Goal: Information Seeking & Learning: Learn about a topic

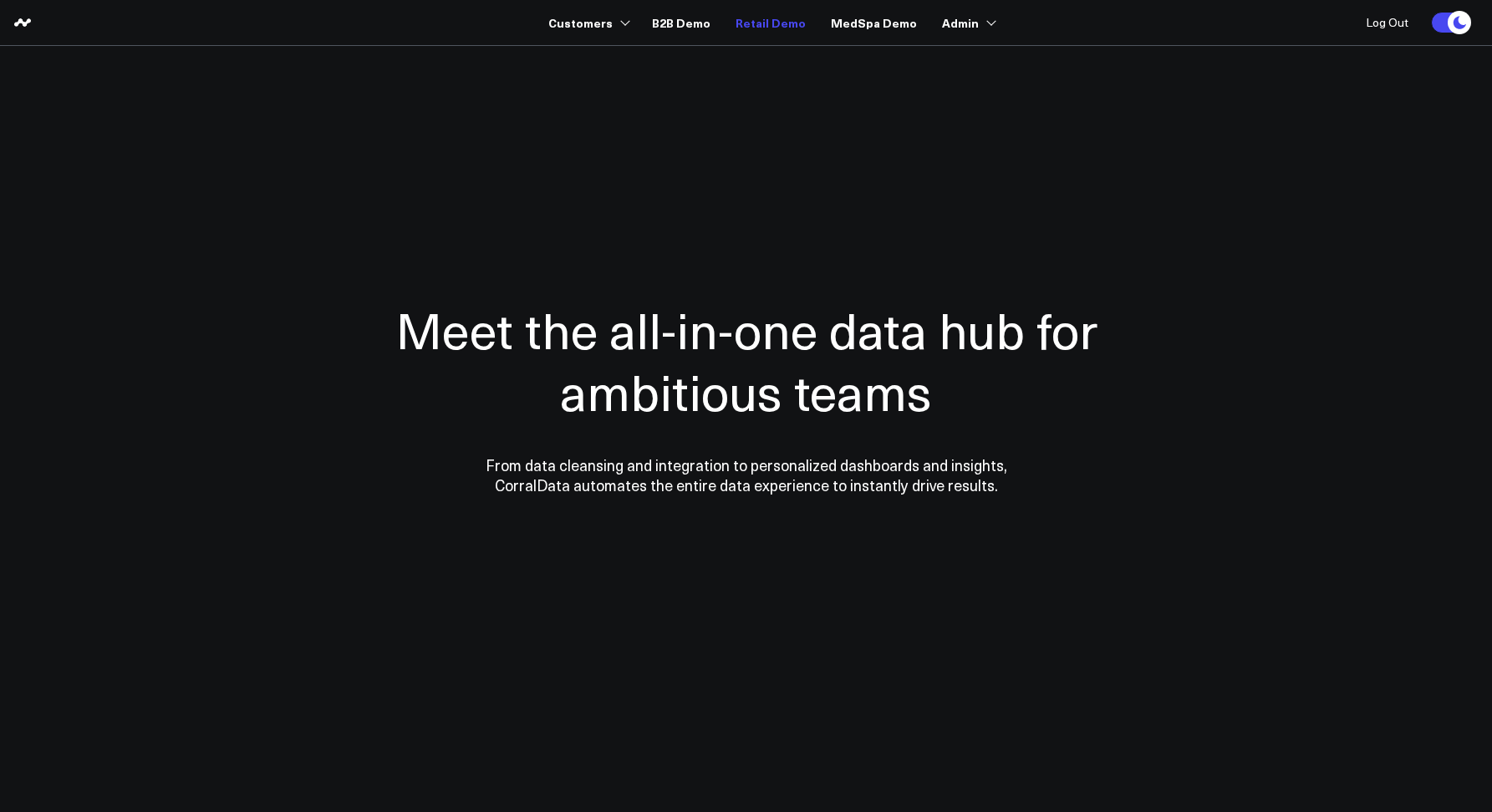
click at [753, 17] on link "Retail Demo" at bounding box center [770, 23] width 70 height 30
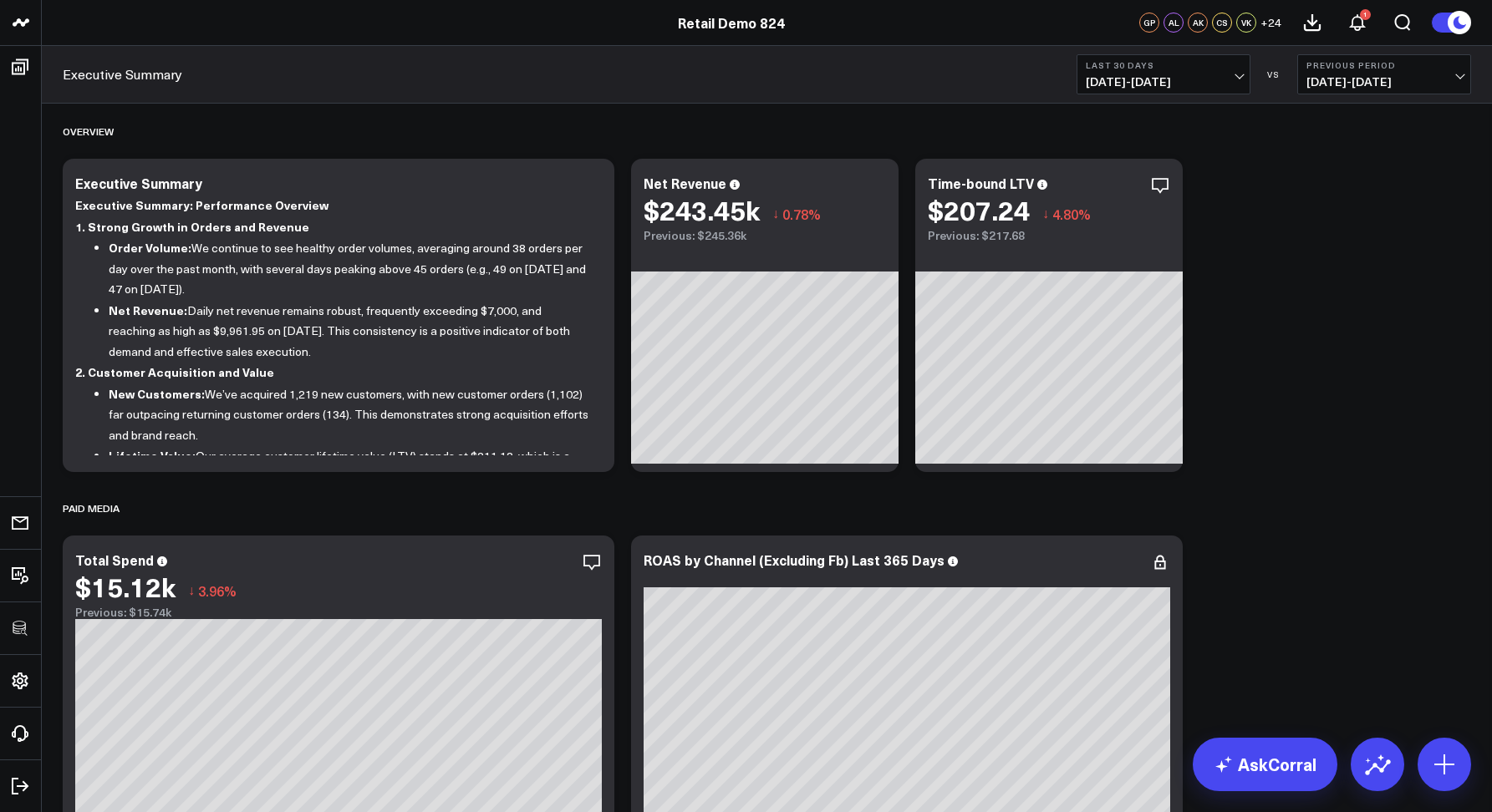
click at [542, 73] on div "Executive Summary Last 30 Days 07/14/25 - 08/12/25 VS Previous Period 06/14/25 …" at bounding box center [766, 75] width 1450 height 58
click at [528, 90] on div "Executive Summary Last 30 Days 07/14/25 - 08/12/25 VS Previous Period 06/14/25 …" at bounding box center [766, 75] width 1450 height 58
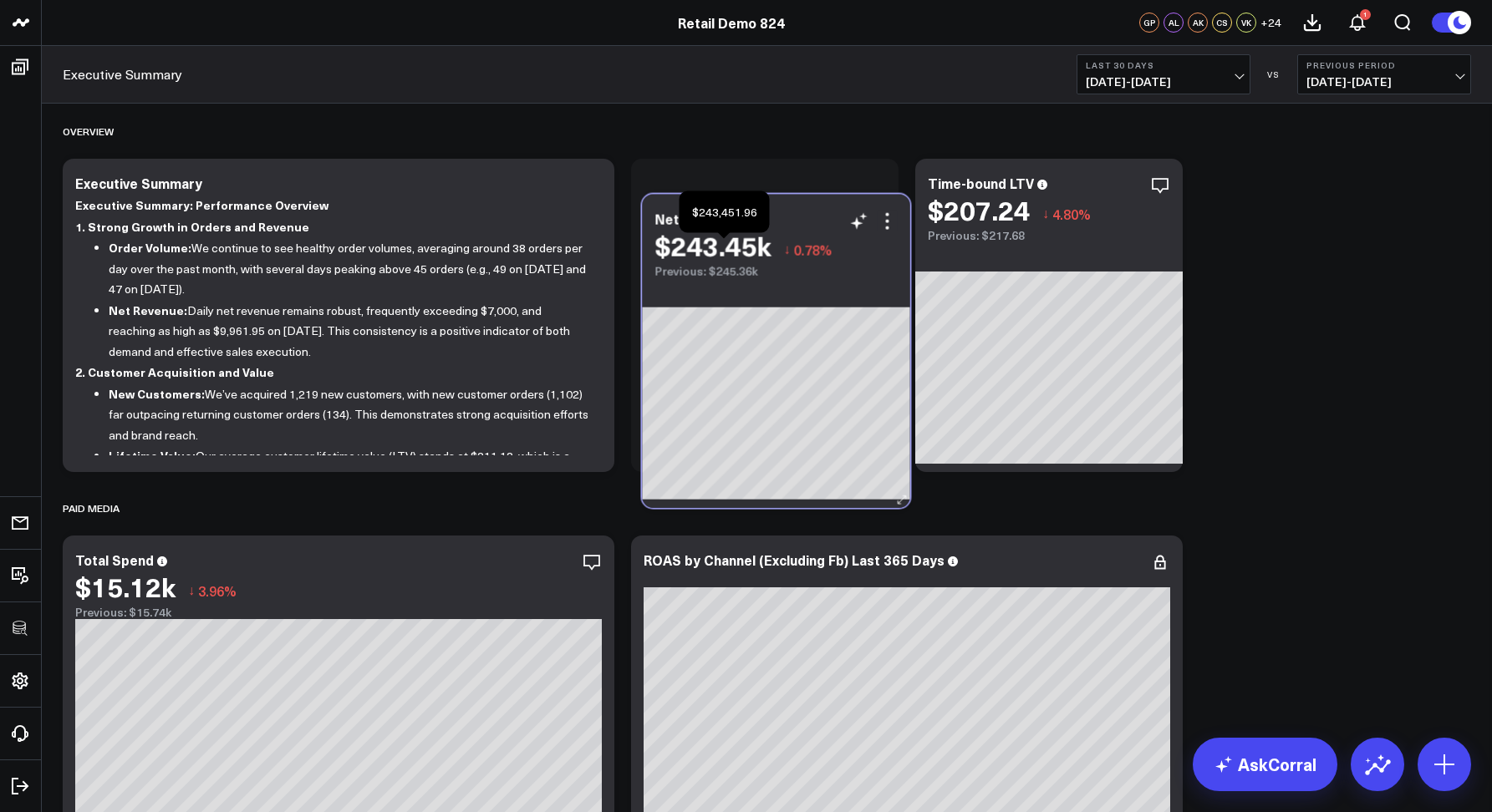
drag, startPoint x: 755, startPoint y: 201, endPoint x: 733, endPoint y: 214, distance: 25.6
click at [733, 230] on div "$243.45k" at bounding box center [713, 245] width 116 height 30
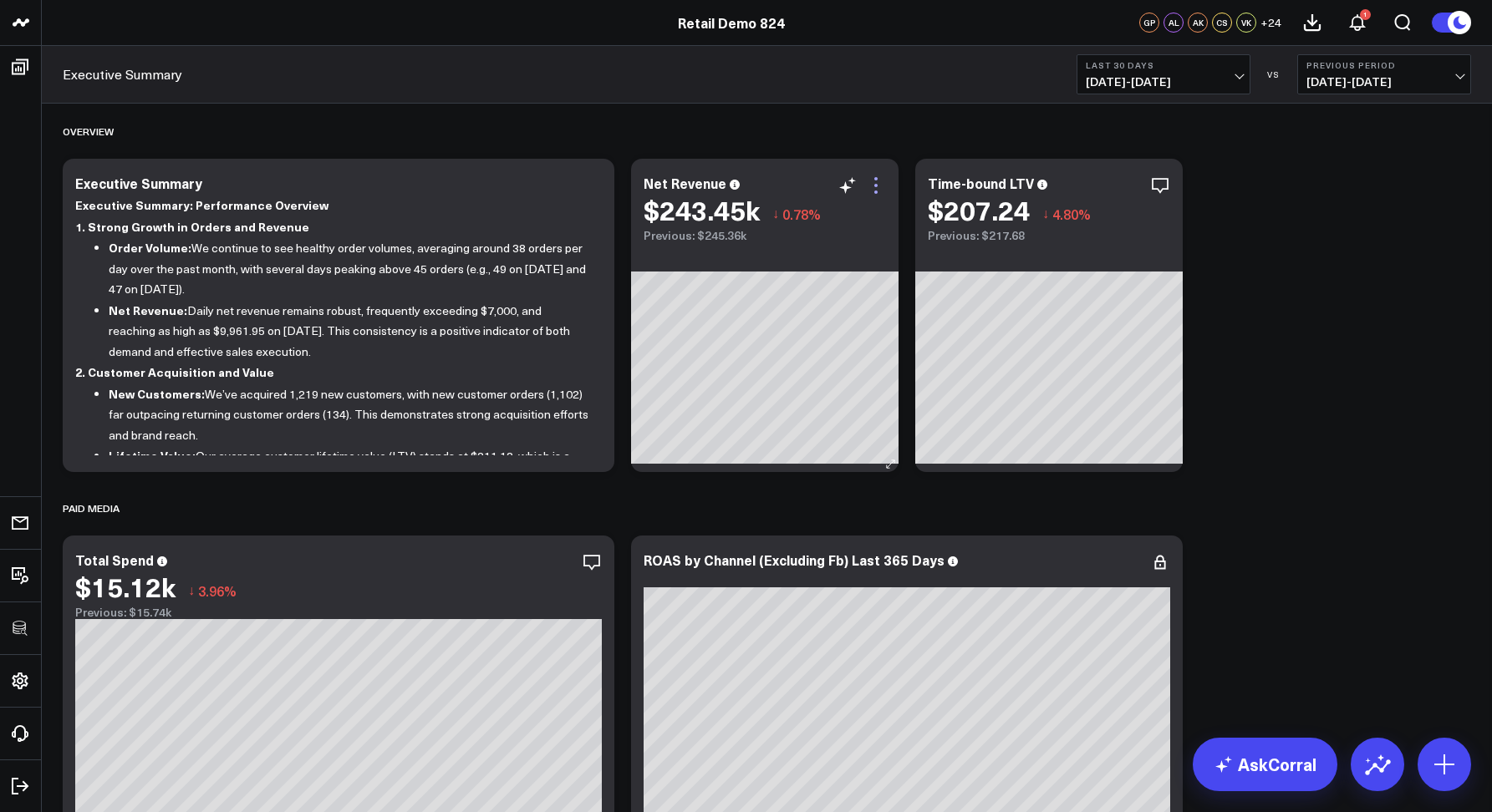
click at [879, 183] on icon at bounding box center [876, 186] width 20 height 20
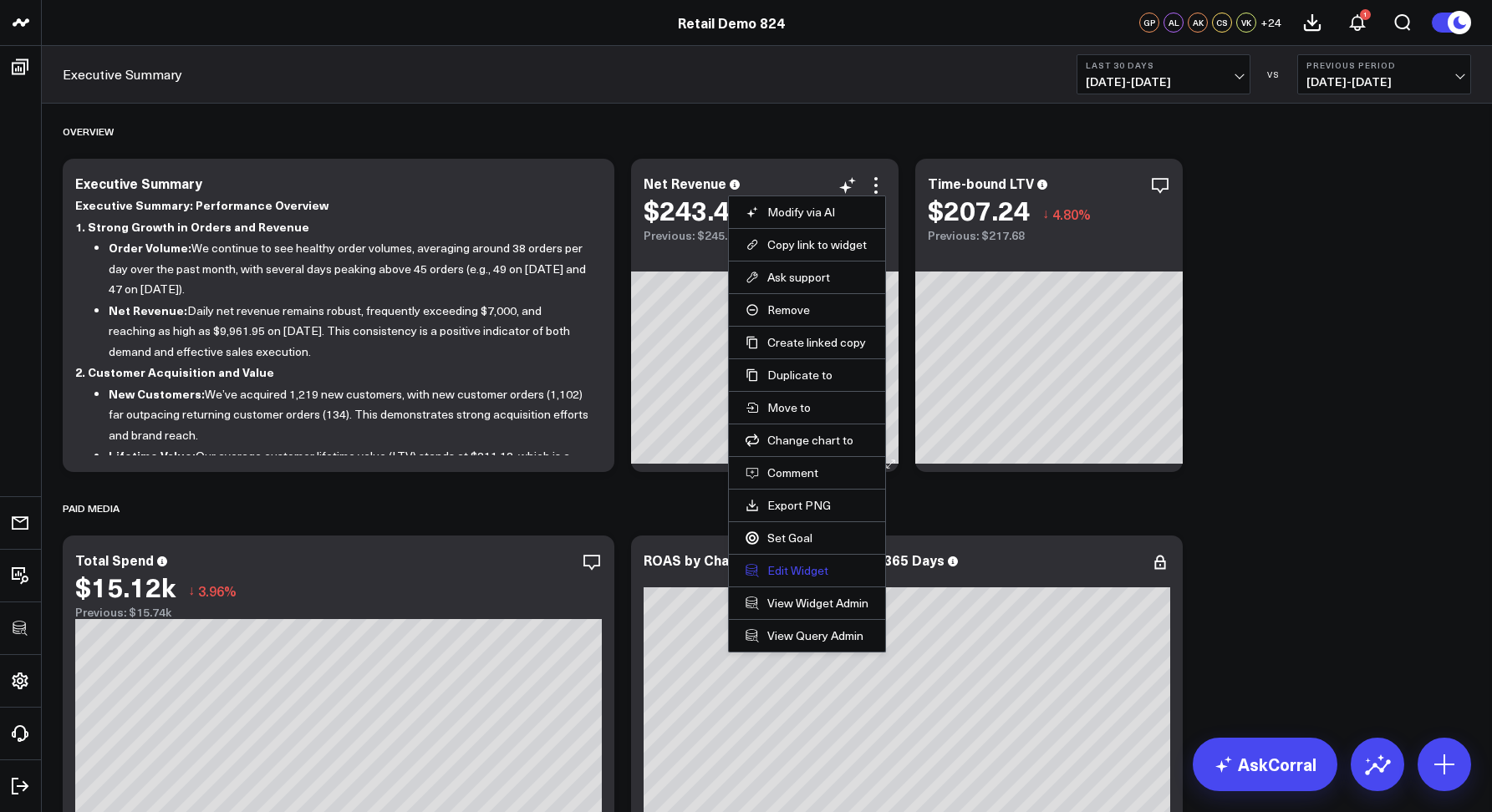
click at [779, 569] on button "Edit Widget" at bounding box center [806, 570] width 123 height 15
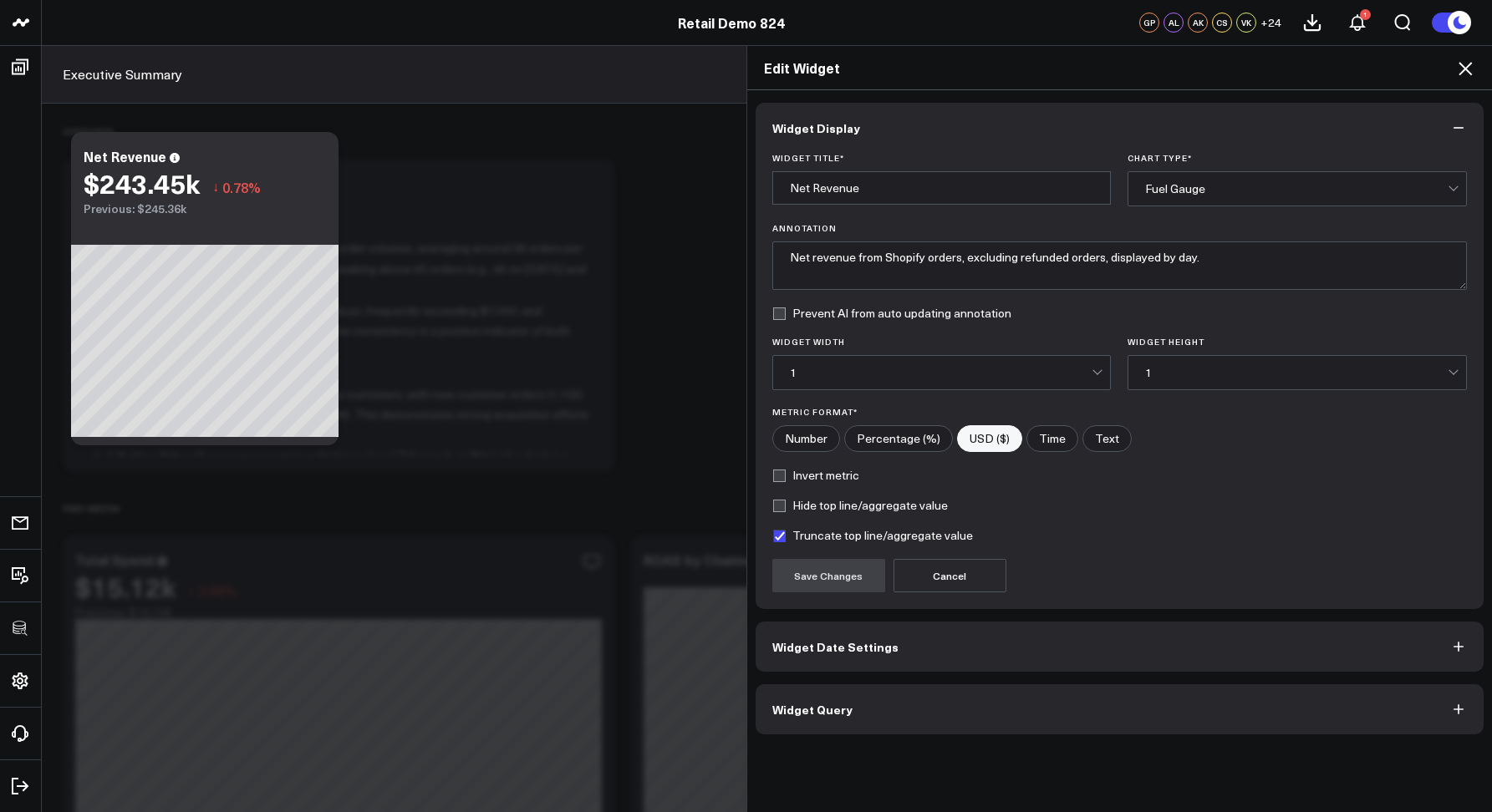
click at [813, 722] on button "Widget Query" at bounding box center [1120, 709] width 729 height 50
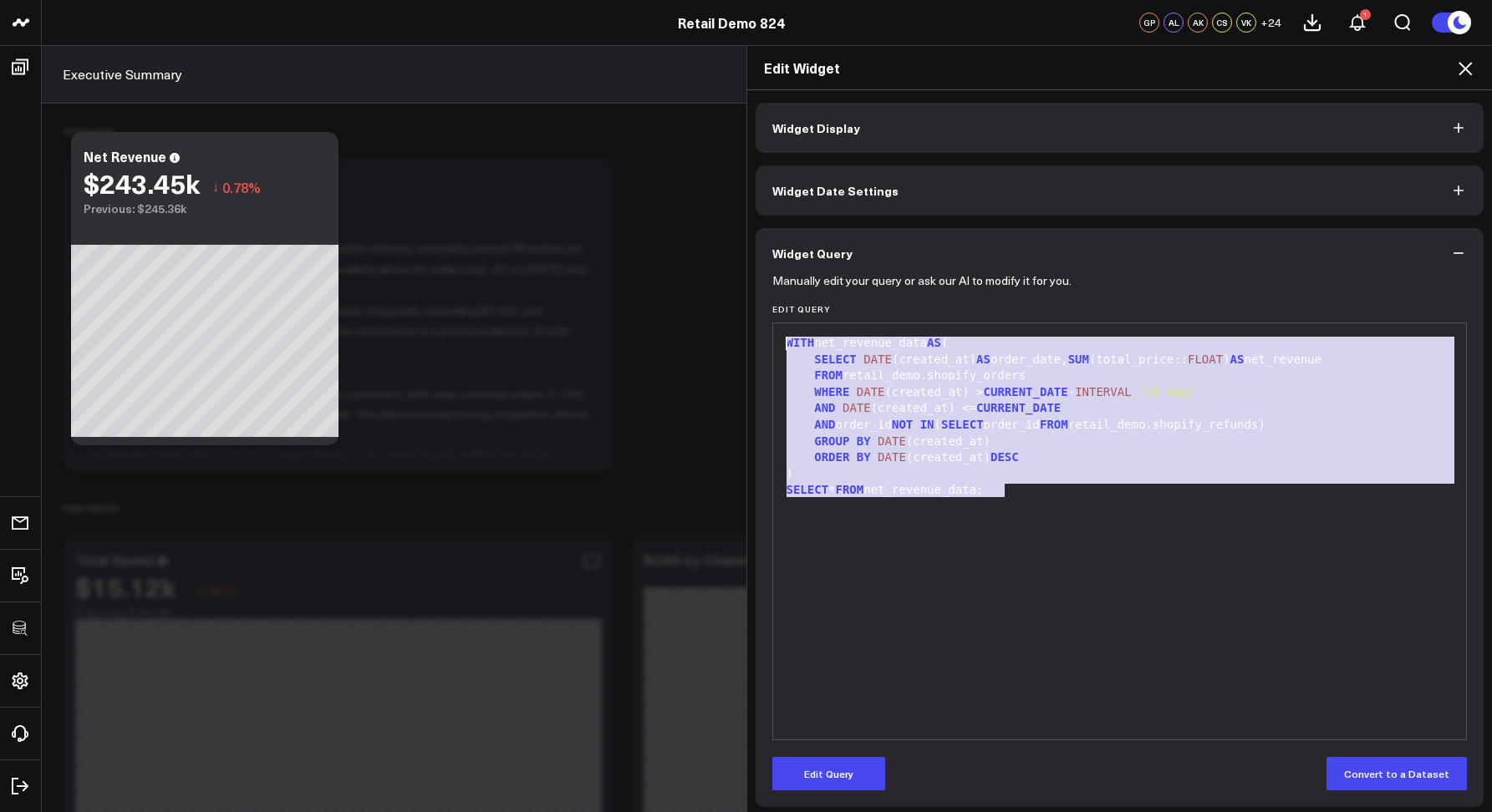
drag, startPoint x: 1057, startPoint y: 487, endPoint x: 723, endPoint y: 312, distance: 377.1
click at [723, 312] on div "Edit Widget Widget Display Widget Date Settings Widget Query Manually edit your…" at bounding box center [746, 428] width 1492 height 767
click at [999, 460] on span "DESC" at bounding box center [1004, 456] width 28 height 13
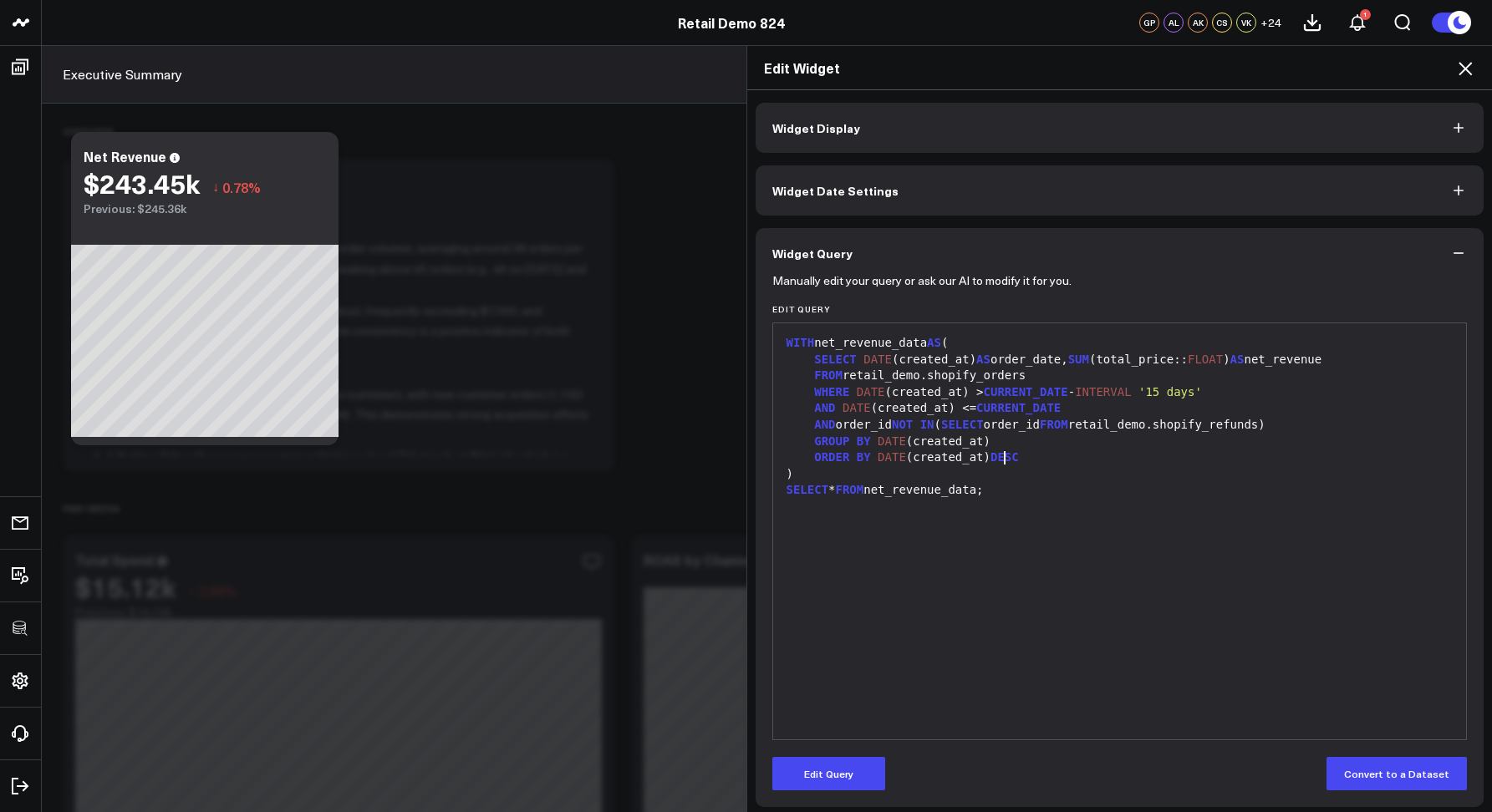
click at [1465, 77] on icon at bounding box center [1465, 69] width 20 height 20
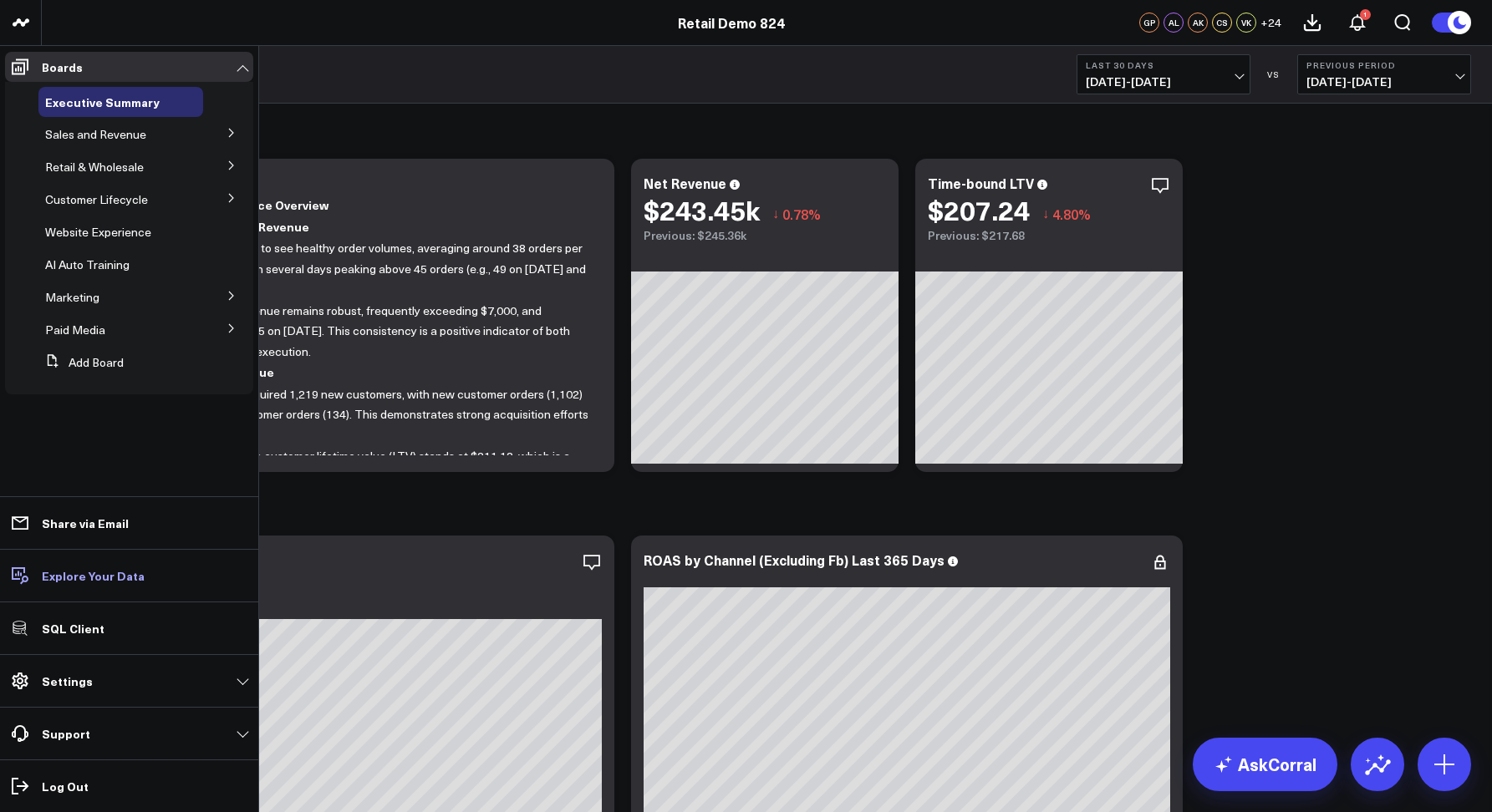
click at [58, 574] on p "Explore Your Data" at bounding box center [93, 575] width 103 height 13
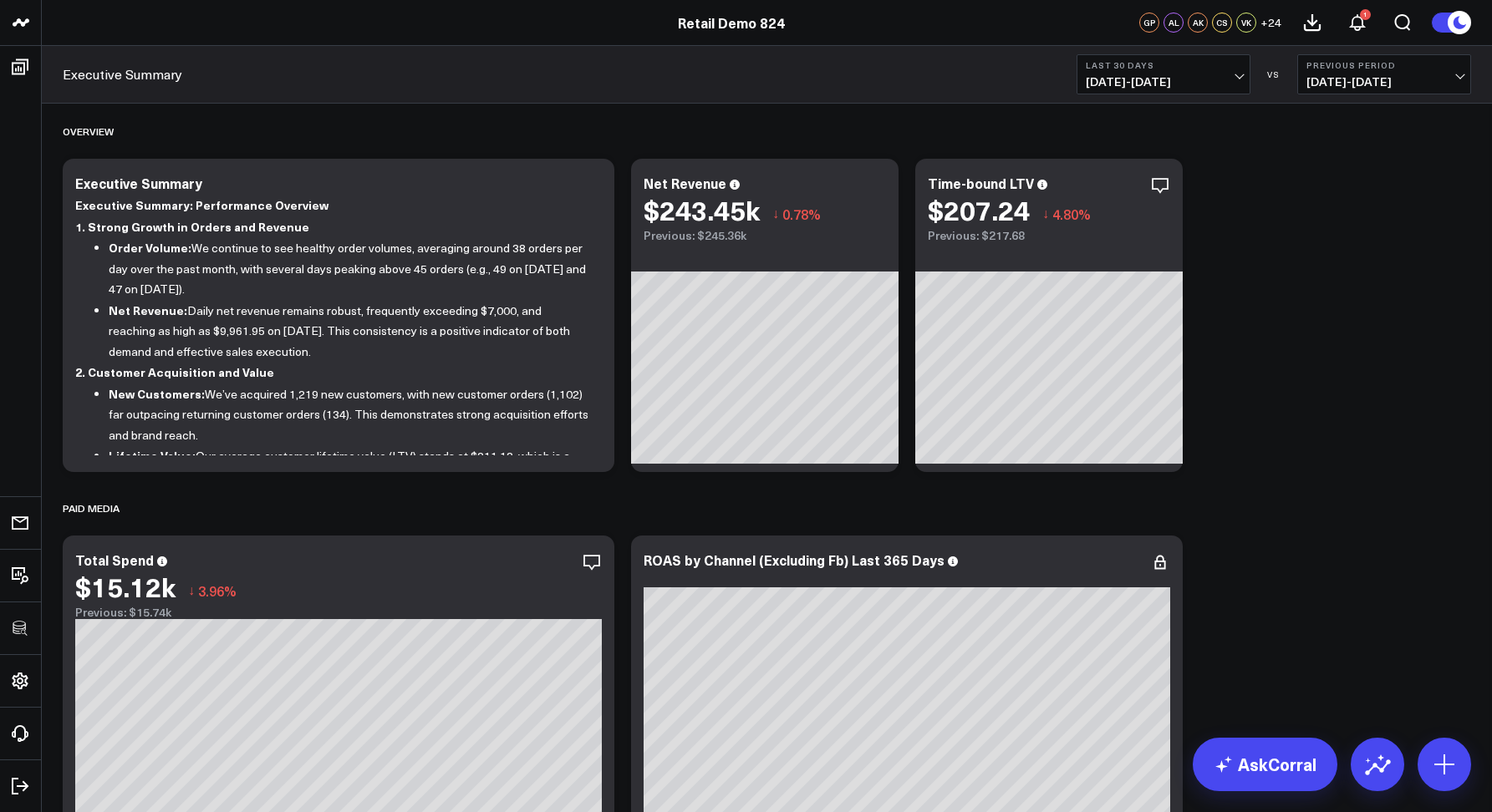
click at [476, 103] on div "Executive Summary Last 30 Days 07/14/25 - 08/12/25 VS Previous Period 06/14/25 …" at bounding box center [766, 75] width 1450 height 58
click at [1114, 80] on span "07/14/25 - 08/12/25" at bounding box center [1164, 81] width 156 height 13
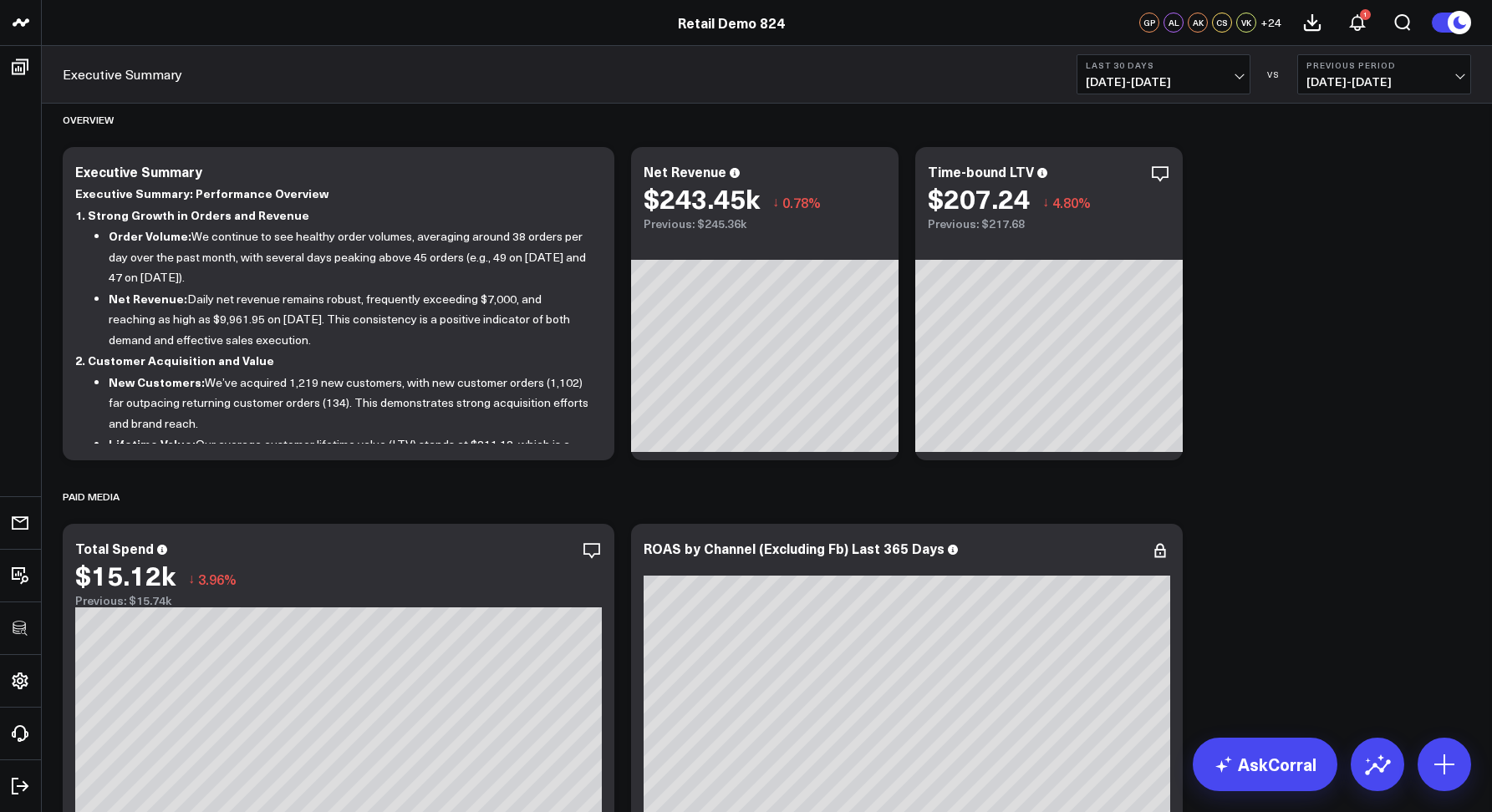
scroll to position [15, 0]
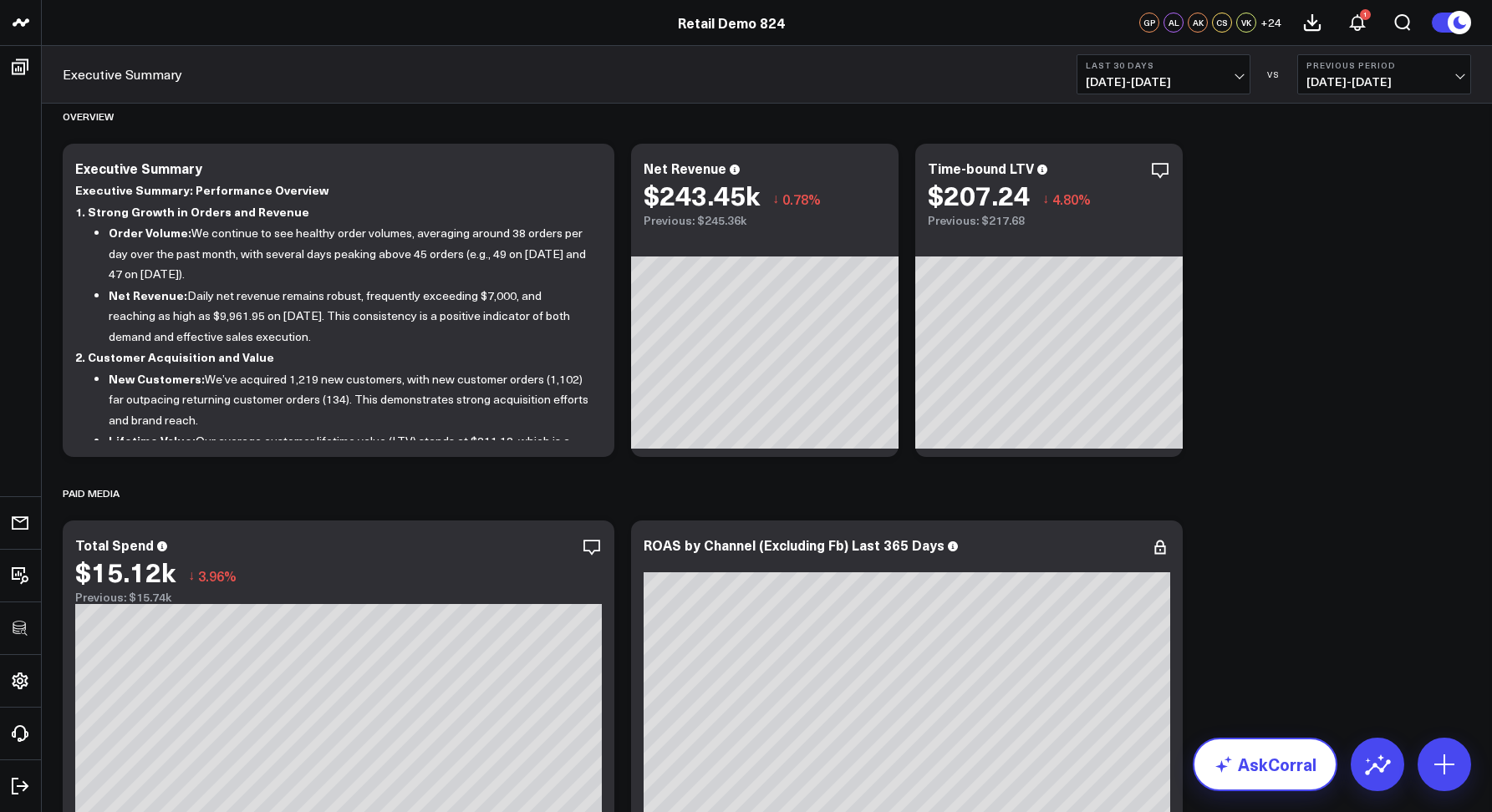
click at [1261, 753] on link "AskCorral" at bounding box center [1264, 764] width 145 height 54
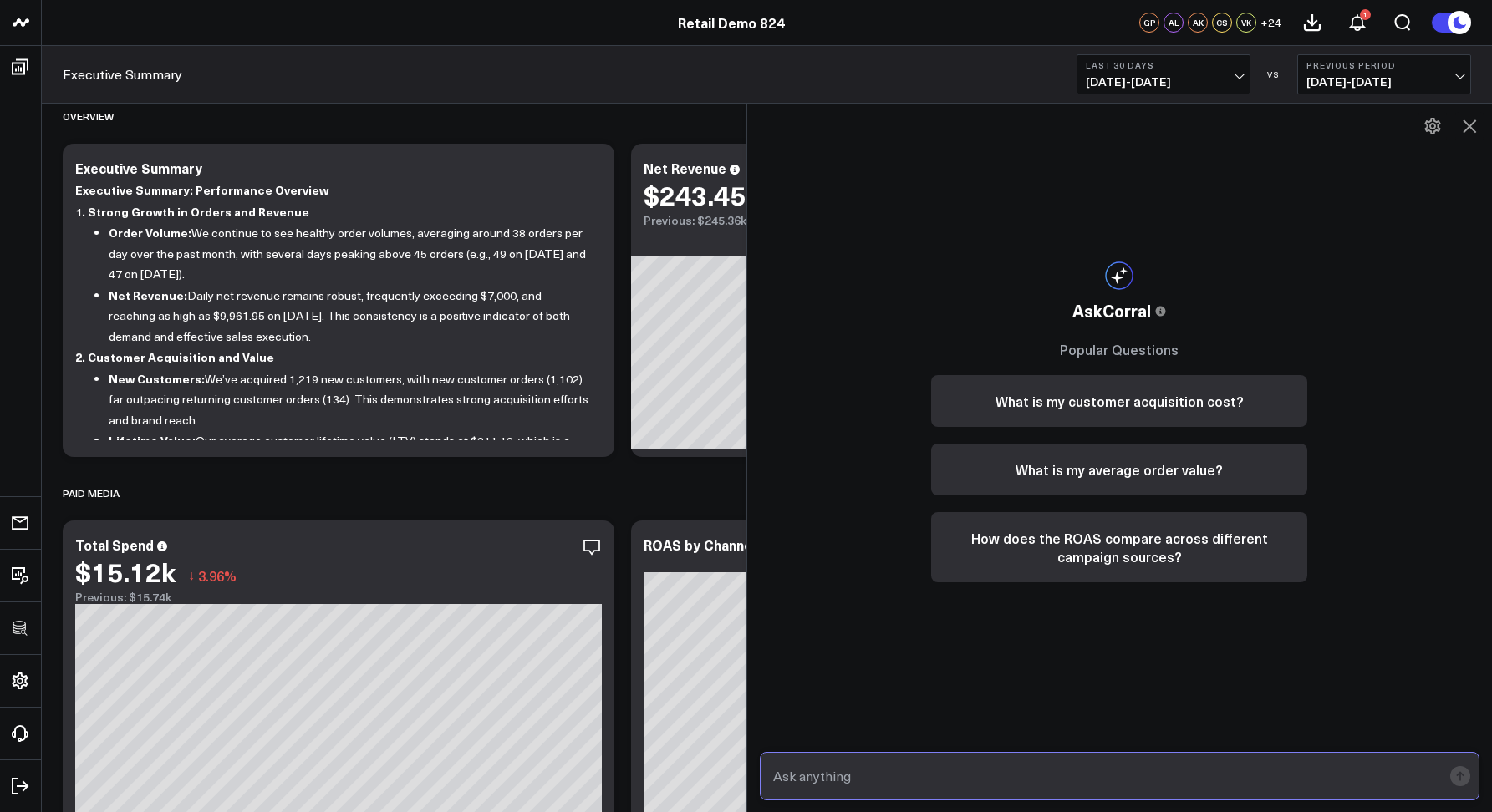
click at [807, 767] on input "text" at bounding box center [1105, 776] width 674 height 30
type input "What are my top sources of revenue last quarter"
drag, startPoint x: 1088, startPoint y: 770, endPoint x: 993, endPoint y: 771, distance: 95.0
click at [993, 771] on input "What are my top sources of revenue last quarter" at bounding box center [1105, 776] width 674 height 30
click at [1097, 776] on input "What are my top sources of revenue last quarter" at bounding box center [1105, 776] width 674 height 30
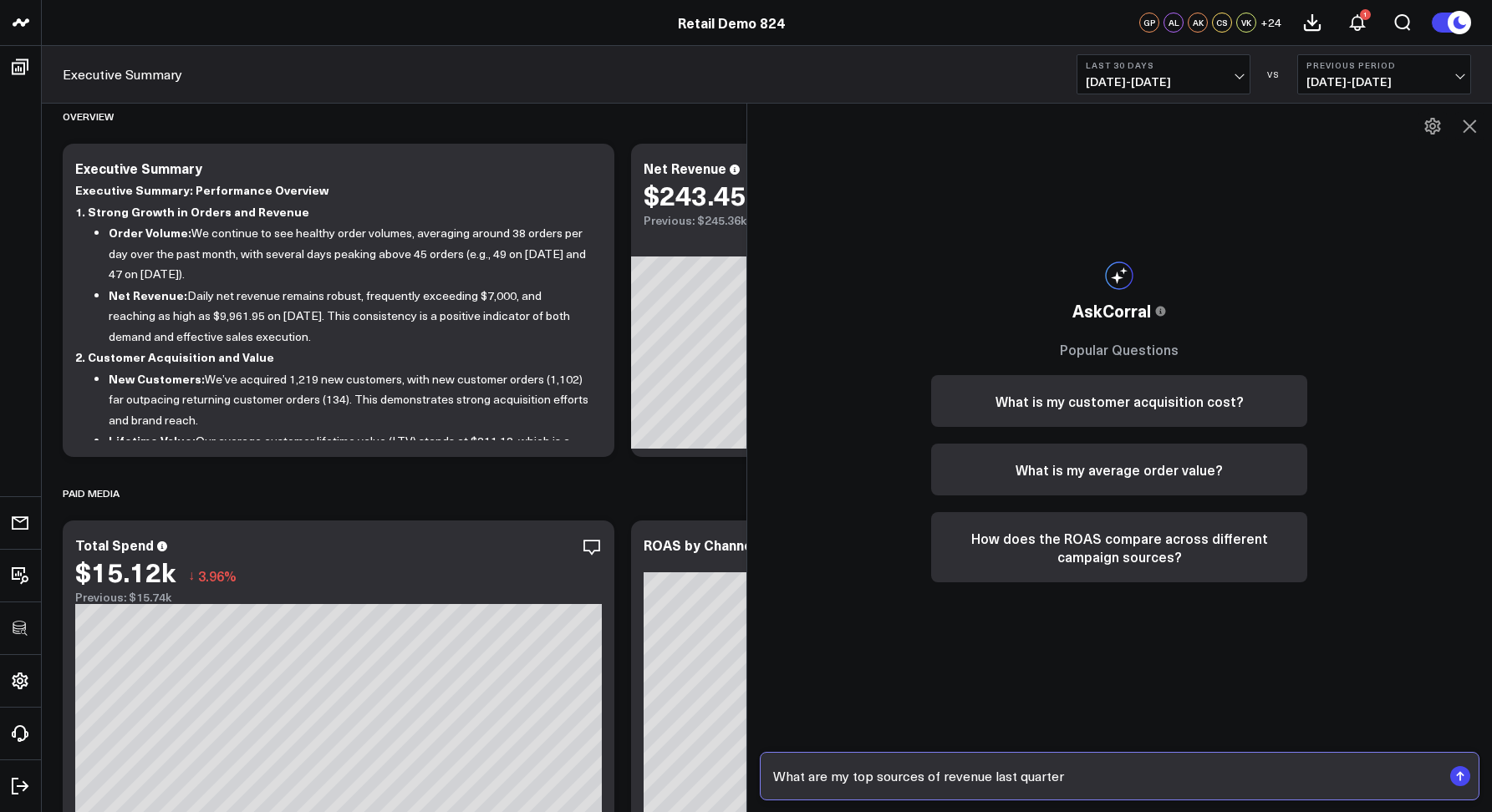
drag, startPoint x: 1098, startPoint y: 776, endPoint x: 947, endPoint y: 764, distance: 151.5
click at [947, 764] on input "What are my top sources of revenue last quarter" at bounding box center [1105, 776] width 674 height 30
click at [1034, 769] on input "What are my top sources of revenue last quarter" at bounding box center [1105, 776] width 674 height 30
click at [1117, 775] on input "What are my top sources of revenue last quarter" at bounding box center [1105, 776] width 674 height 30
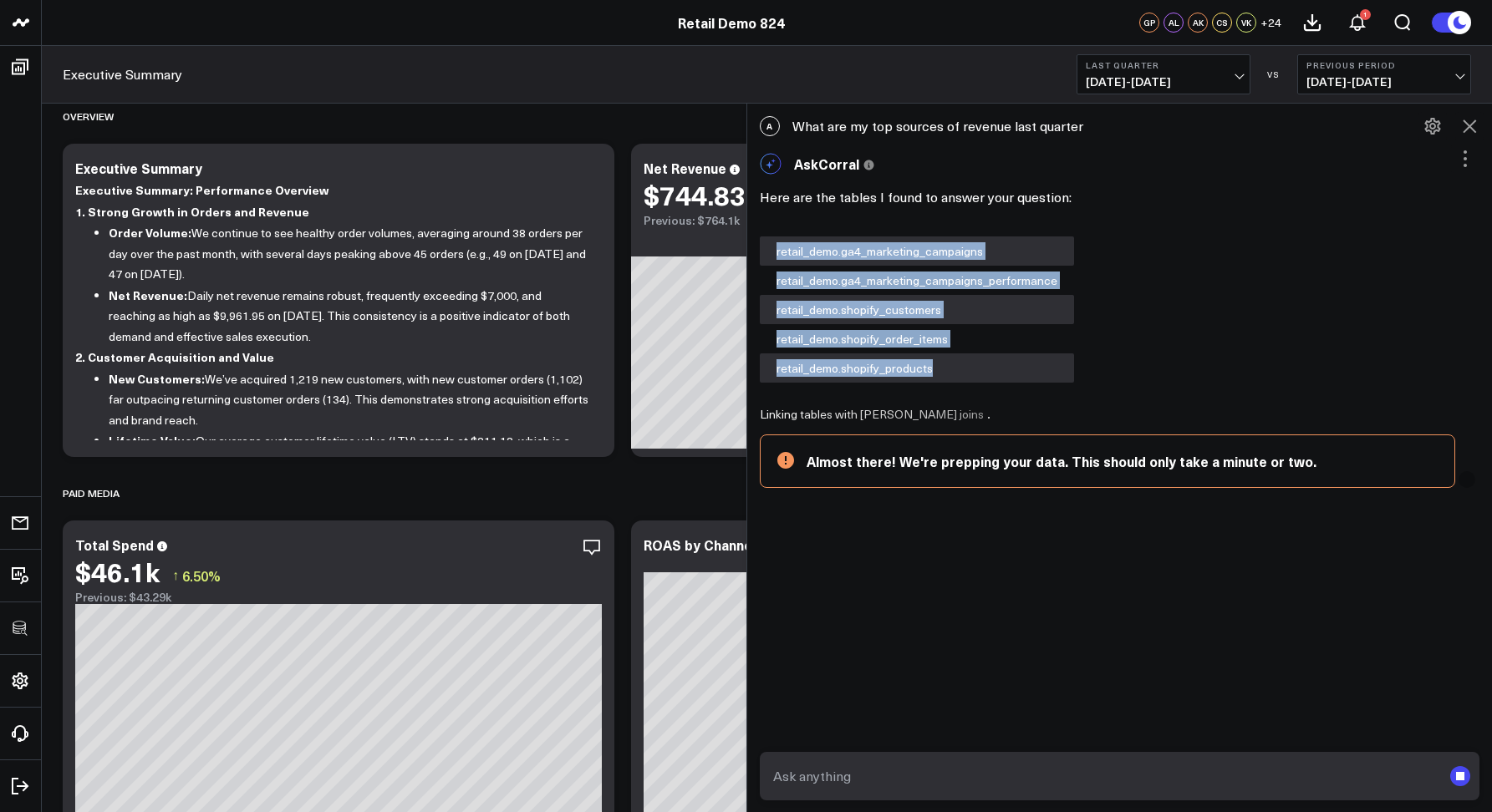
drag, startPoint x: 780, startPoint y: 252, endPoint x: 1029, endPoint y: 366, distance: 273.9
click at [1029, 366] on div "retail_demo.ga4_marketing_campaigns retail_demo.ga4_marketing_campaigns_perform…" at bounding box center [916, 309] width 314 height 147
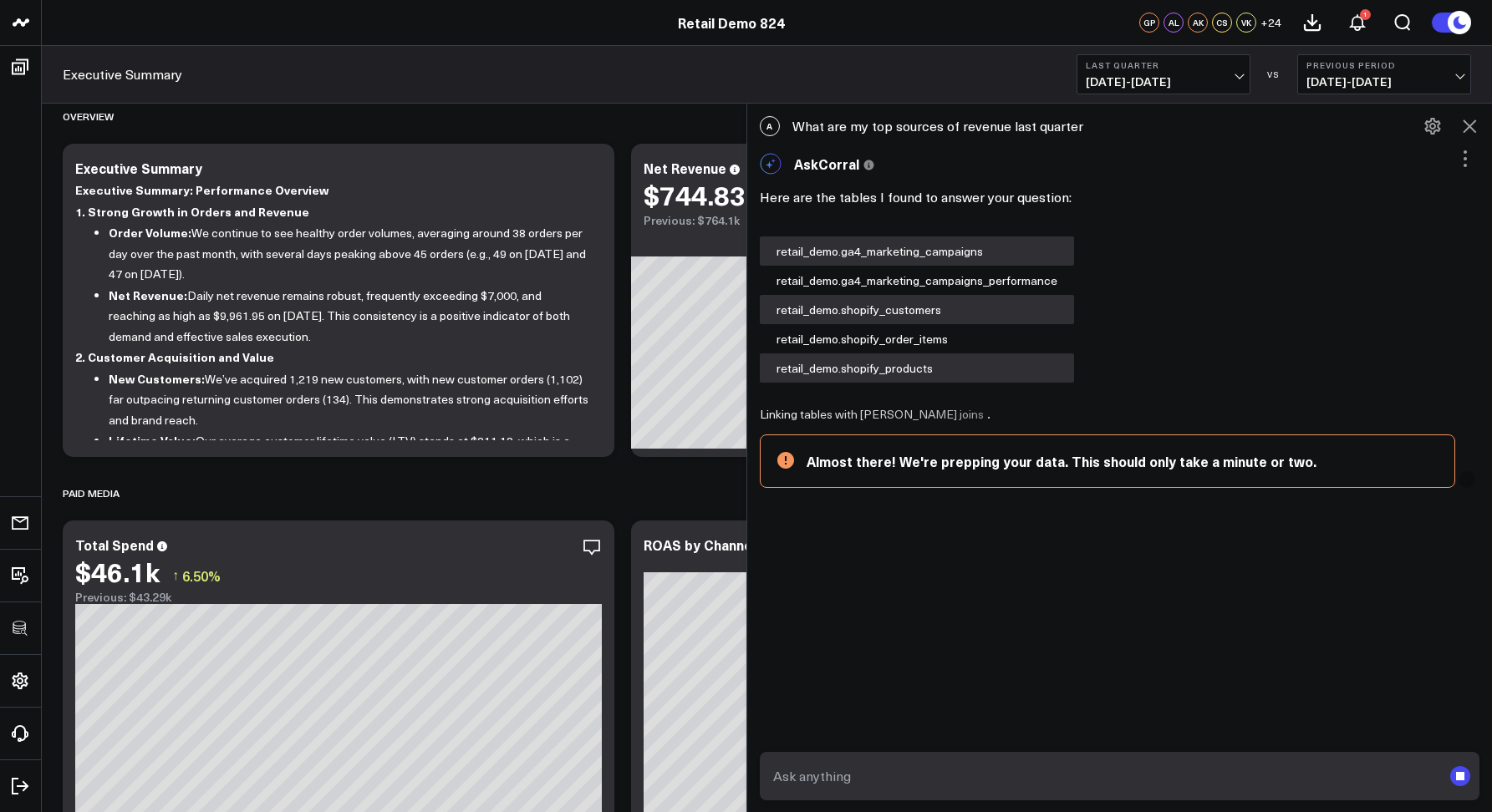
click at [1156, 340] on div "Here are the tables I found to answer your question: retail_demo.ga4_marketing_…" at bounding box center [1120, 282] width 721 height 200
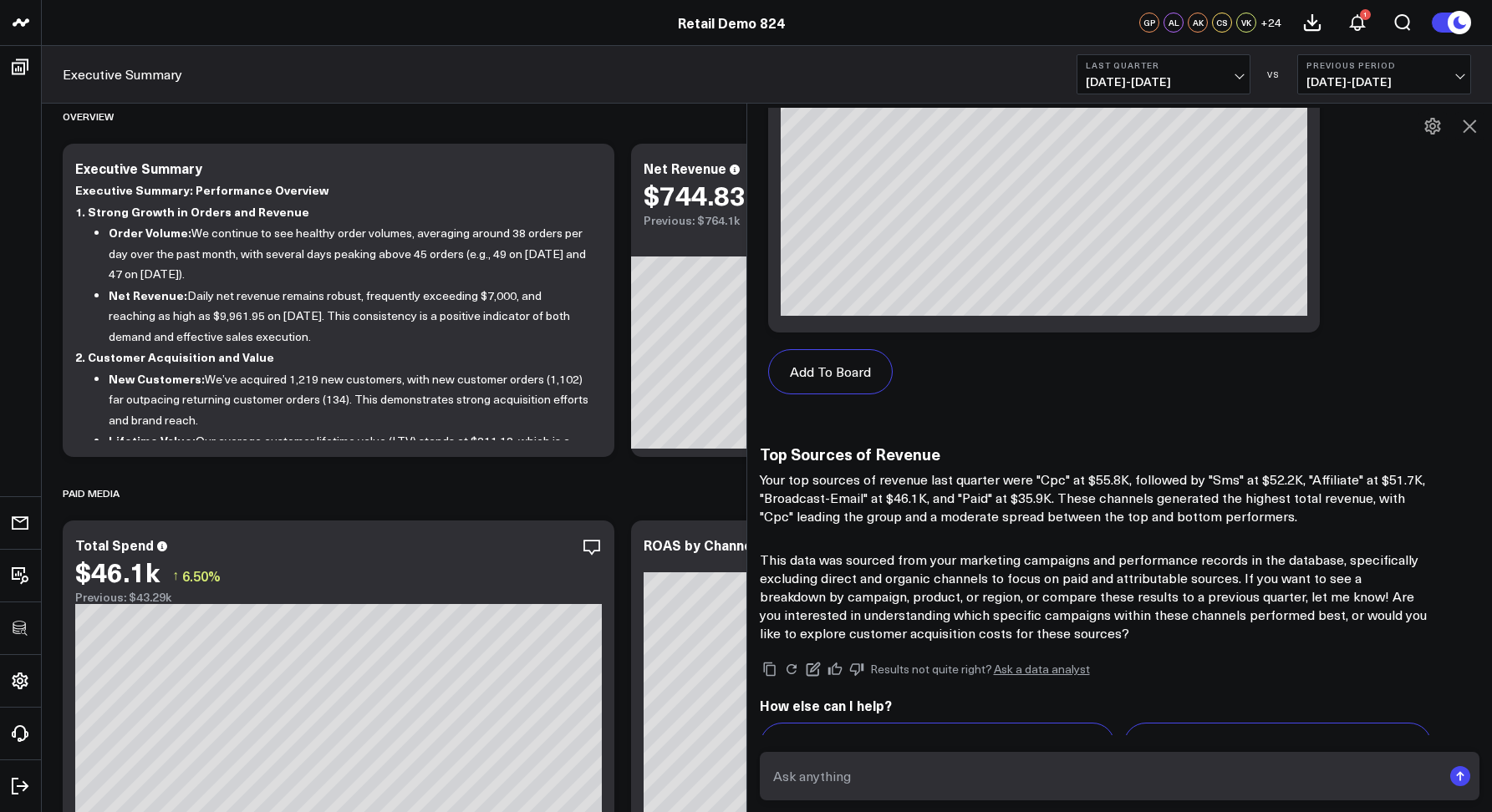
scroll to position [1592, 0]
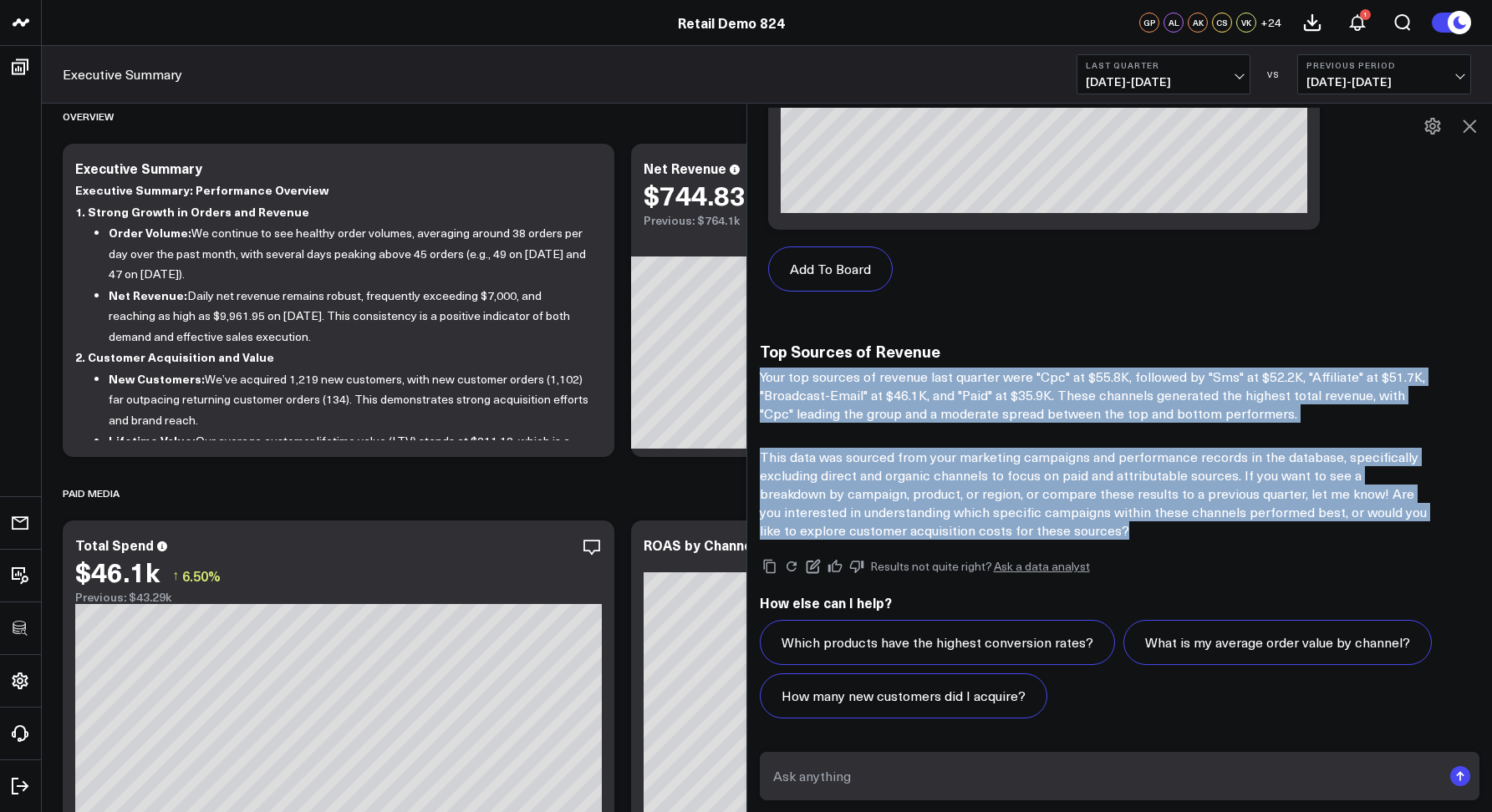
drag, startPoint x: 764, startPoint y: 376, endPoint x: 1113, endPoint y: 535, distance: 383.5
click at [1109, 526] on p "This data was sourced from your marketing campaigns and performance records in …" at bounding box center [1094, 494] width 669 height 92
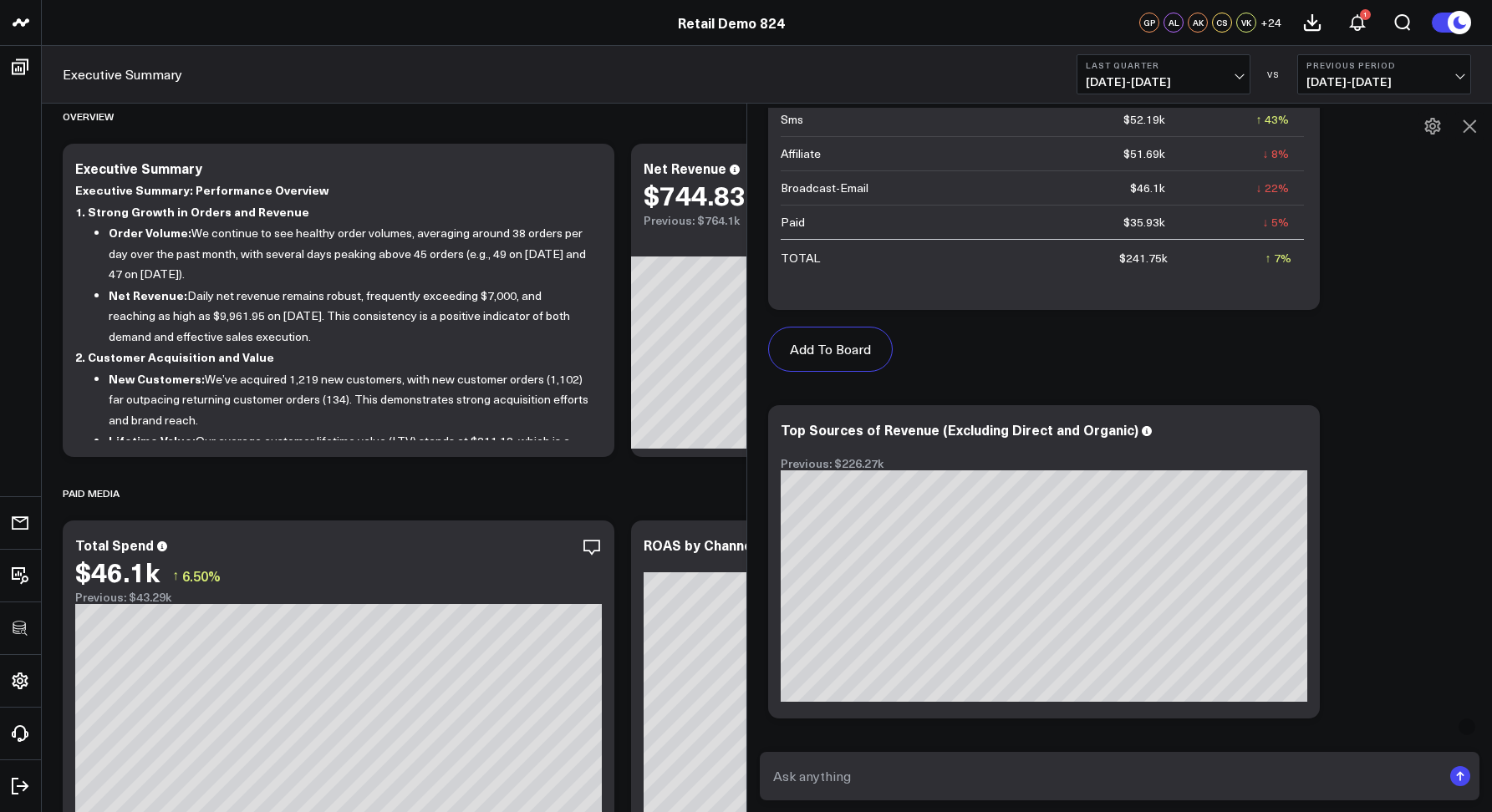
scroll to position [663, 0]
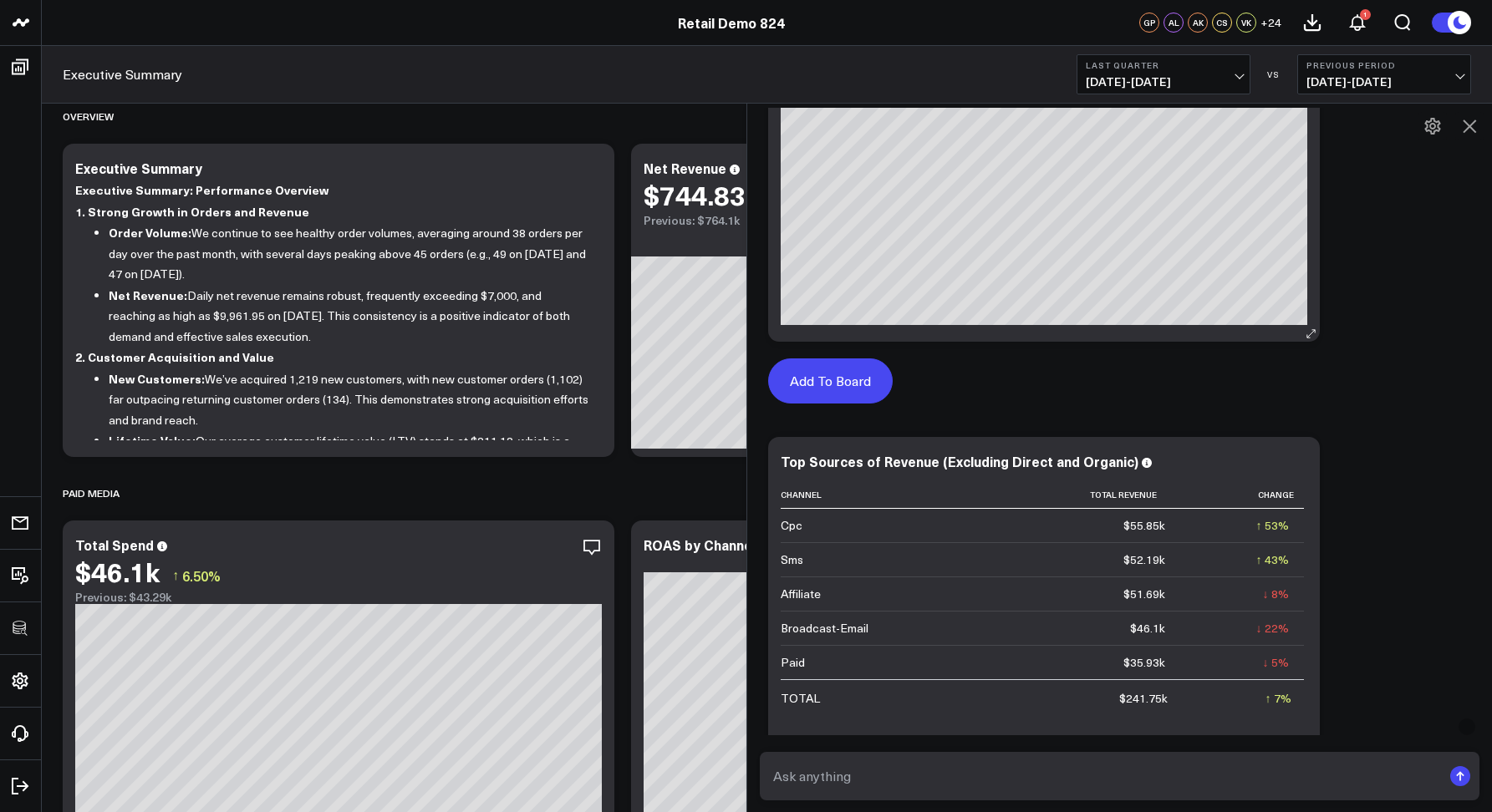
click at [828, 396] on button "Add To Board" at bounding box center [830, 380] width 125 height 45
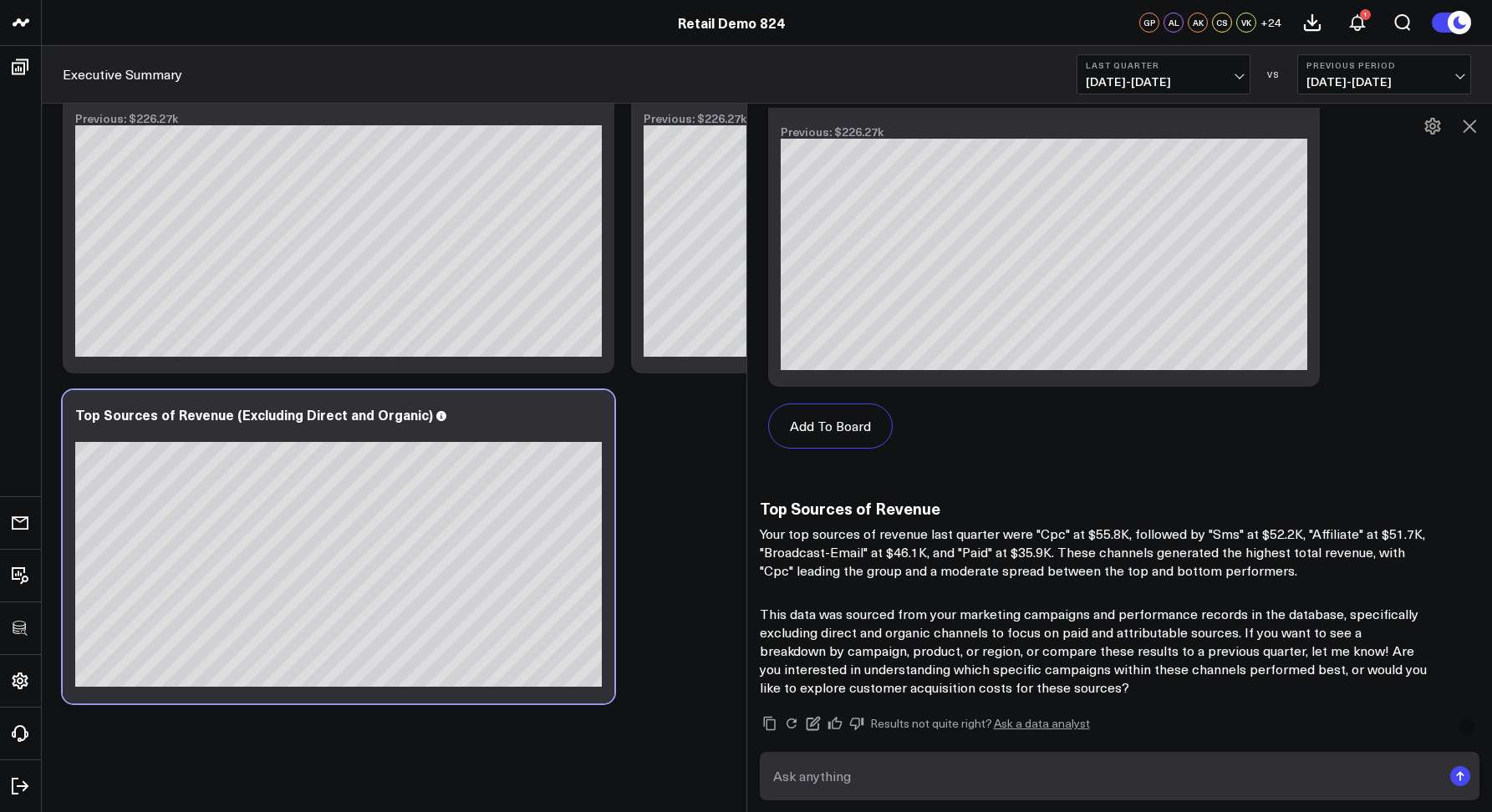
scroll to position [1592, 0]
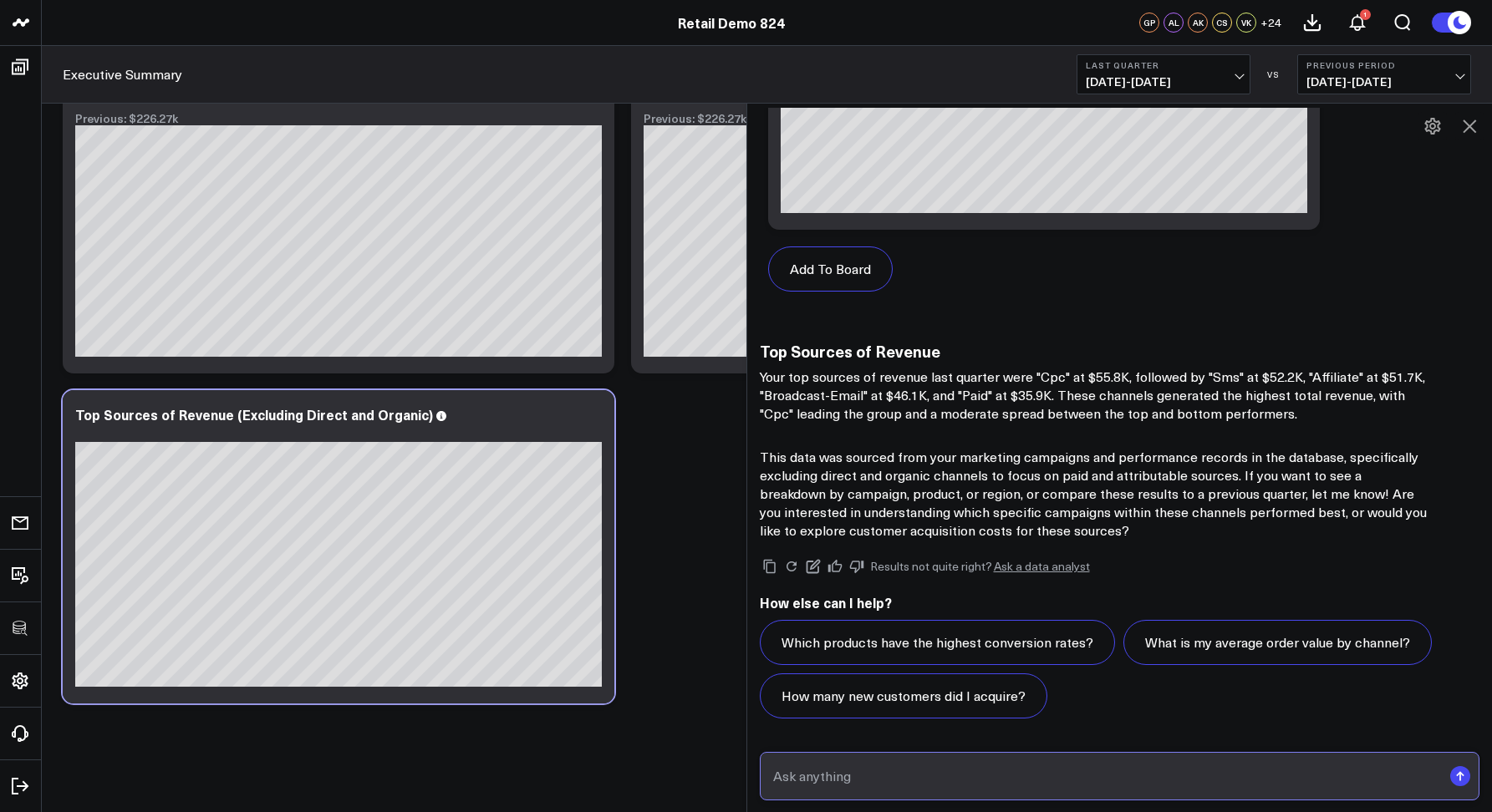
click at [909, 784] on input "text" at bounding box center [1105, 776] width 674 height 30
type input "can you only include results for cpc and sms"
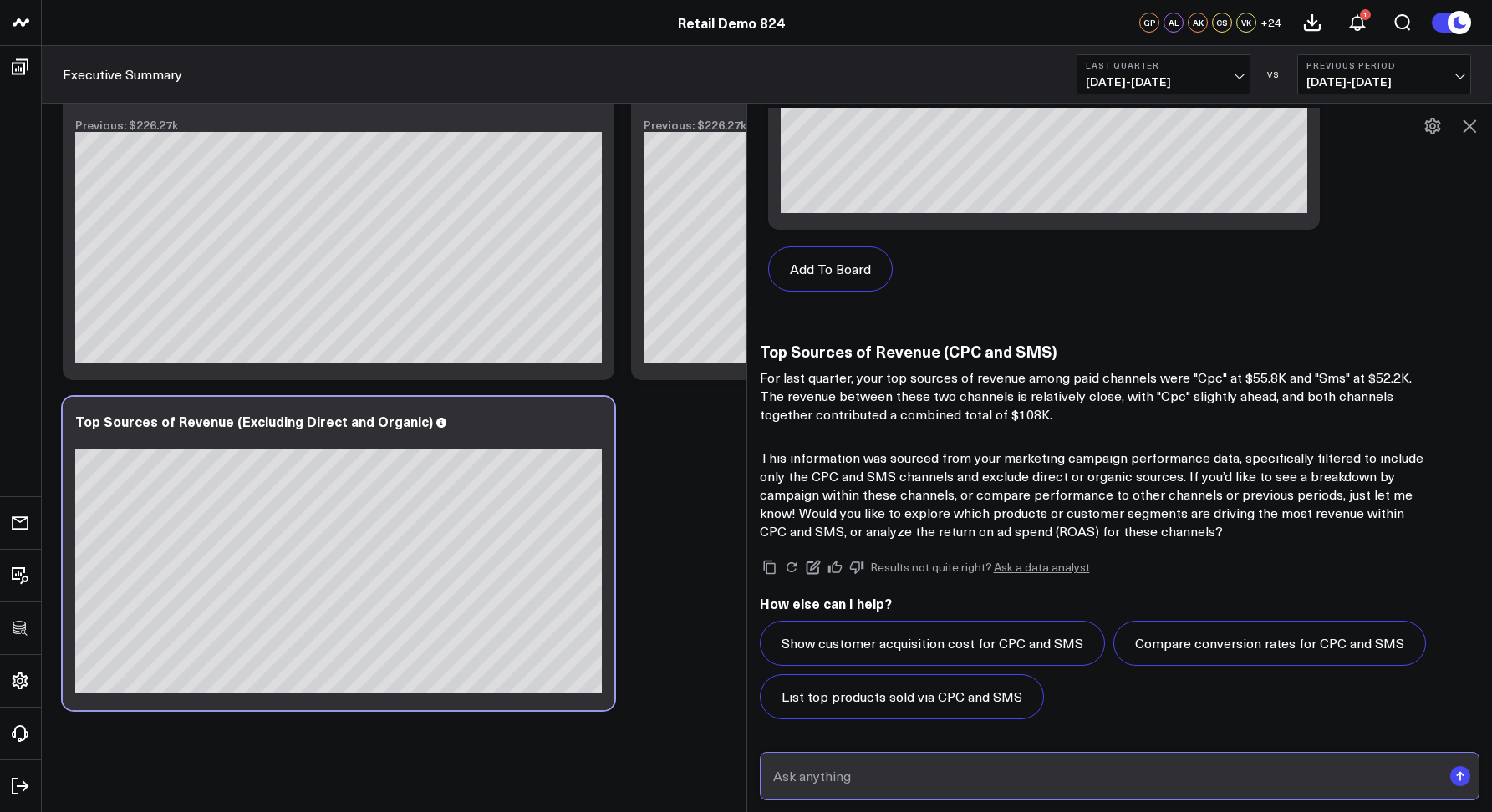
scroll to position [8159, 0]
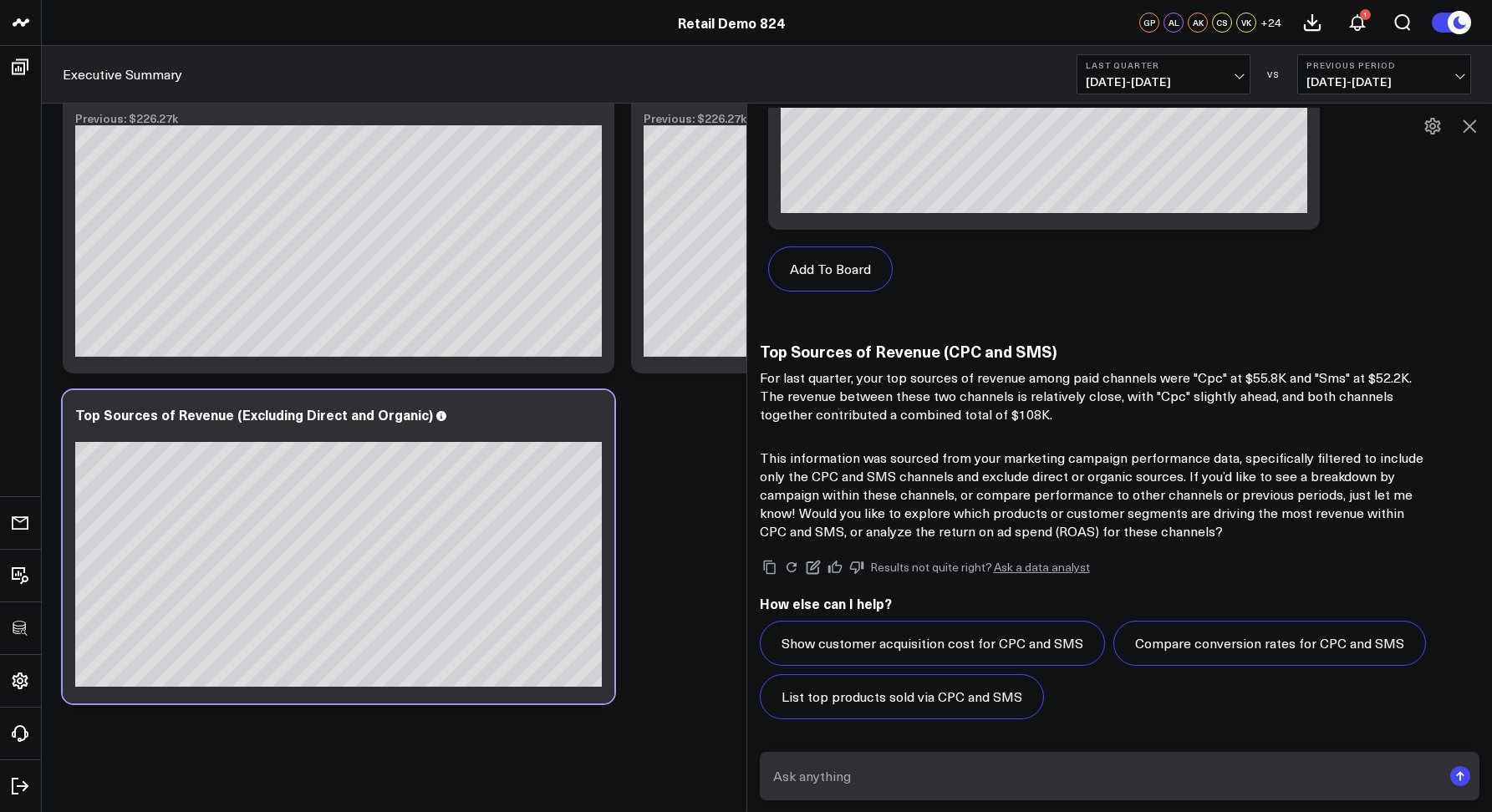
click at [1062, 566] on link "Ask a data analyst" at bounding box center [1042, 568] width 96 height 12
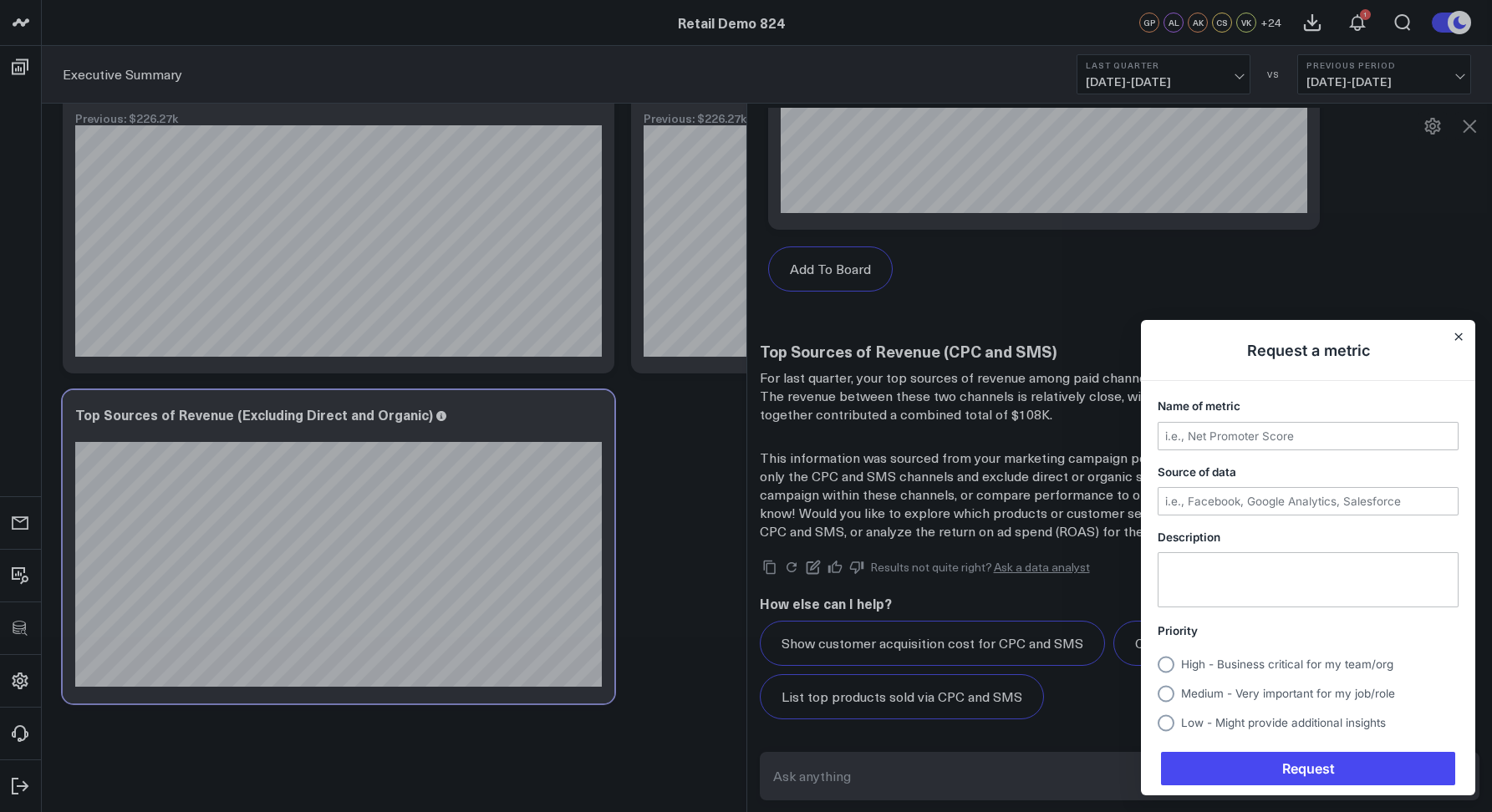
scroll to position [0, 0]
click at [1457, 333] on icon "Close" at bounding box center [1458, 336] width 8 height 8
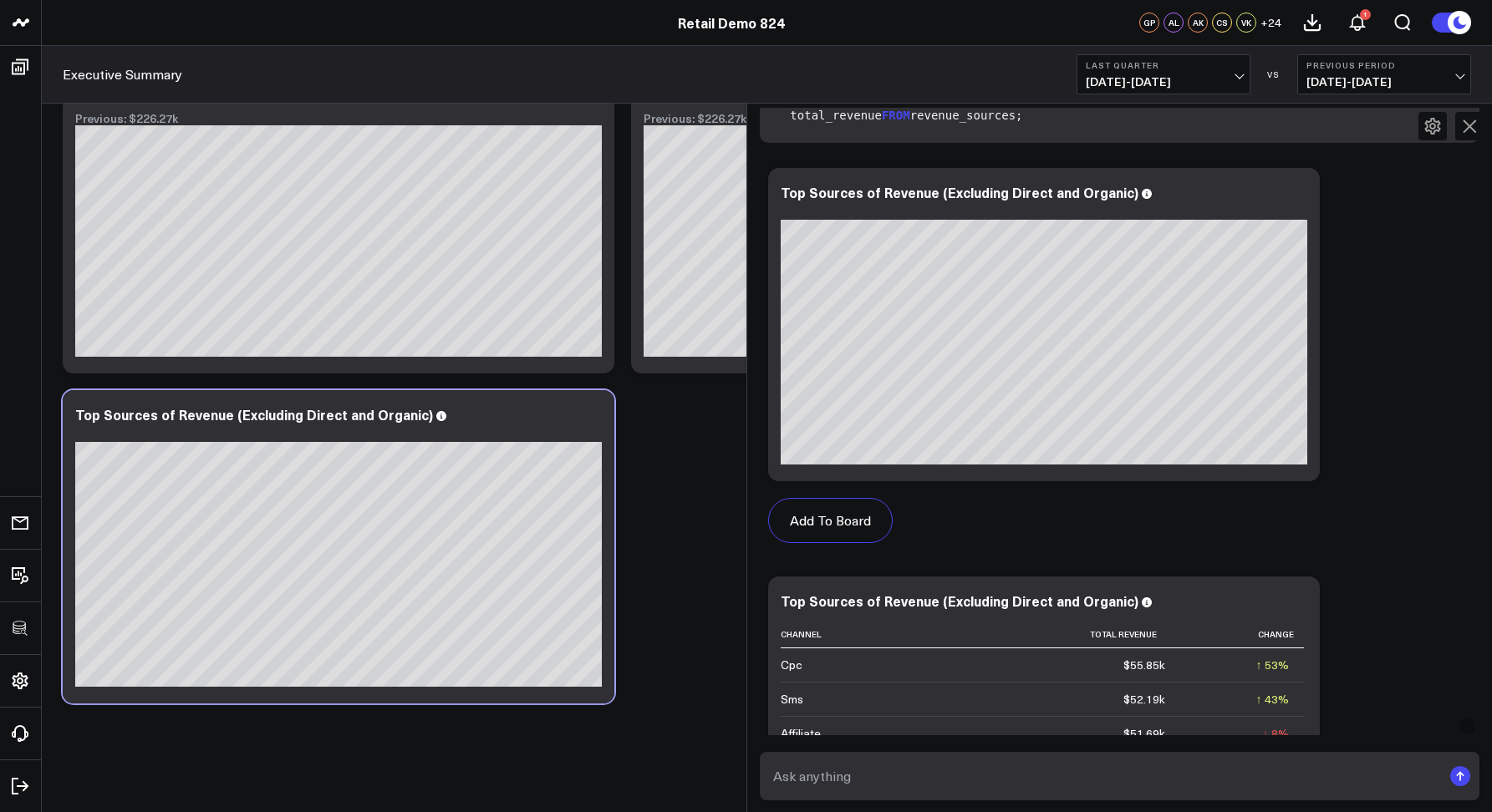
scroll to position [527, 0]
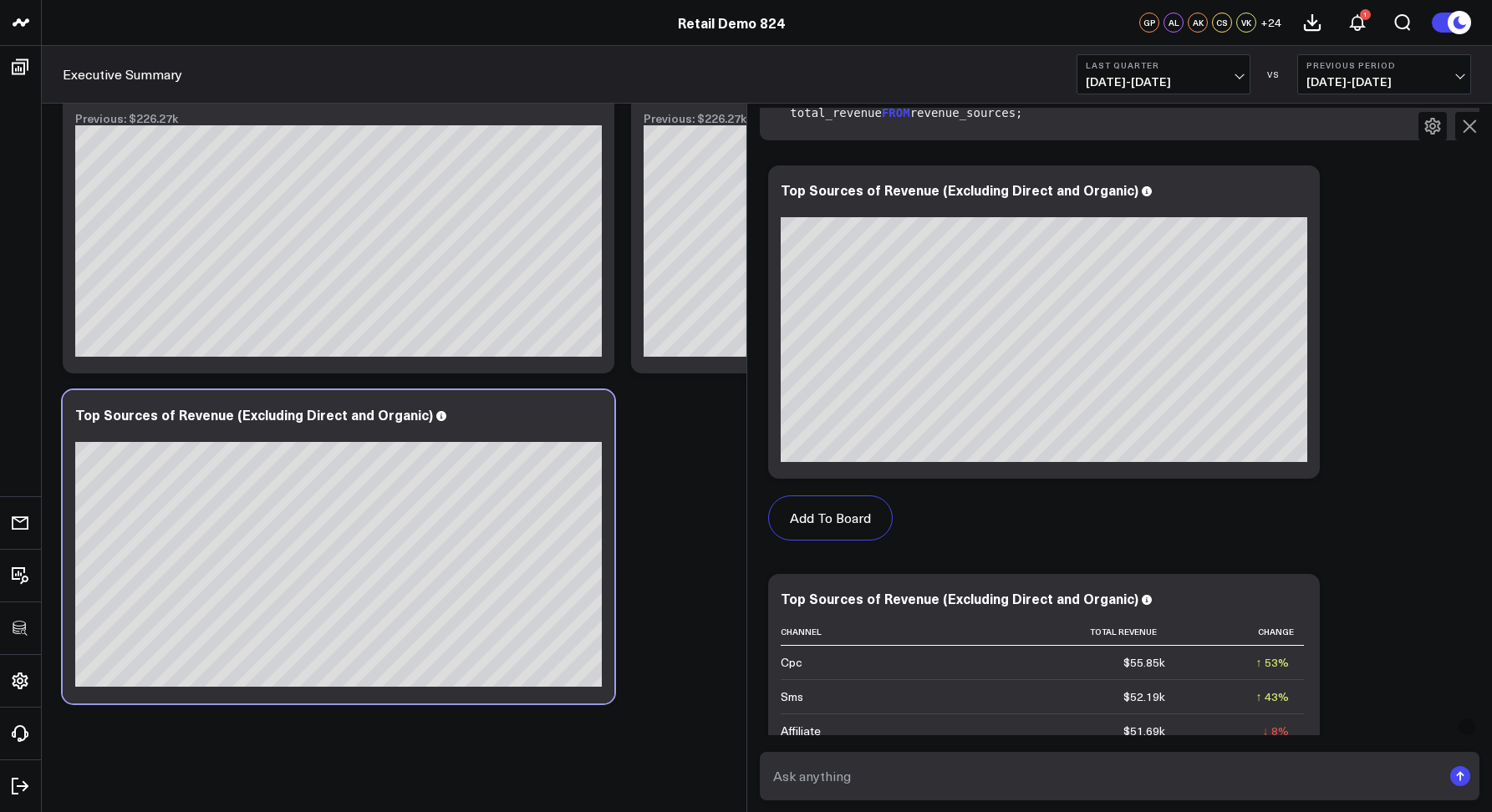
click at [1463, 129] on icon at bounding box center [1469, 126] width 20 height 20
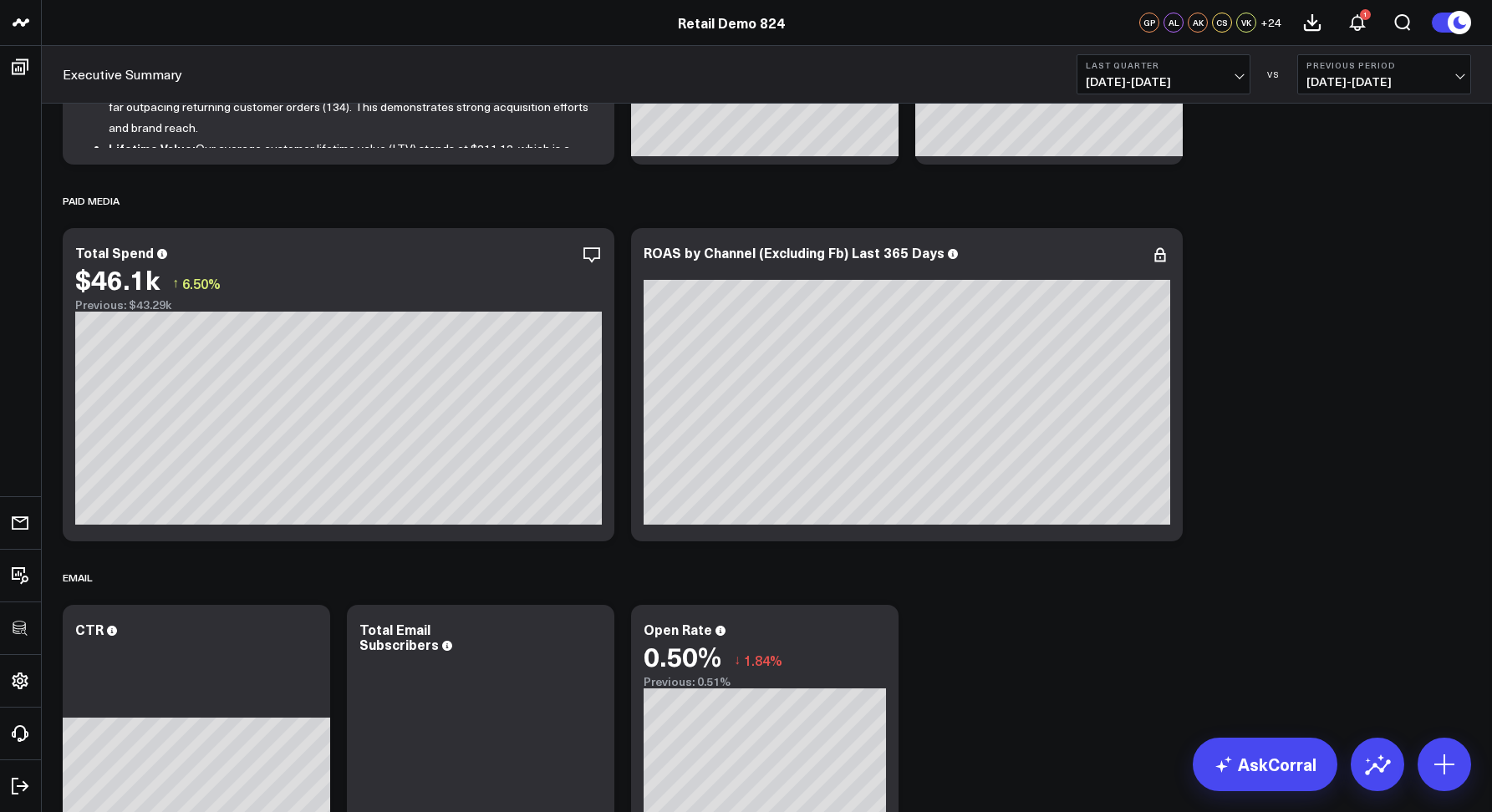
scroll to position [0, 0]
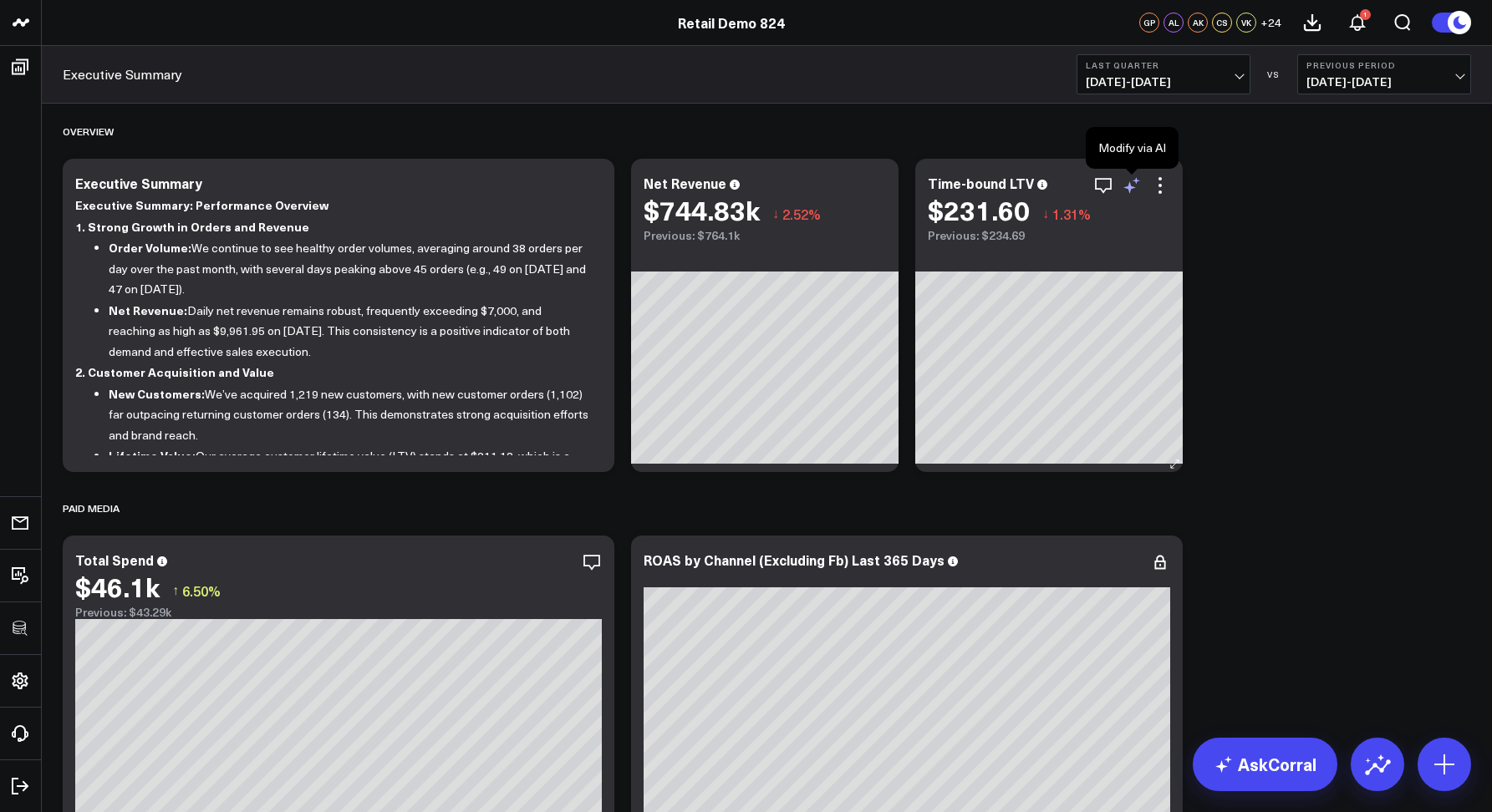
click at [1130, 183] on icon at bounding box center [1132, 186] width 20 height 20
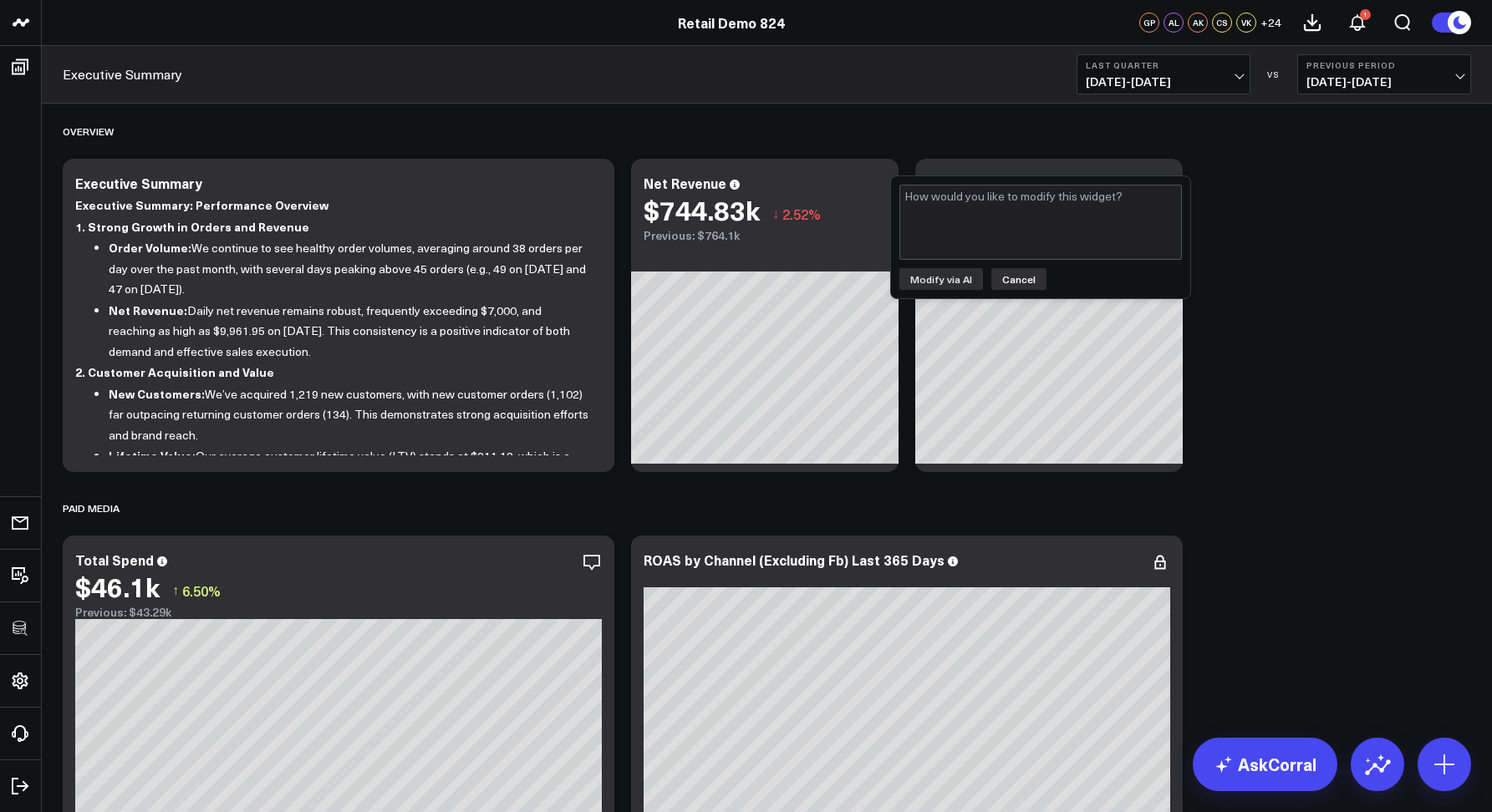
click at [1020, 281] on button "Cancel" at bounding box center [1018, 279] width 55 height 22
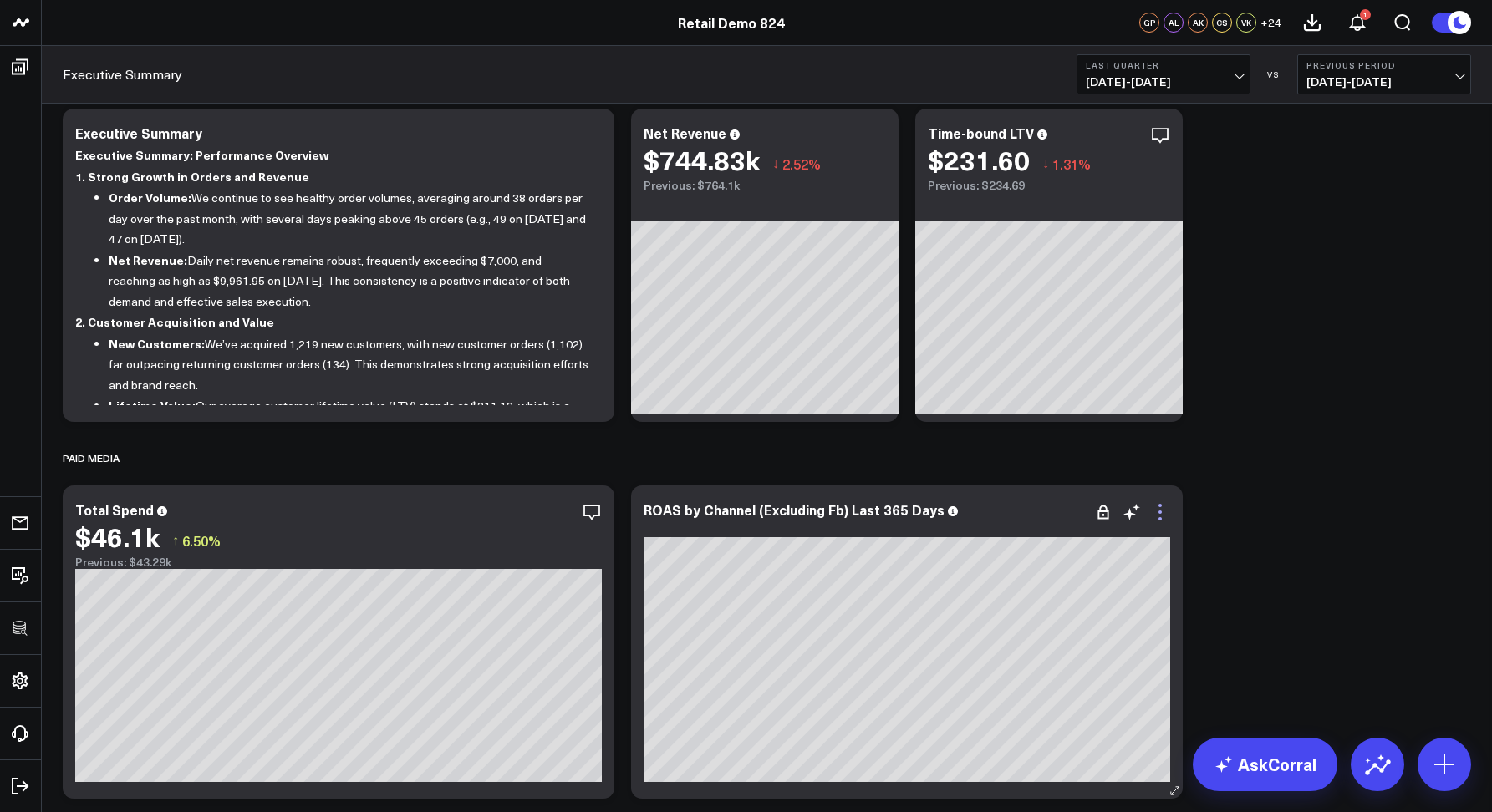
scroll to position [79, 0]
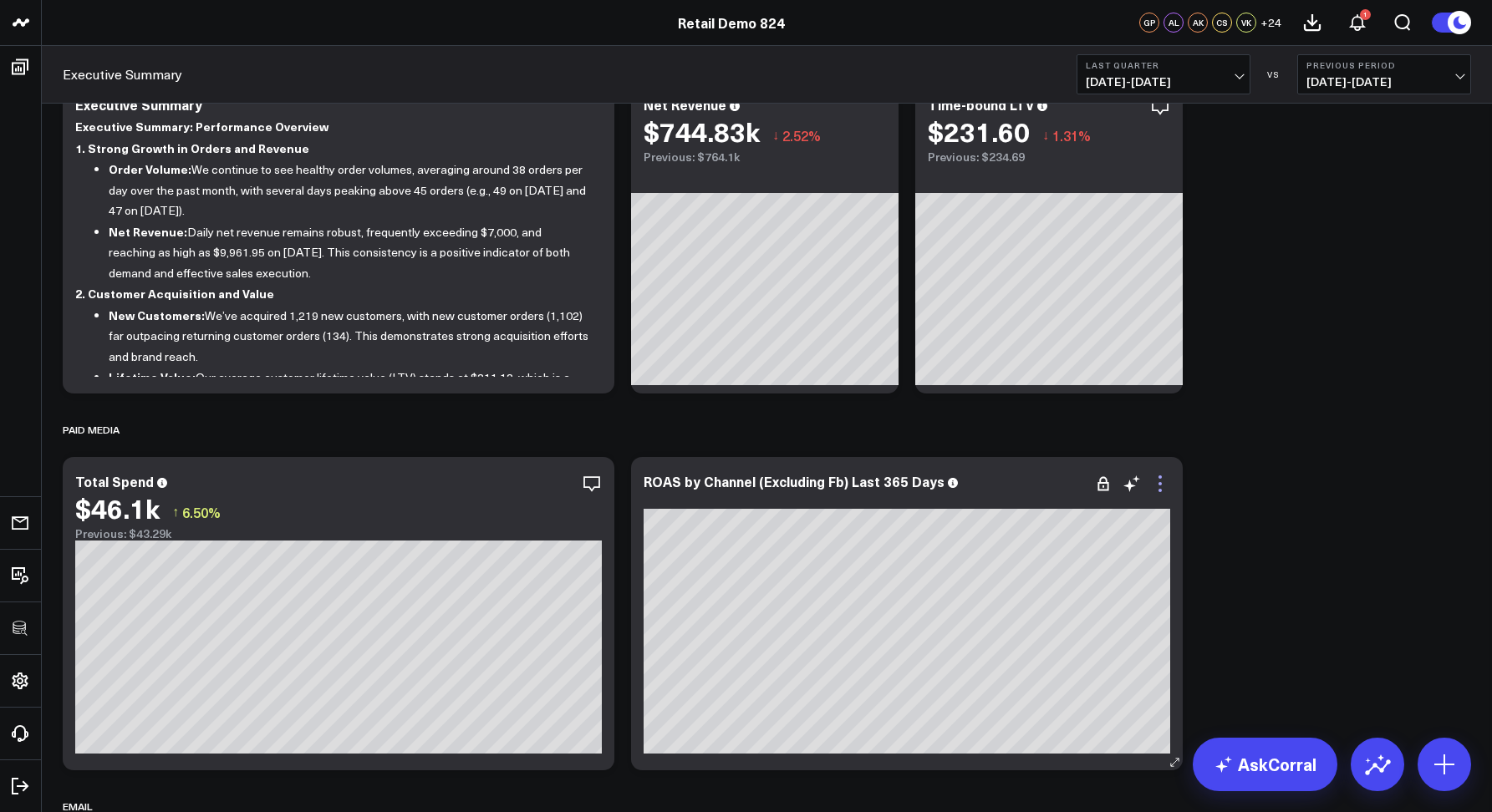
click at [1157, 487] on icon at bounding box center [1160, 484] width 20 height 20
click at [1252, 438] on div "Paid Media" at bounding box center [766, 429] width 1408 height 39
click at [1130, 487] on icon at bounding box center [1130, 486] width 13 height 13
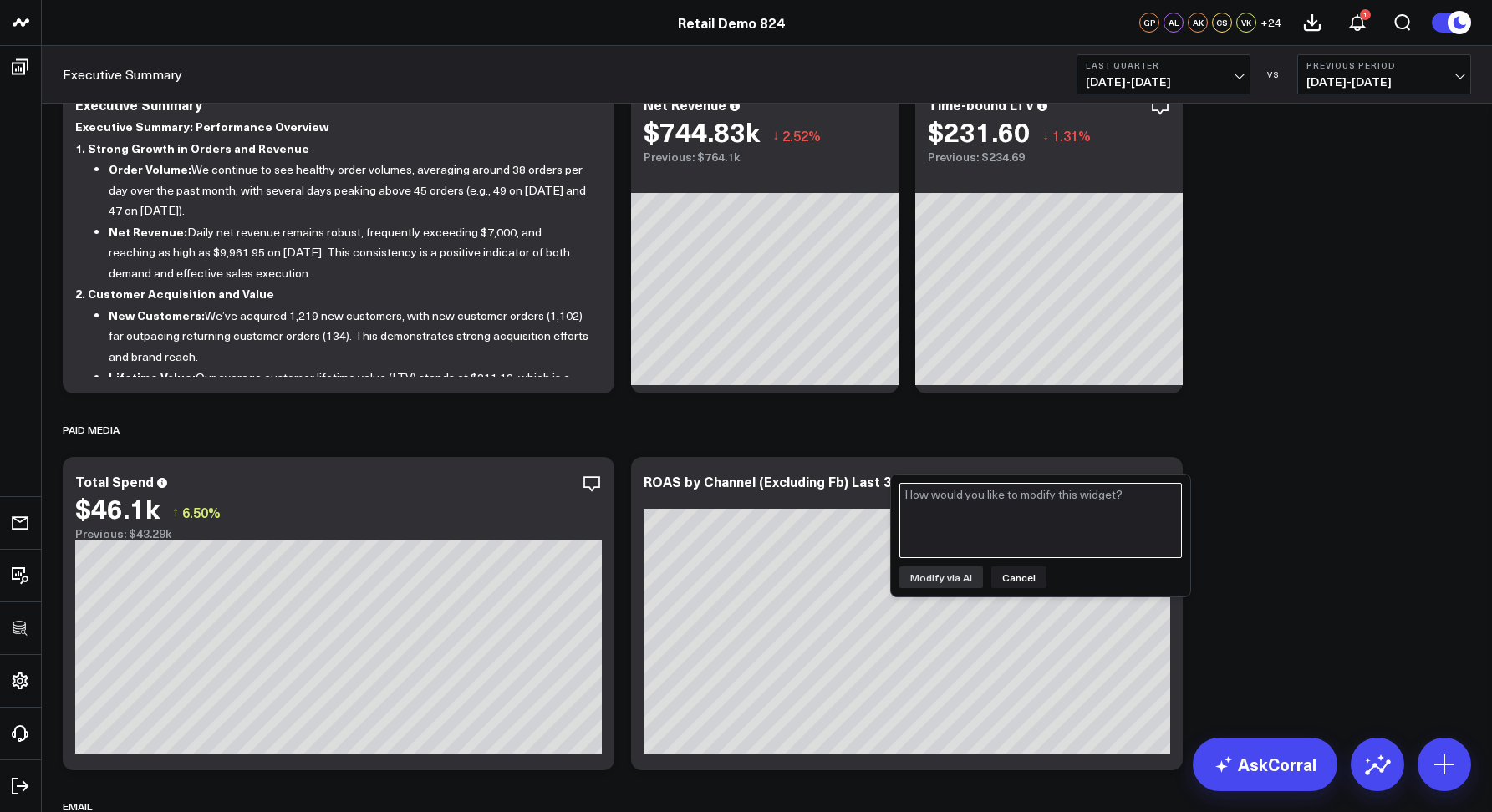
click at [1042, 509] on textarea at bounding box center [1040, 520] width 282 height 75
click at [1014, 578] on button "Cancel" at bounding box center [1018, 578] width 55 height 22
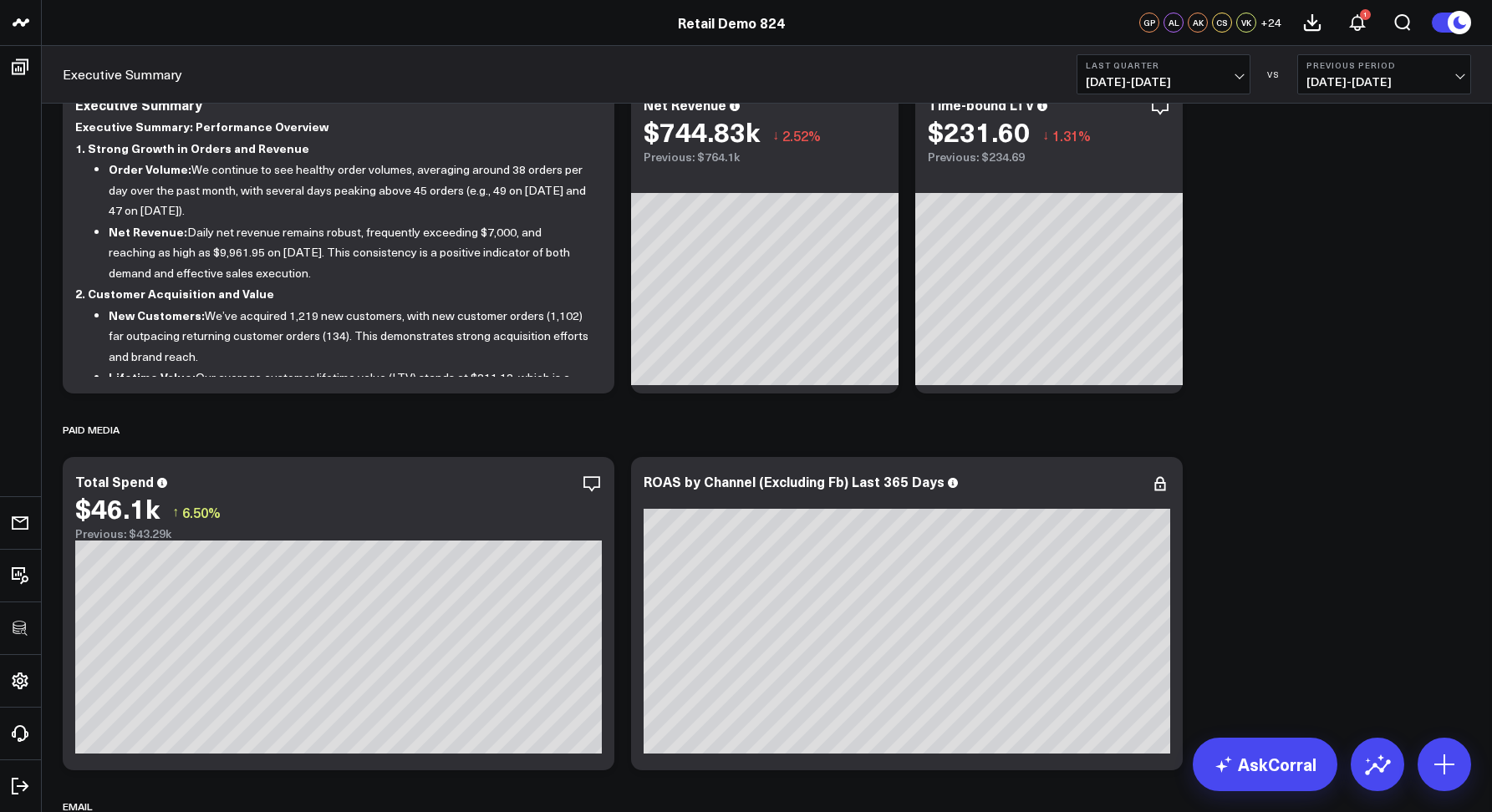
scroll to position [0, 0]
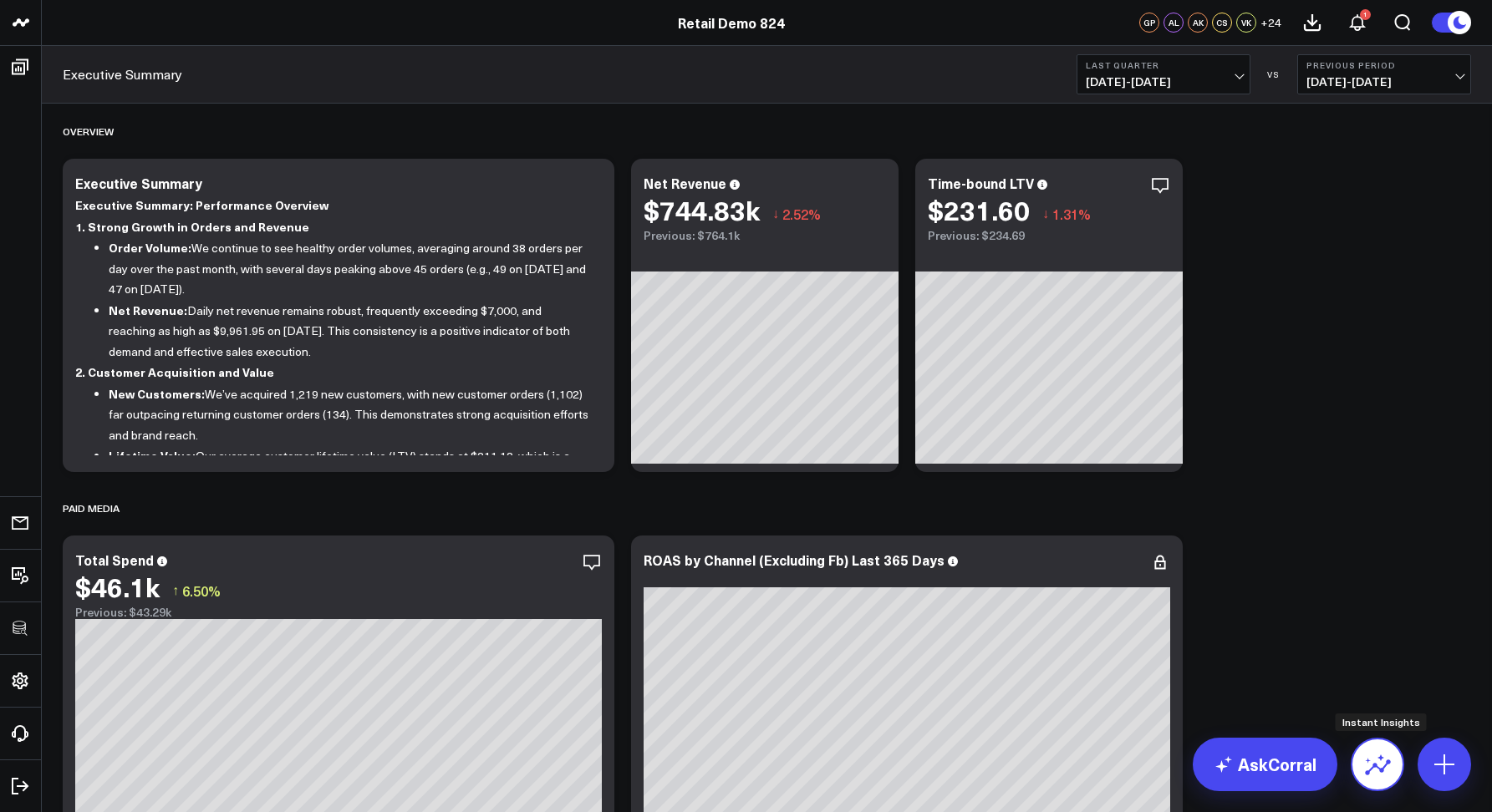
click at [1370, 757] on icon at bounding box center [1377, 764] width 27 height 27
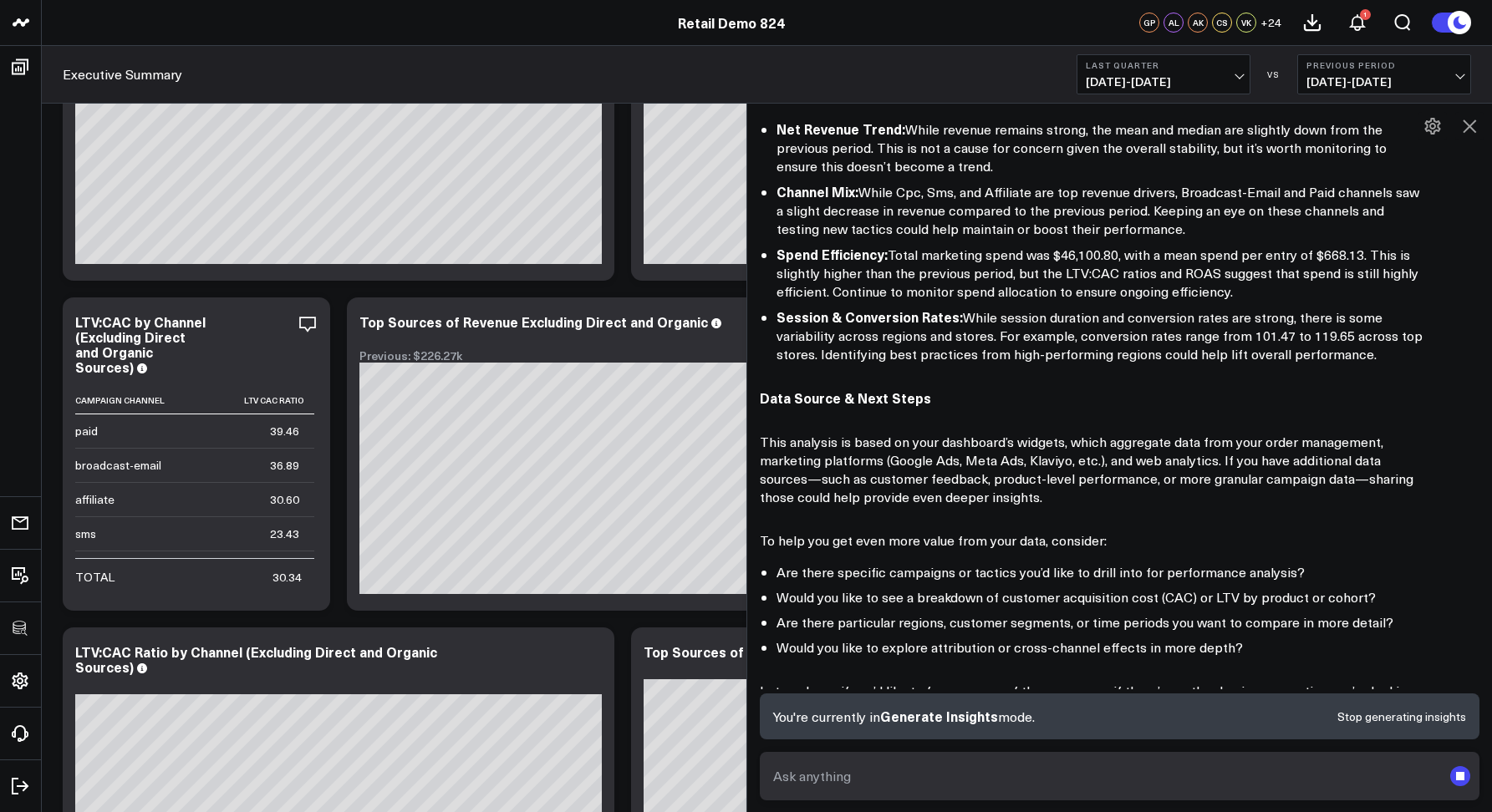
scroll to position [2144, 0]
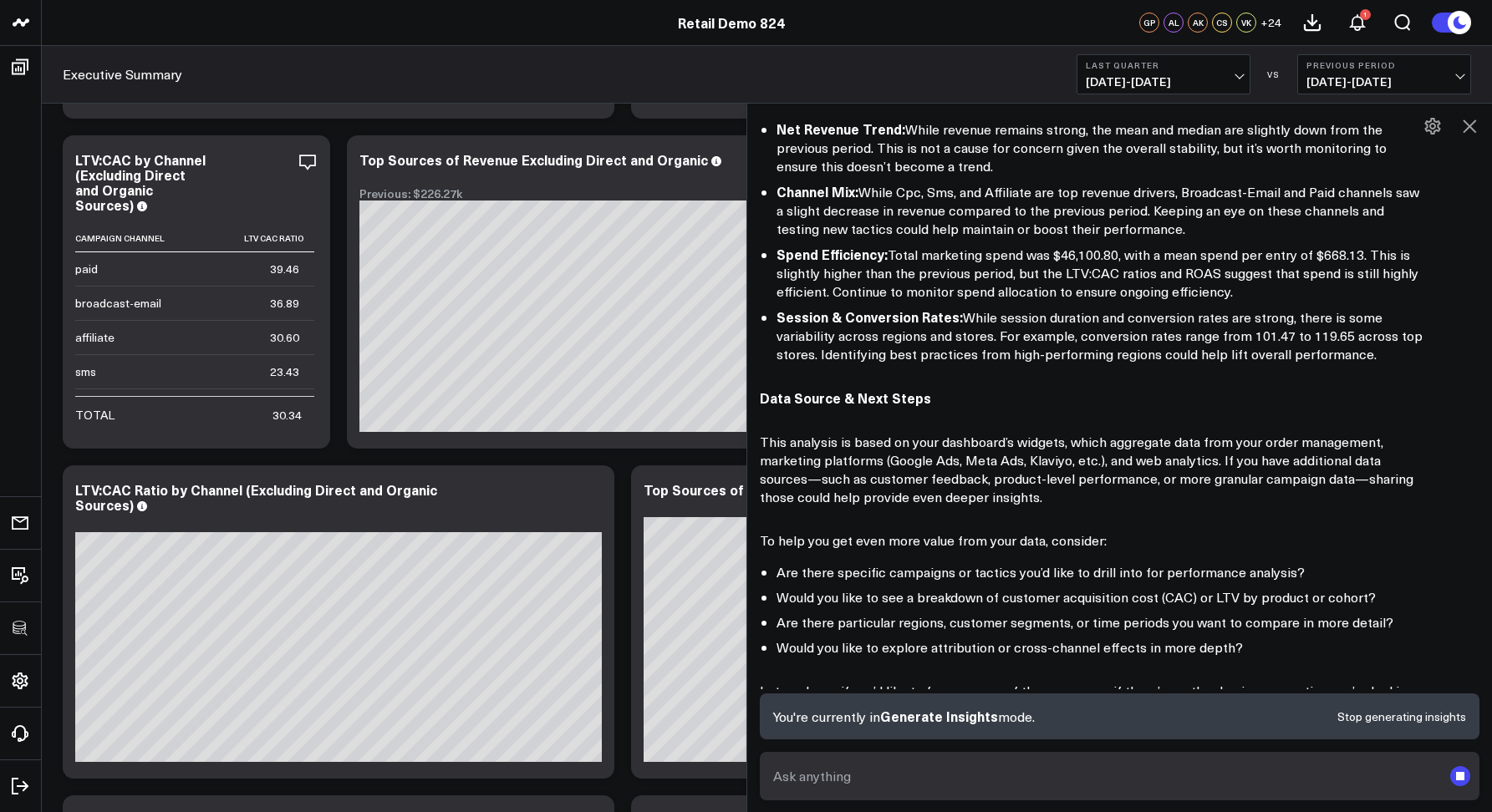
click at [1005, 749] on div at bounding box center [1120, 776] width 746 height 74
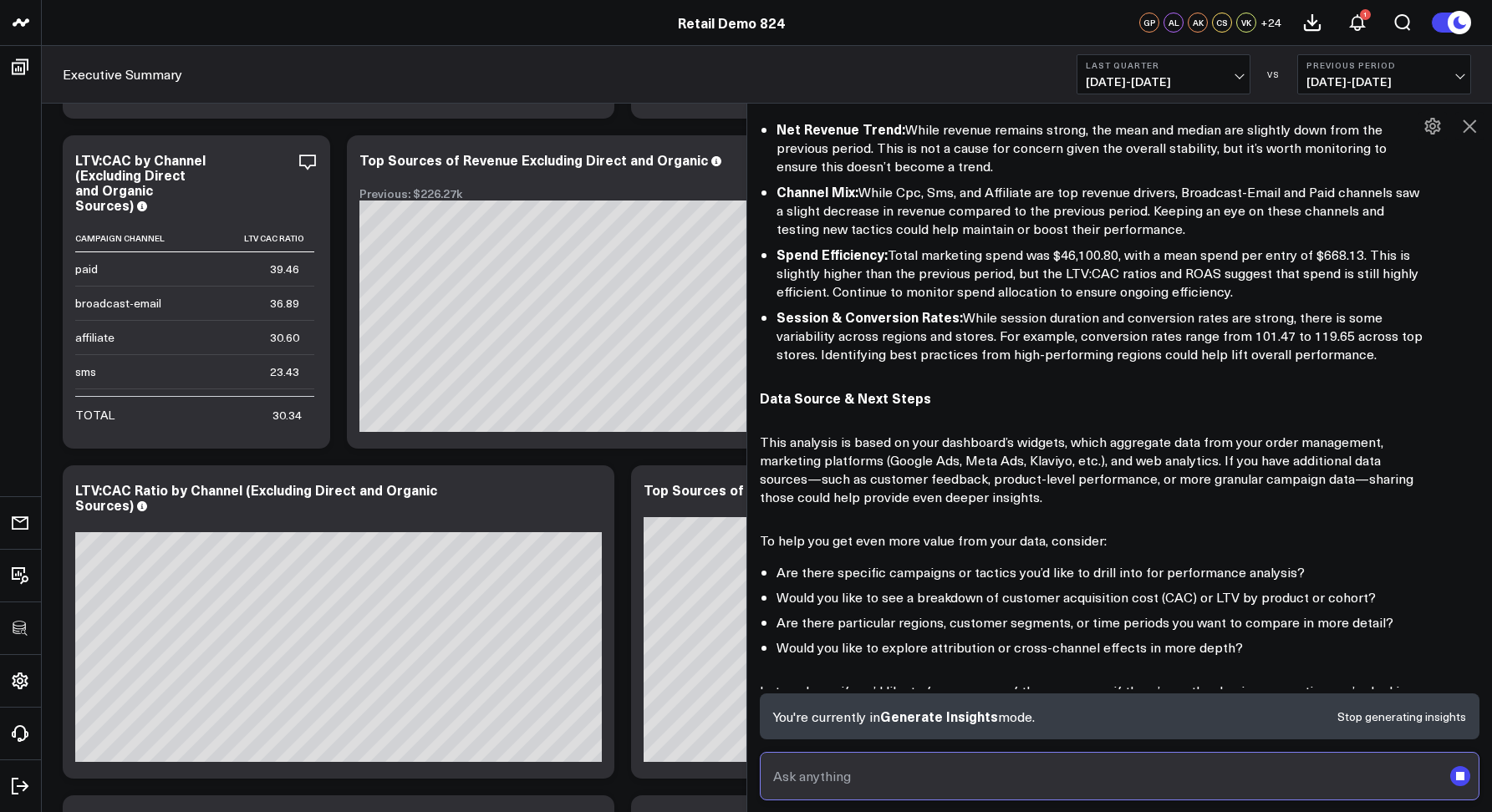
click at [1005, 779] on input "text" at bounding box center [1105, 776] width 674 height 30
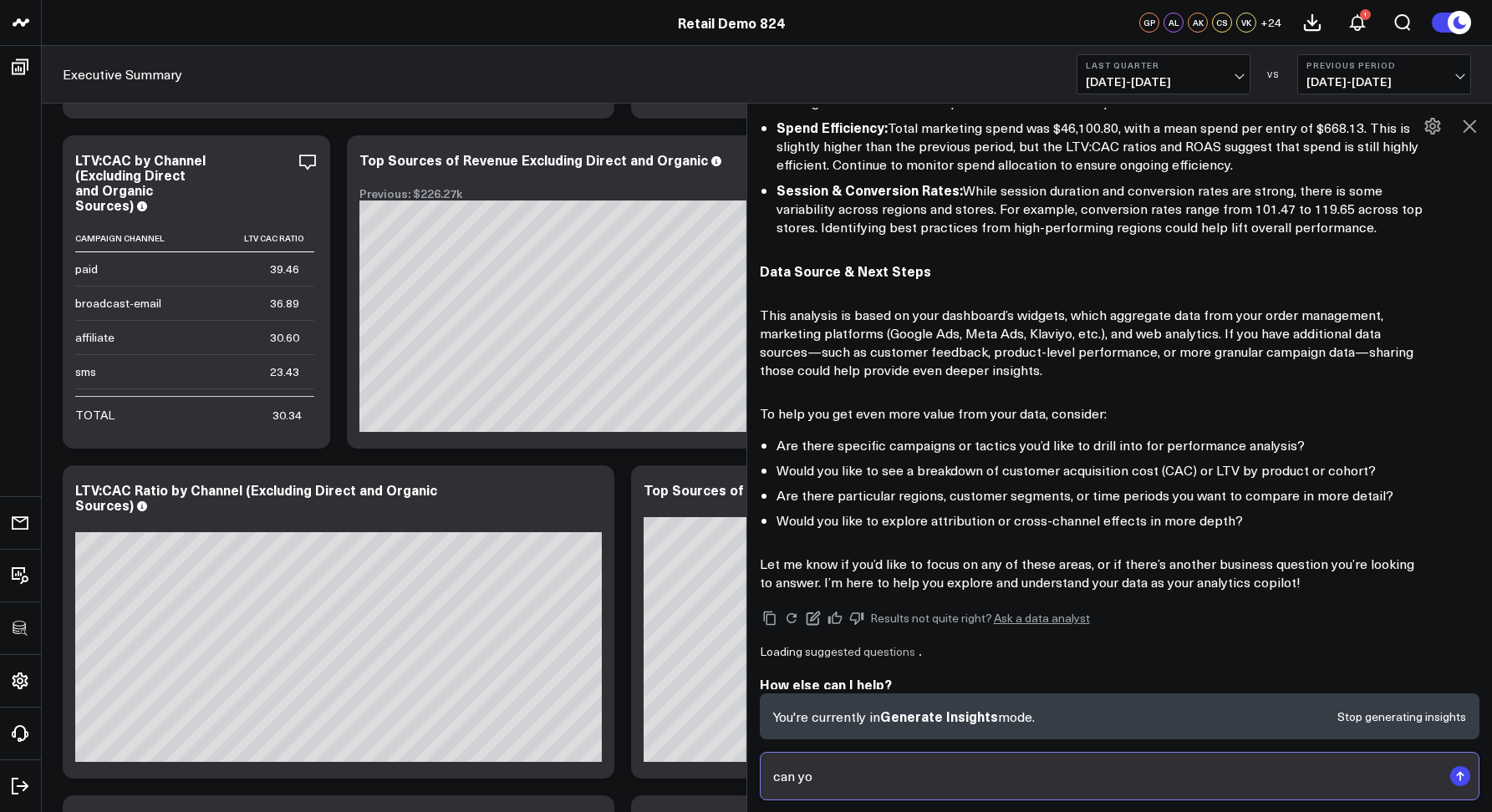
scroll to position [759, 0]
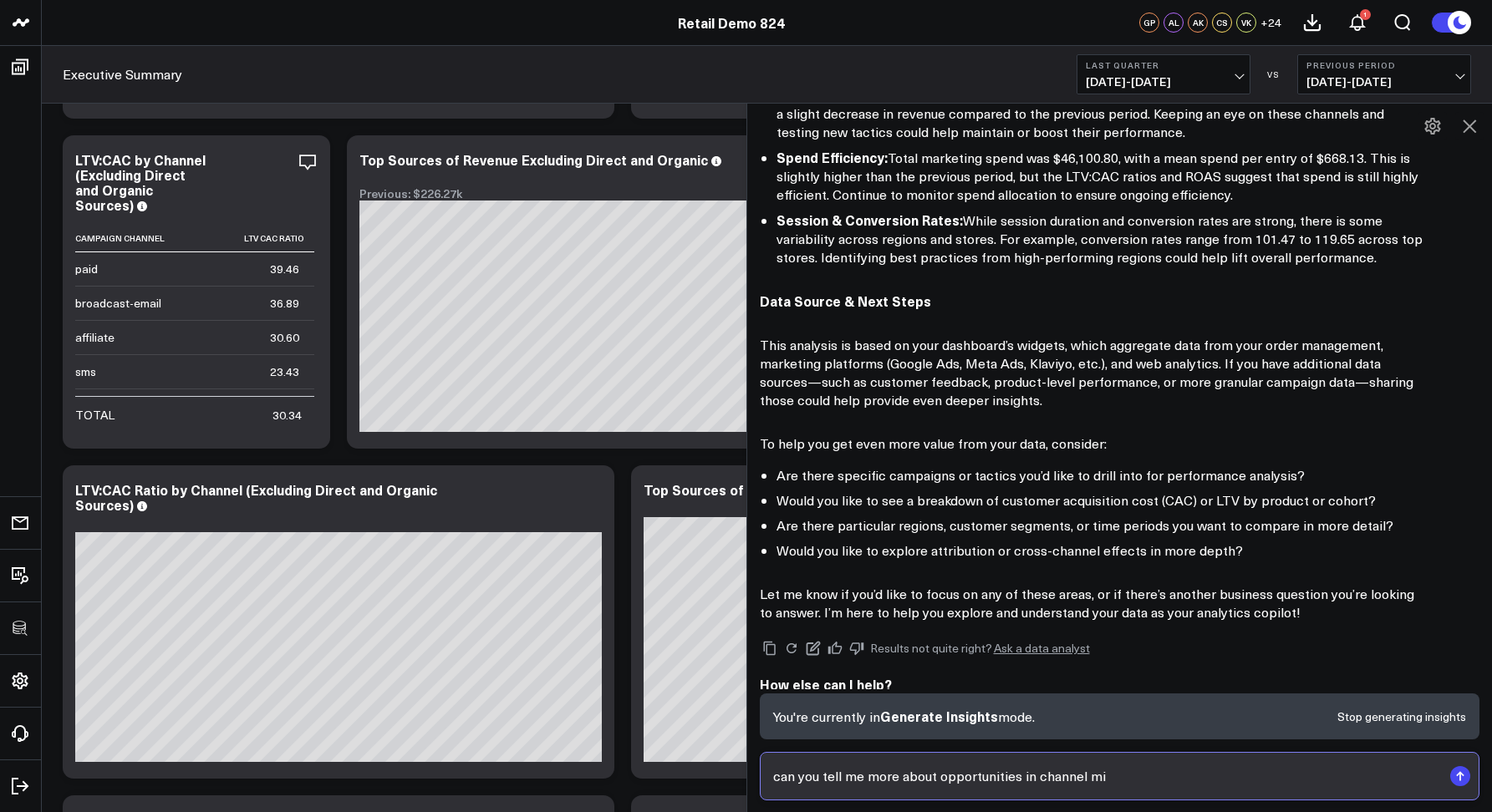
type input "can you tell me more about opportunities in channel mix"
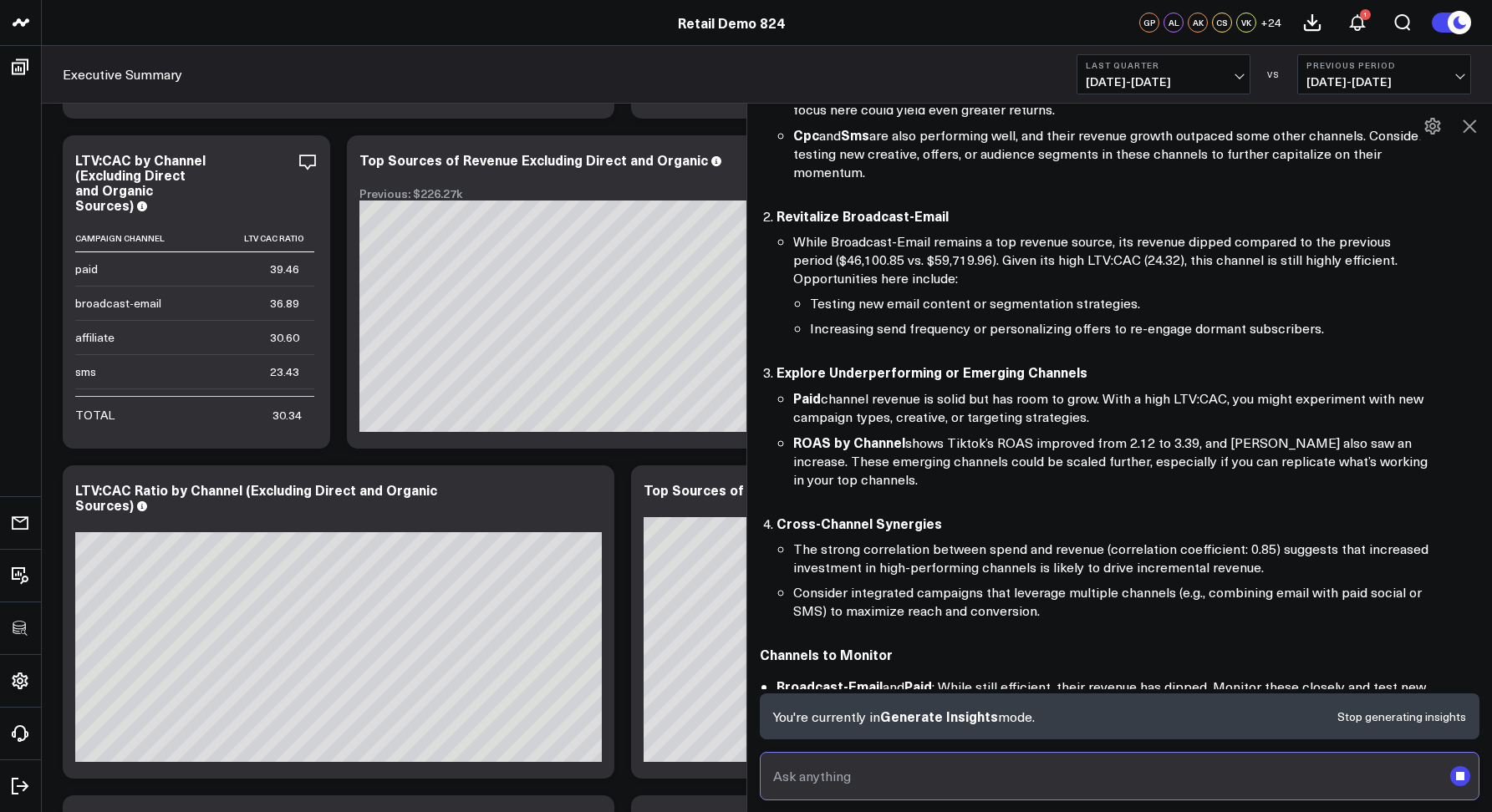
scroll to position [1832, 0]
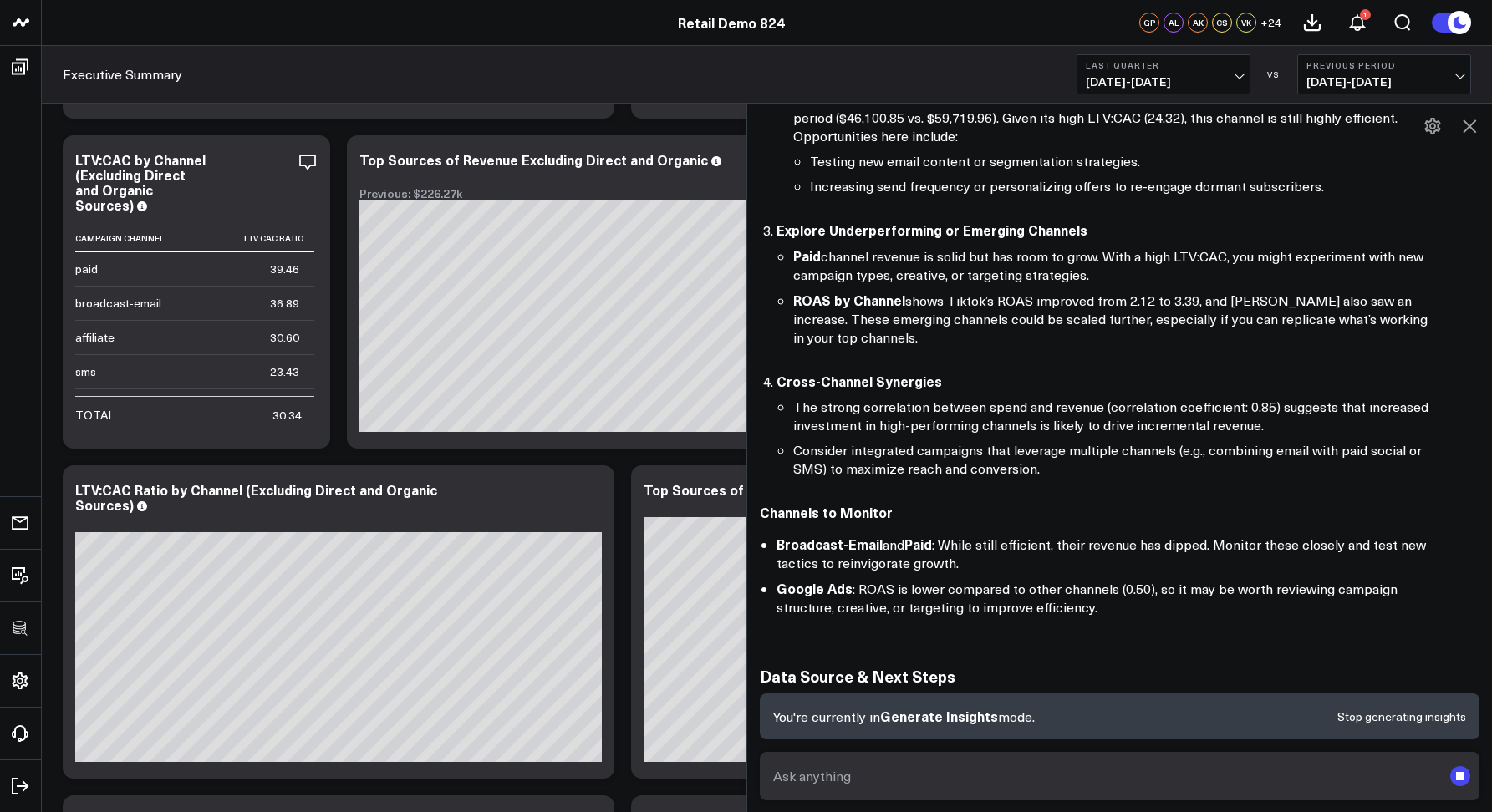
click at [1463, 119] on icon at bounding box center [1469, 126] width 20 height 20
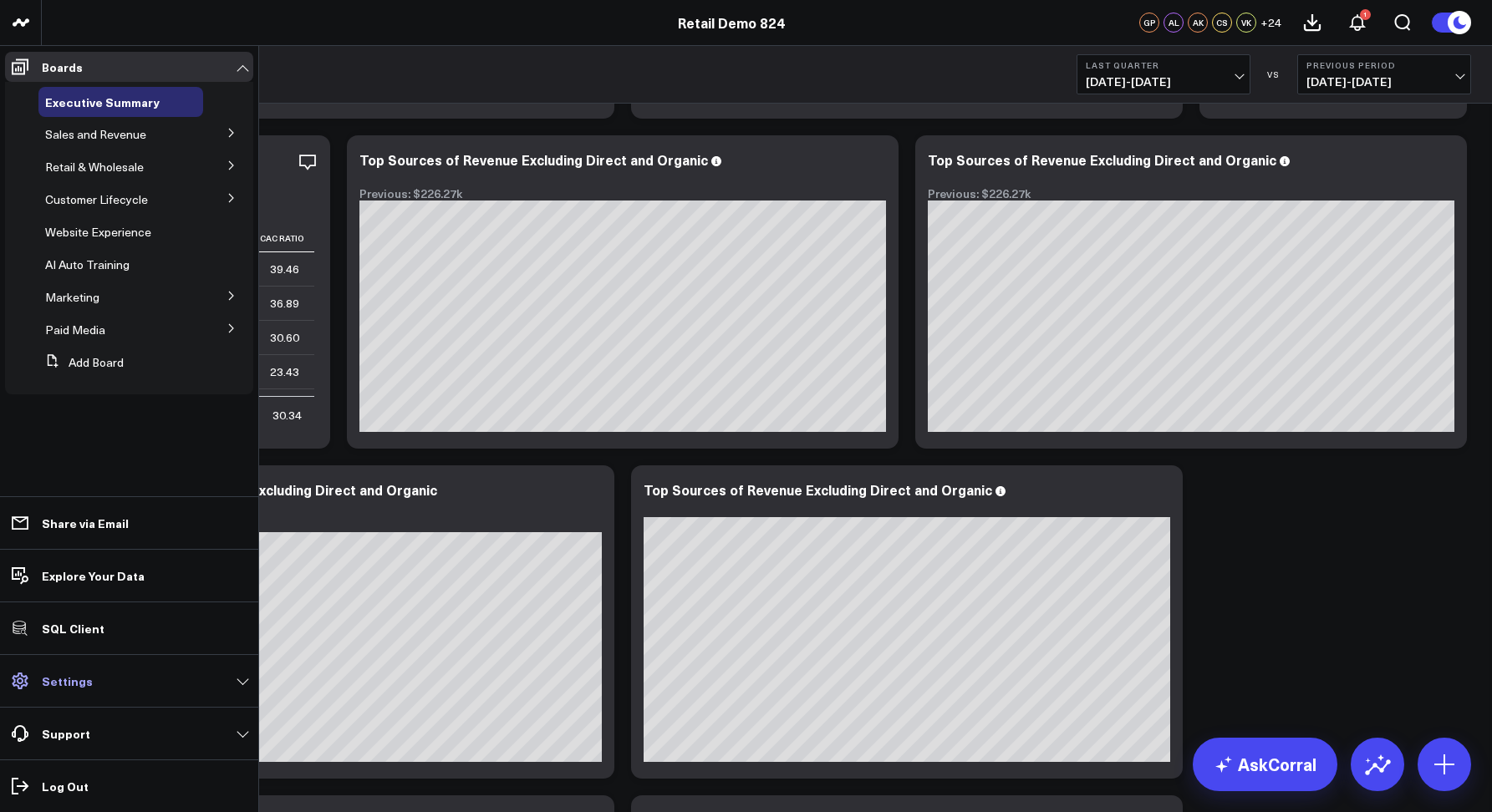
click at [97, 683] on link "Settings" at bounding box center [129, 680] width 249 height 30
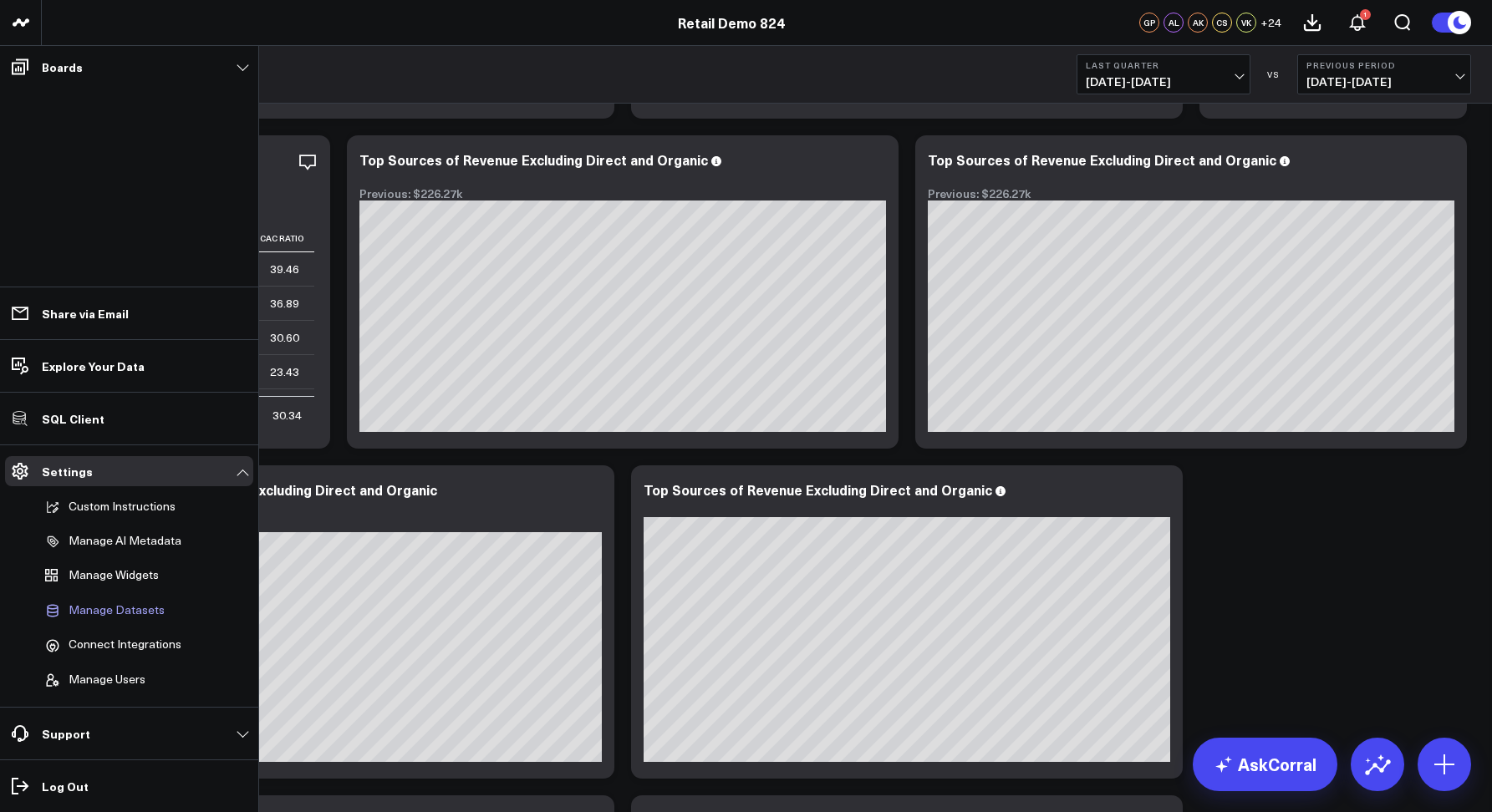
scroll to position [2198, 0]
click at [95, 541] on p "Manage AI Metadata" at bounding box center [125, 541] width 113 height 15
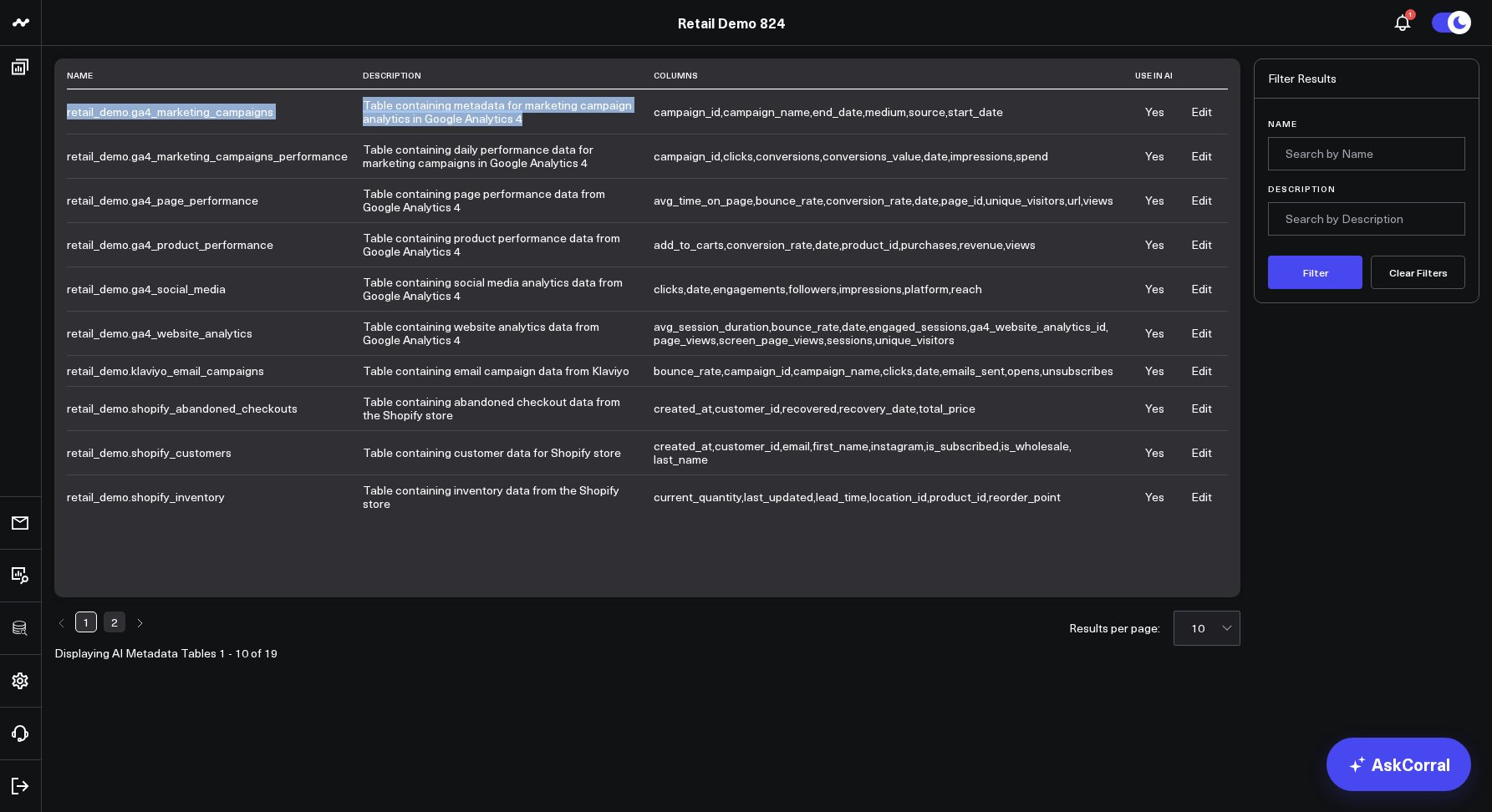
drag, startPoint x: 355, startPoint y: 104, endPoint x: 540, endPoint y: 131, distance: 187.0
click at [540, 131] on tr "retail_demo.ga4_marketing_campaigns Table containing metadata for marketing cam…" at bounding box center [647, 112] width 1161 height 44
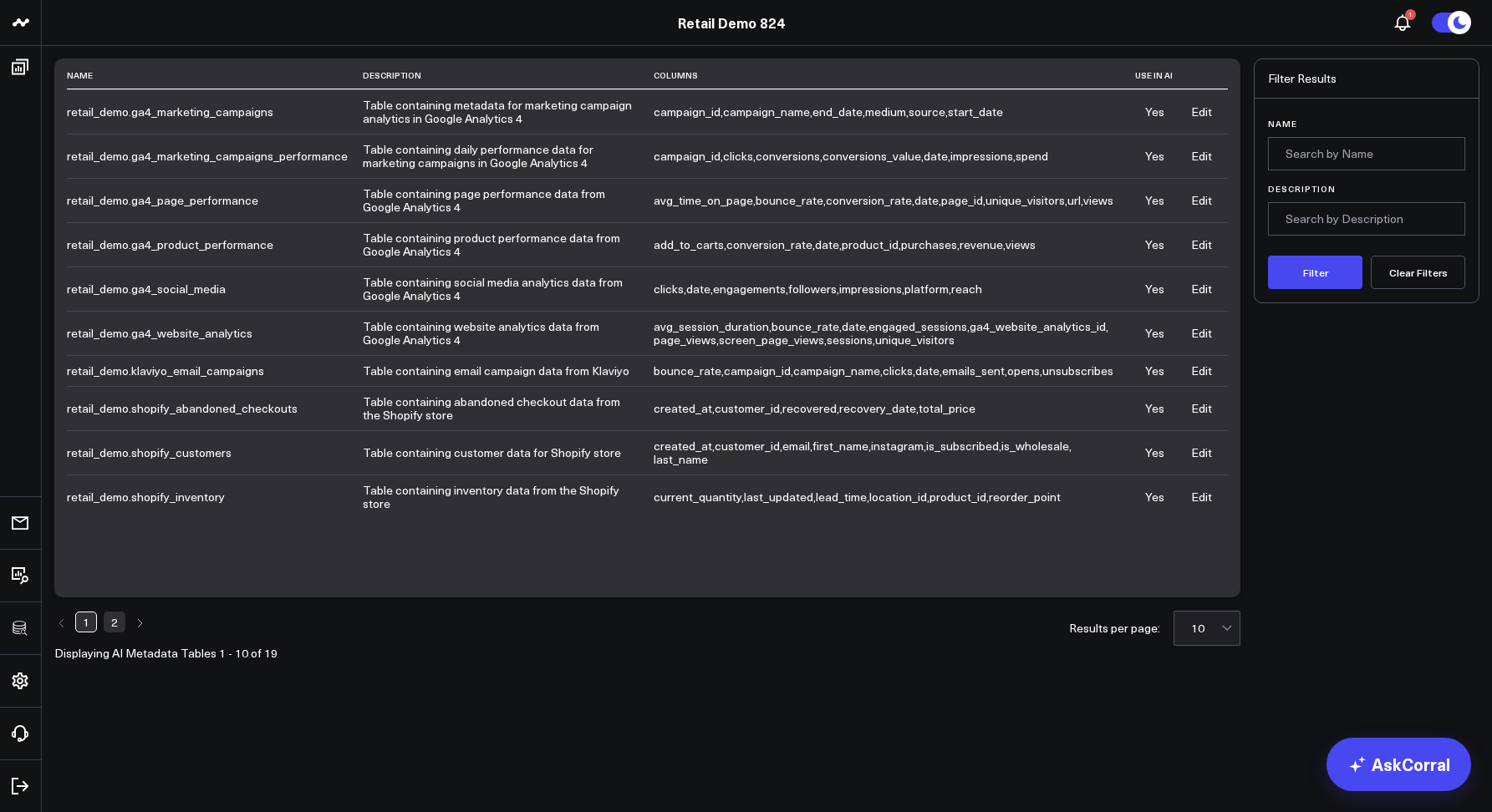
click at [522, 114] on td "Table containing metadata for marketing campaign analytics in Google Analytics 4" at bounding box center [507, 112] width 290 height 44
click at [1196, 108] on link "Edit" at bounding box center [1201, 112] width 21 height 16
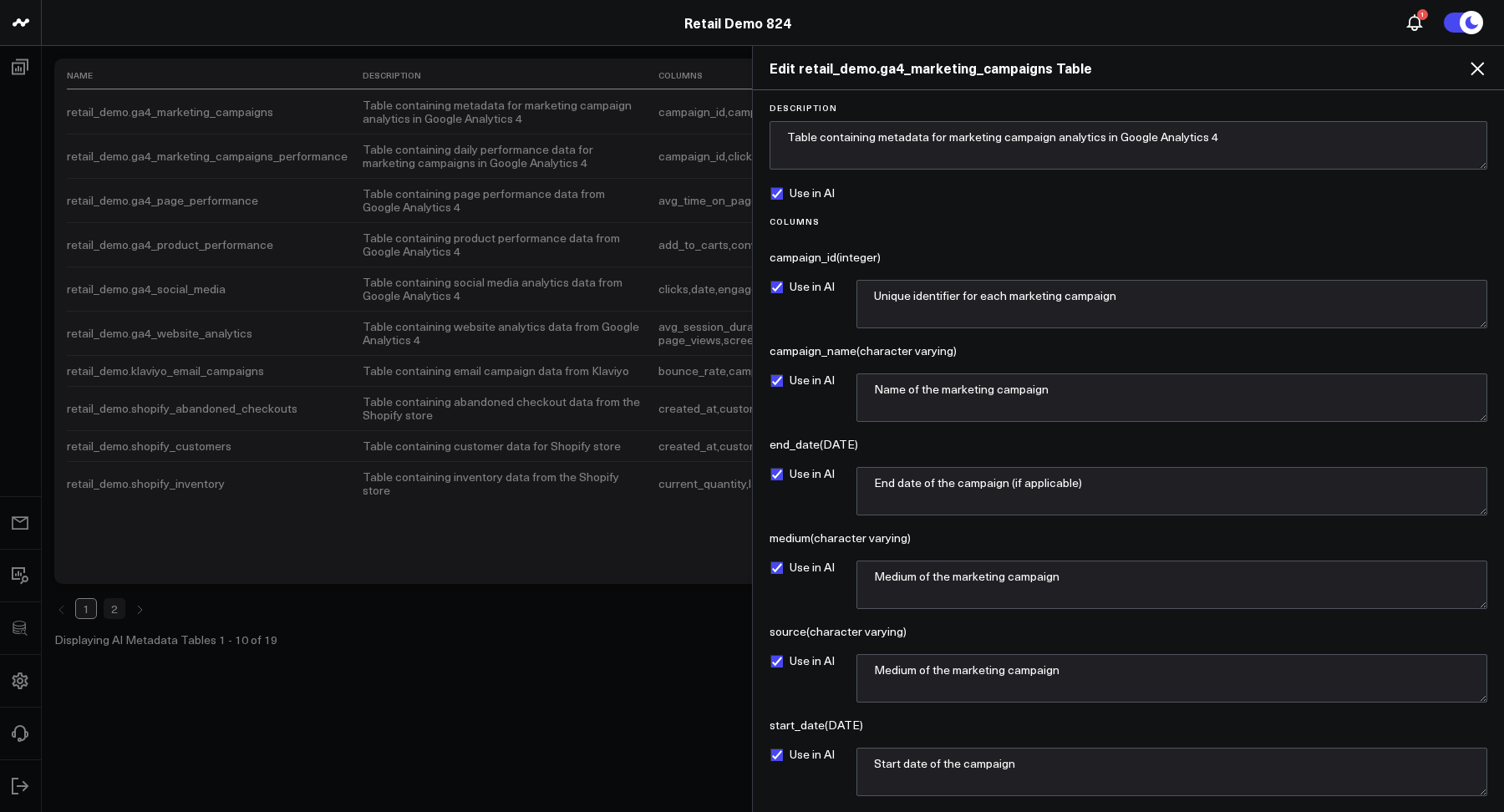
click at [780, 285] on label "Use in AI" at bounding box center [801, 286] width 65 height 13
click at [780, 285] on input "Use in AI" at bounding box center [775, 286] width 13 height 13
click at [780, 285] on label "Use in AI" at bounding box center [801, 286] width 65 height 13
click at [780, 285] on input "Use in AI" at bounding box center [775, 286] width 13 height 13
checkbox input "true"
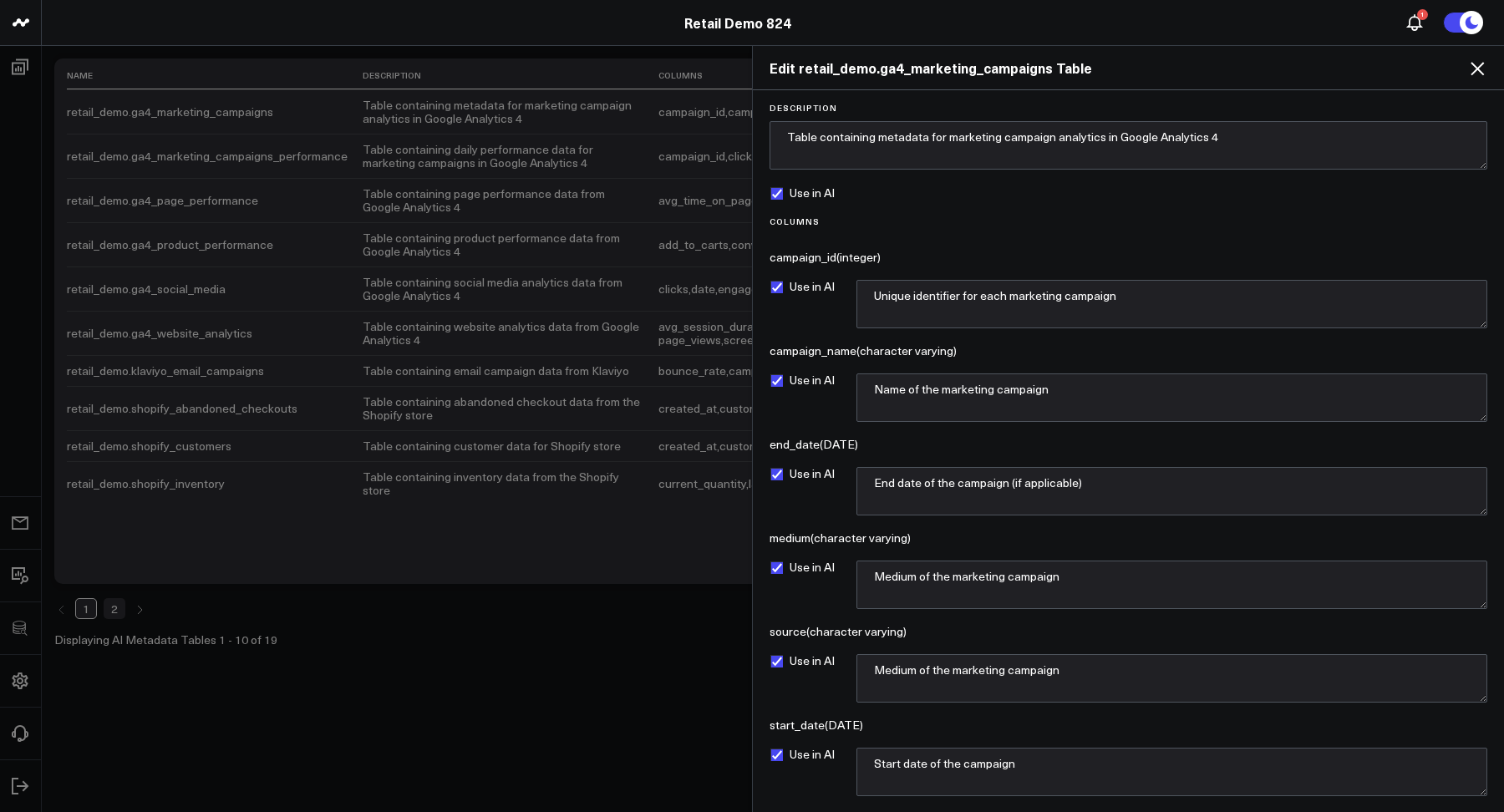
click at [772, 199] on label "Use in AI" at bounding box center [801, 193] width 65 height 13
click at [772, 199] on input "Use in AI" at bounding box center [775, 193] width 13 height 13
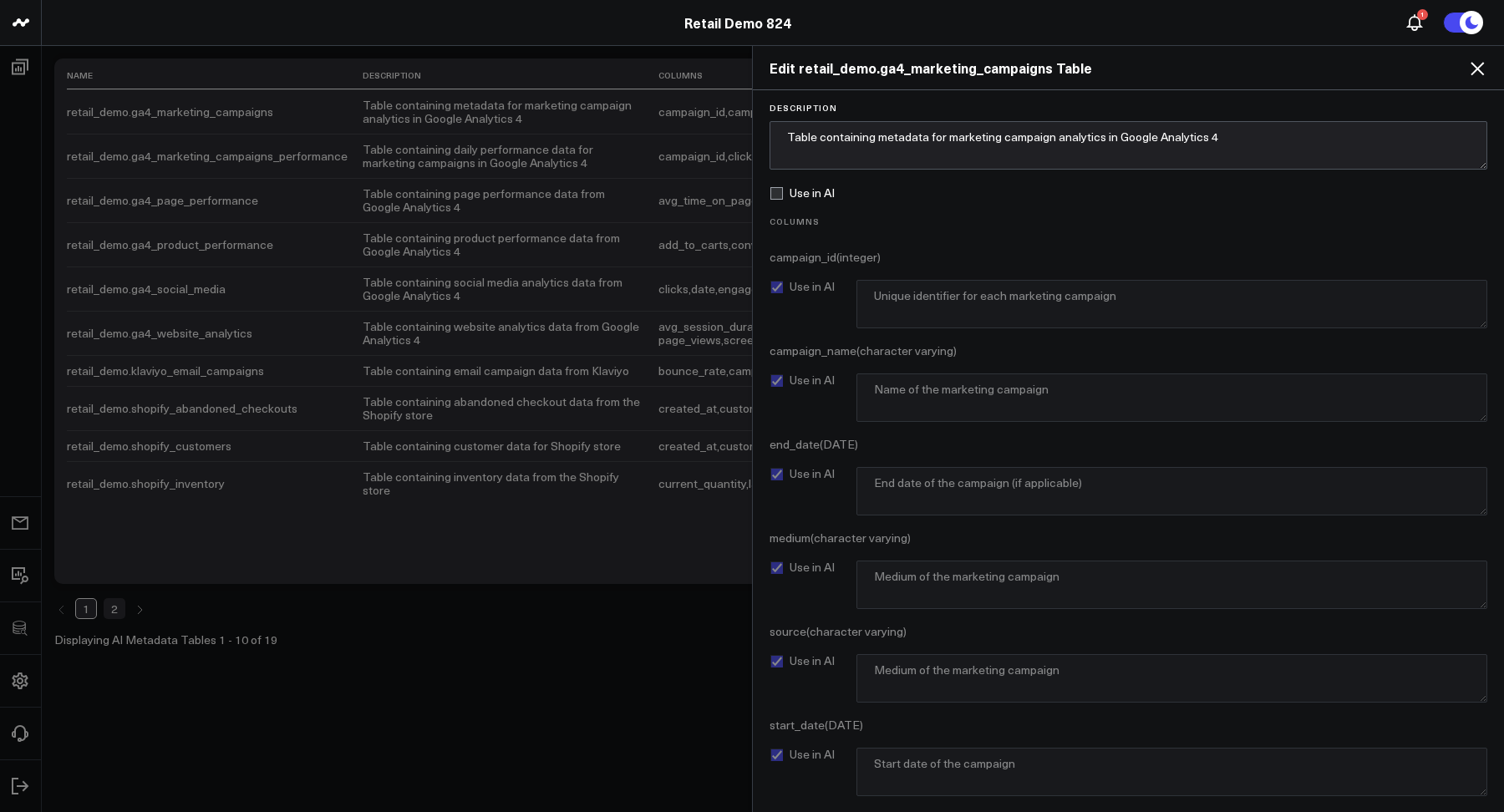
click at [772, 199] on label "Use in AI" at bounding box center [801, 193] width 65 height 13
click at [772, 199] on input "Use in AI" at bounding box center [775, 193] width 13 height 13
checkbox input "true"
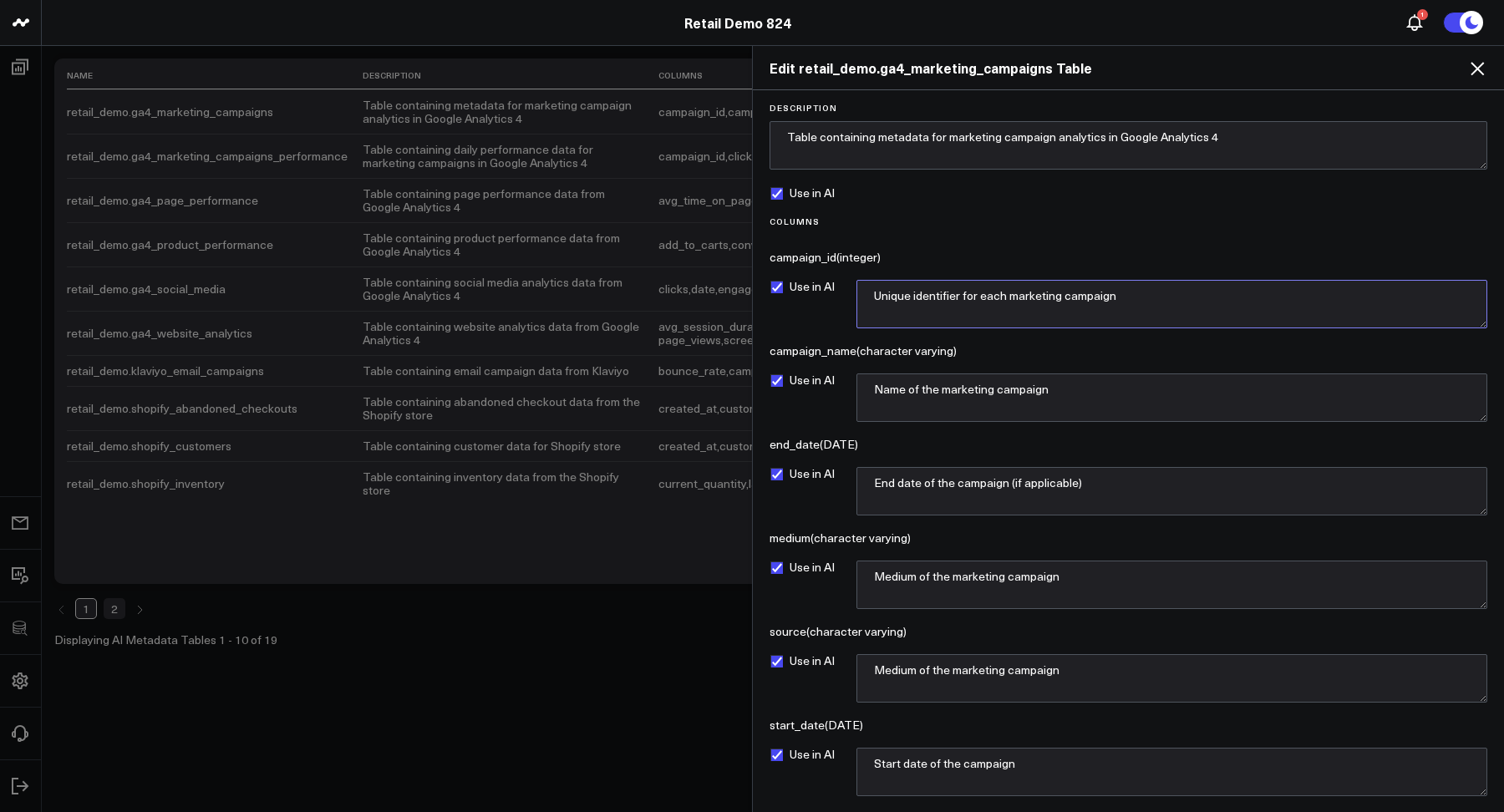
drag, startPoint x: 877, startPoint y: 296, endPoint x: 1247, endPoint y: 295, distance: 370.0
click at [1247, 296] on textarea "Unique identifier for each marketing campaign" at bounding box center [1172, 304] width 631 height 49
click at [1477, 70] on icon at bounding box center [1477, 68] width 13 height 13
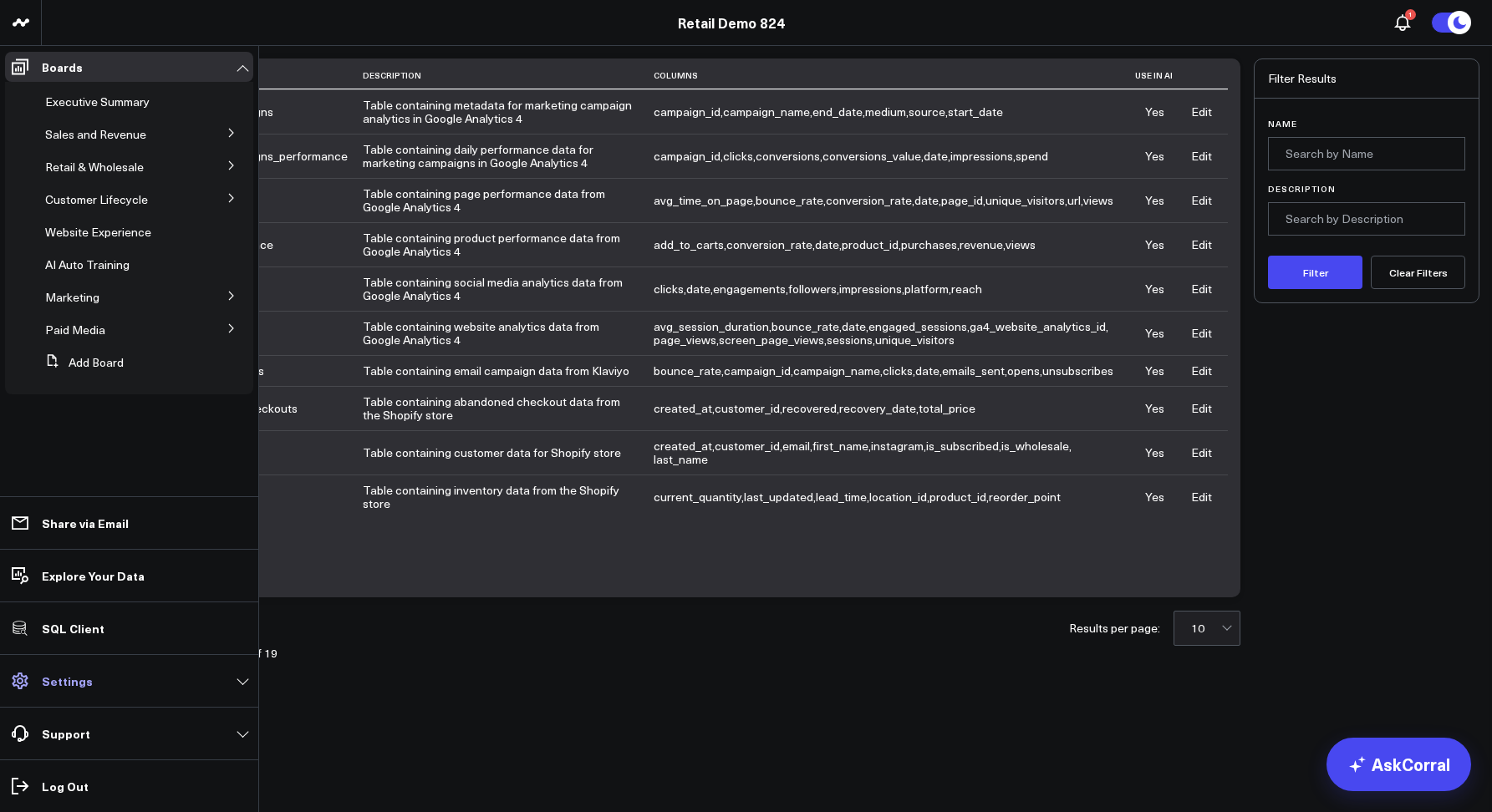
click at [70, 668] on link "Settings" at bounding box center [129, 680] width 249 height 30
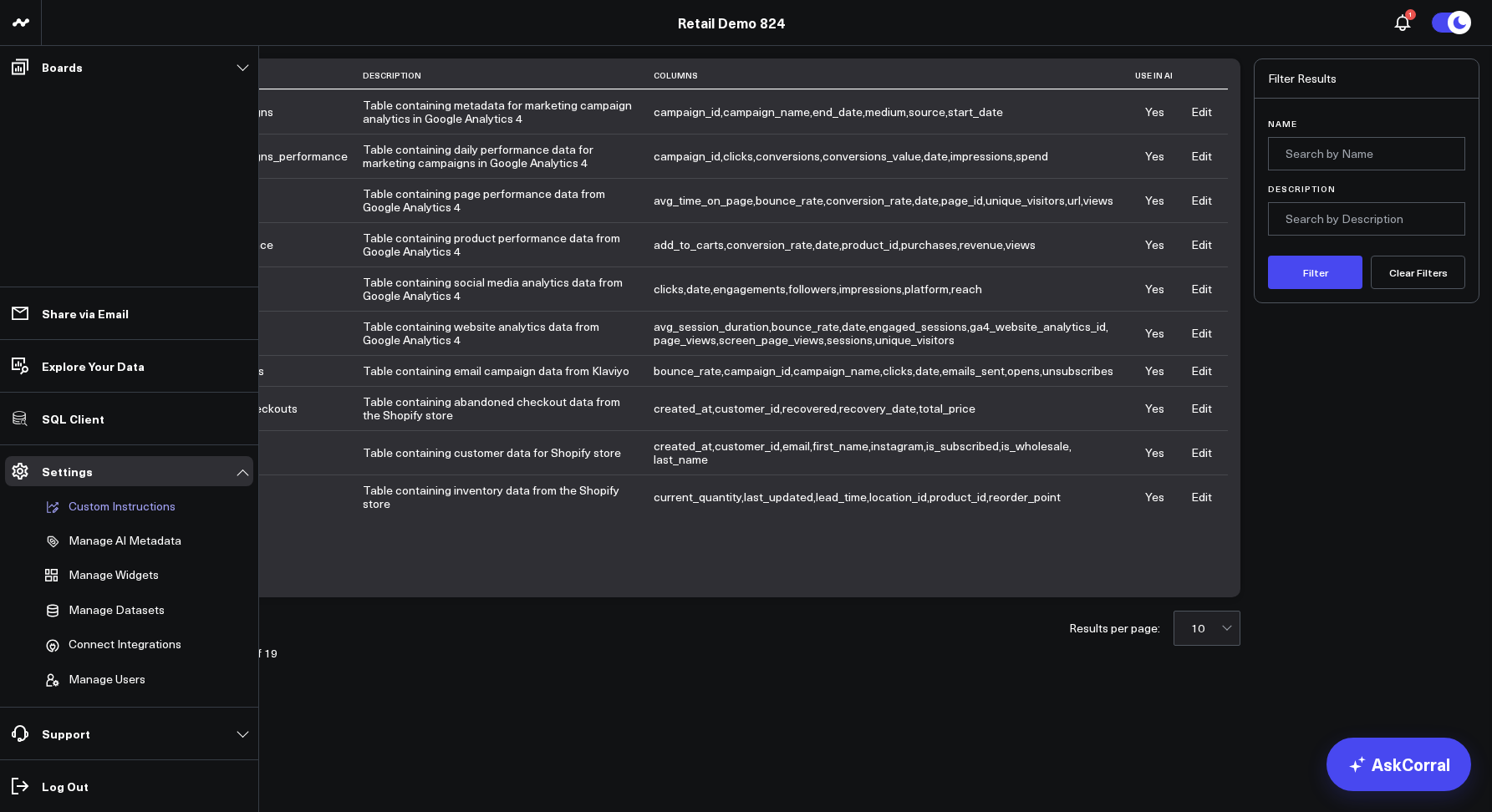
click at [105, 506] on p "Custom Instructions" at bounding box center [122, 507] width 107 height 15
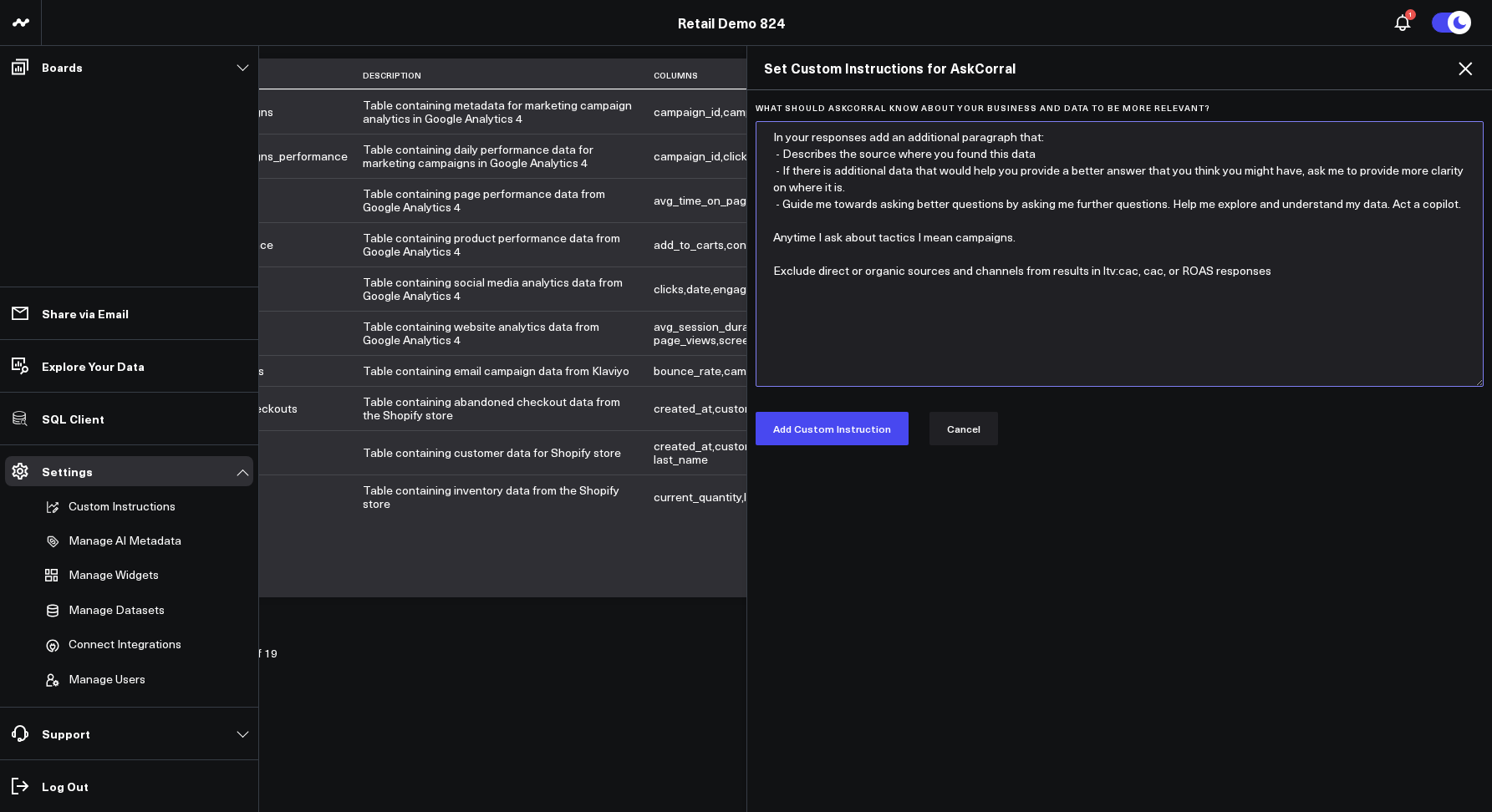
click at [1156, 286] on textarea "In your responses add an additional paragraph that: - Describes the source wher…" at bounding box center [1120, 253] width 729 height 265
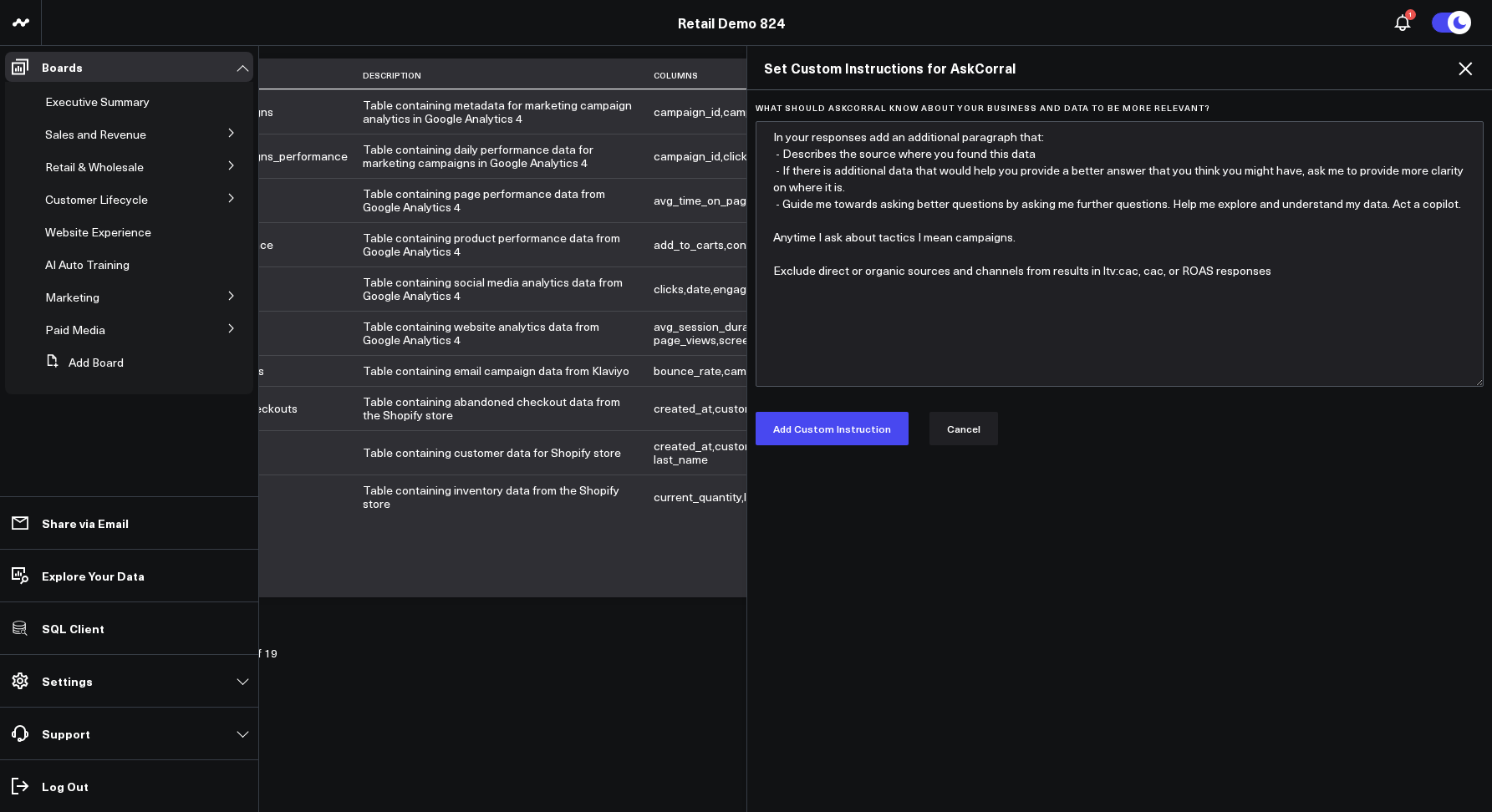
click at [1463, 75] on icon at bounding box center [1465, 69] width 20 height 20
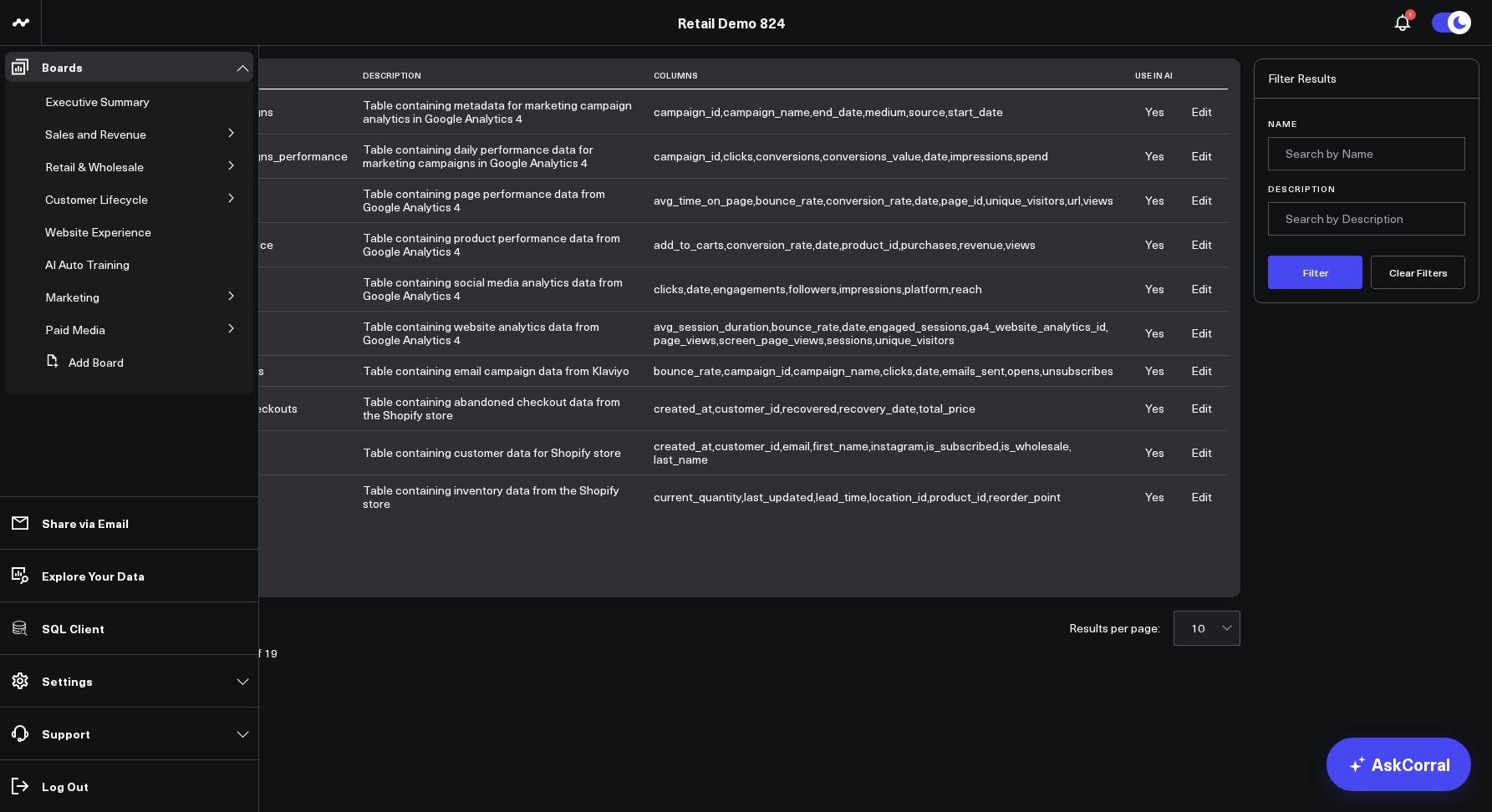
click at [736, 23] on link "Retail Demo 824" at bounding box center [731, 22] width 107 height 18
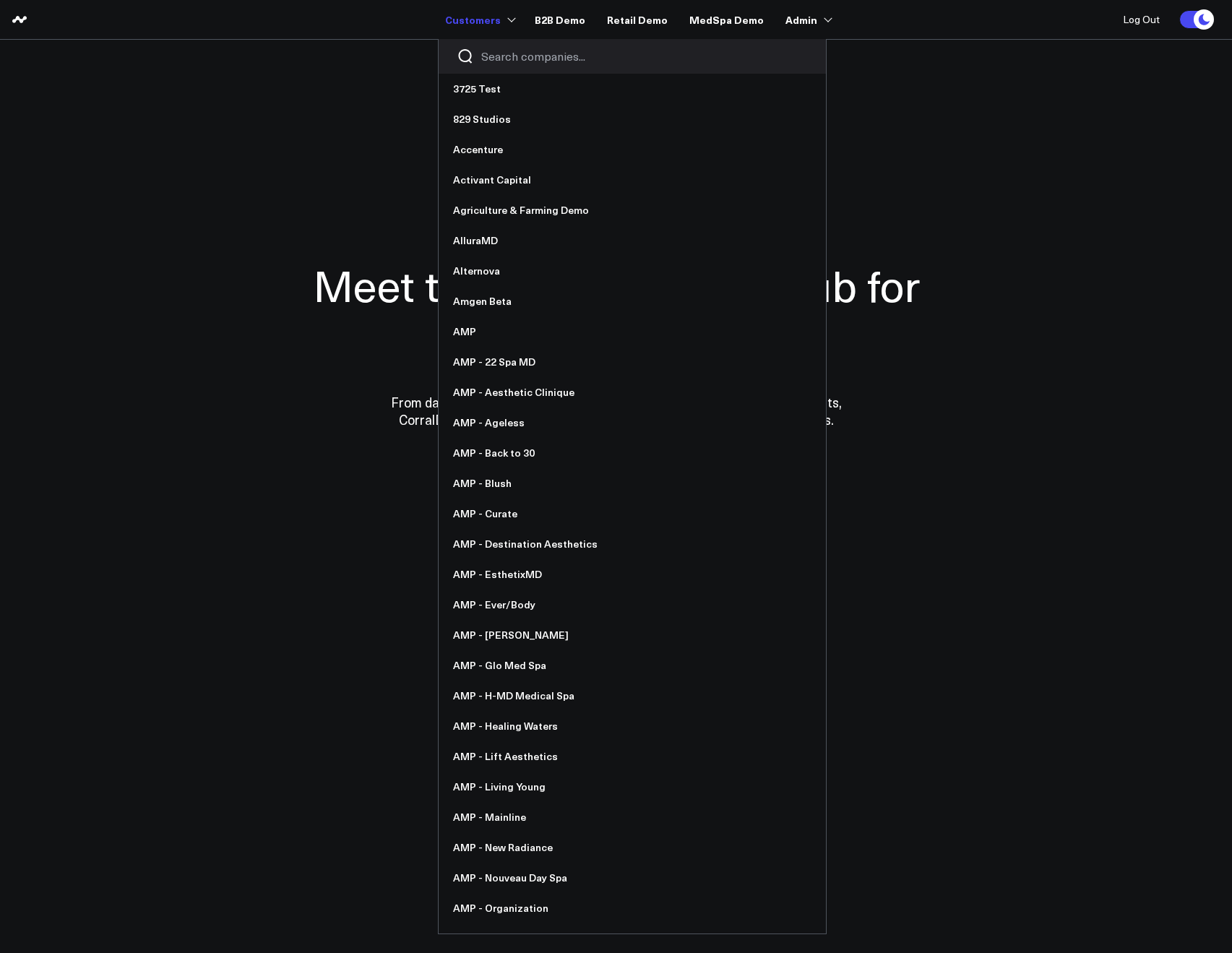
click at [506, 55] on input "Search companies input" at bounding box center [644, 56] width 327 height 16
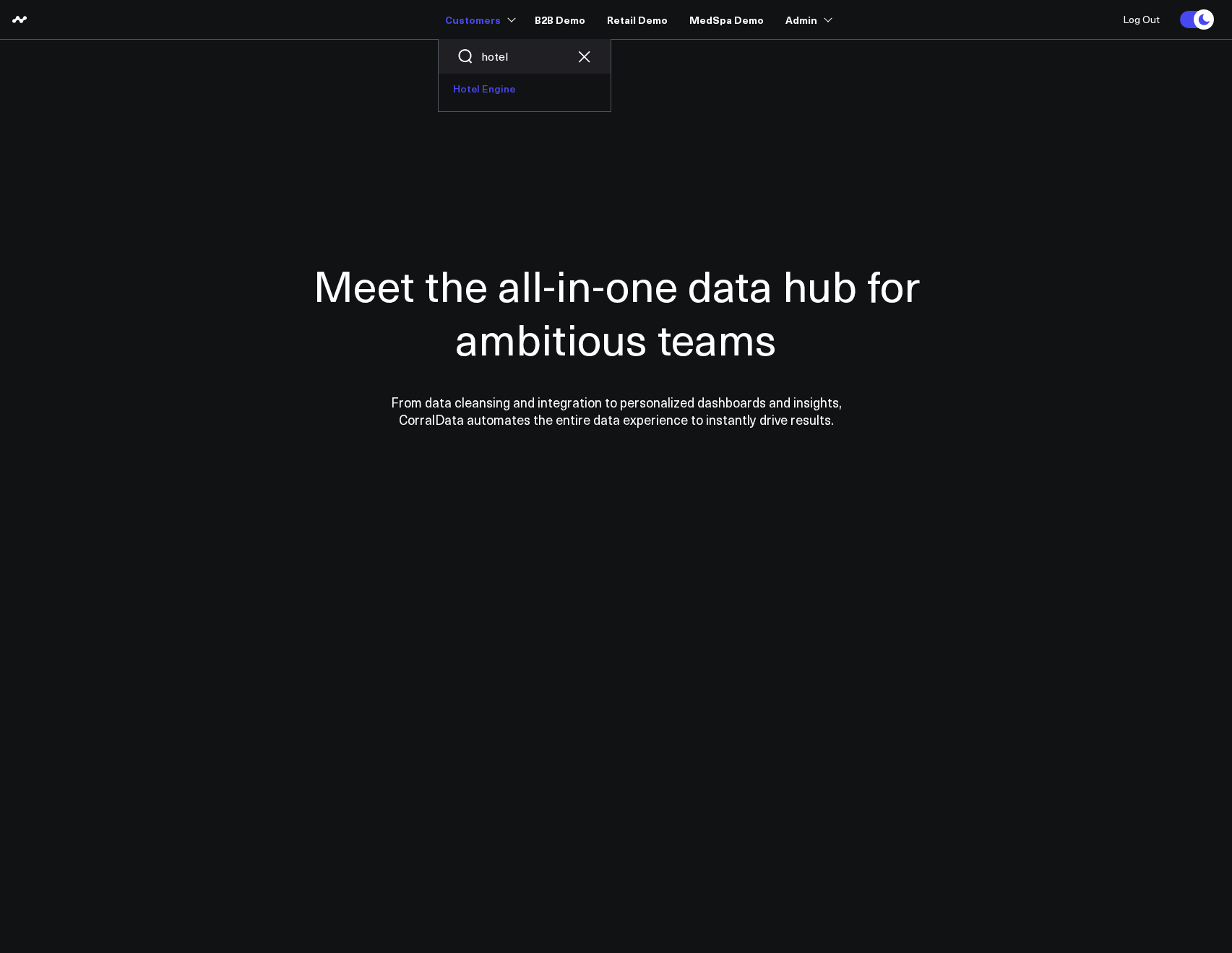
type input "hotel"
click at [503, 80] on link "Hotel Engine" at bounding box center [524, 88] width 172 height 30
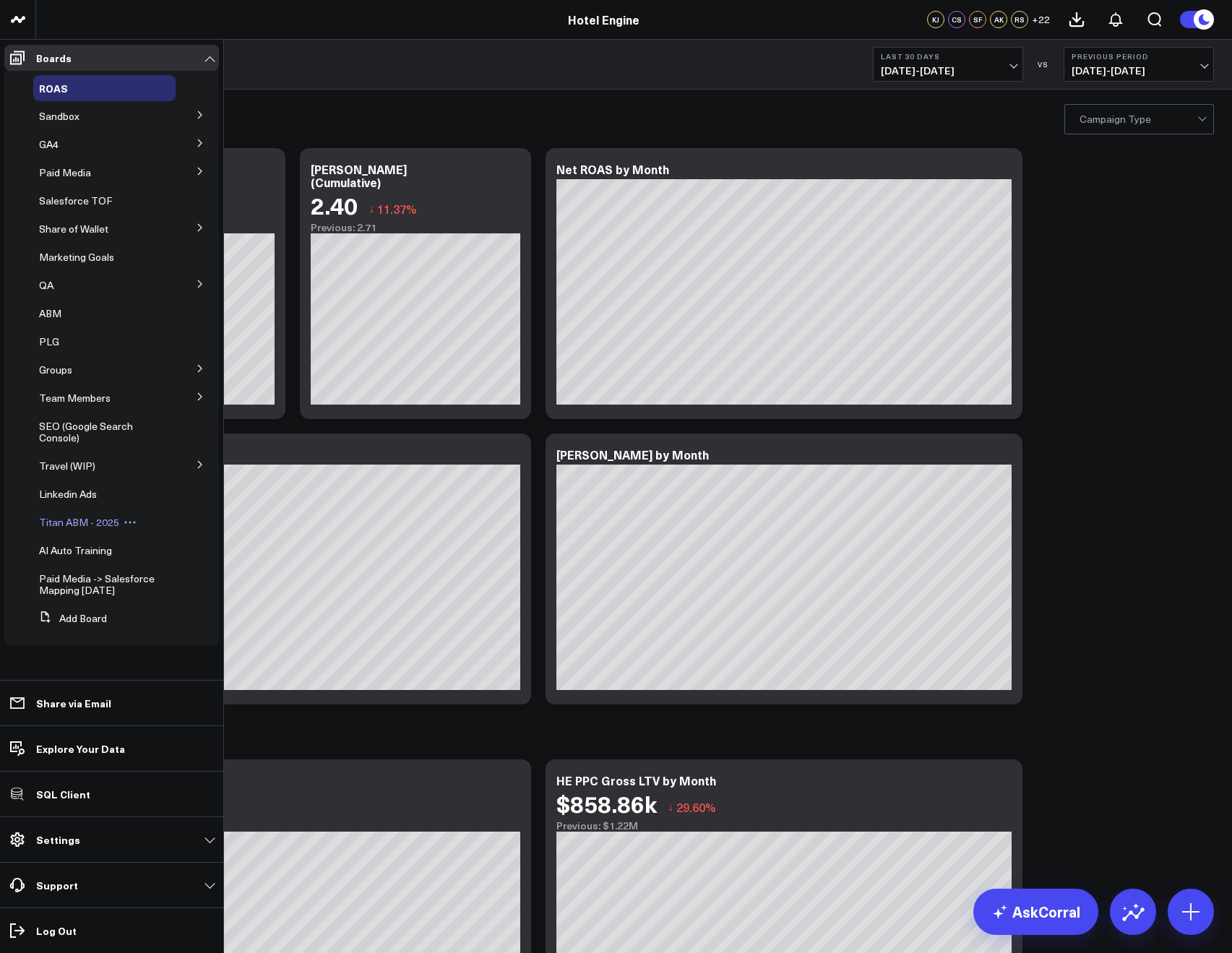
click at [70, 534] on div "Titan ABM - 2025" at bounding box center [104, 522] width 142 height 26
click at [65, 524] on span "Titan ABM - 2025" at bounding box center [79, 522] width 80 height 14
